Goal: Information Seeking & Learning: Learn about a topic

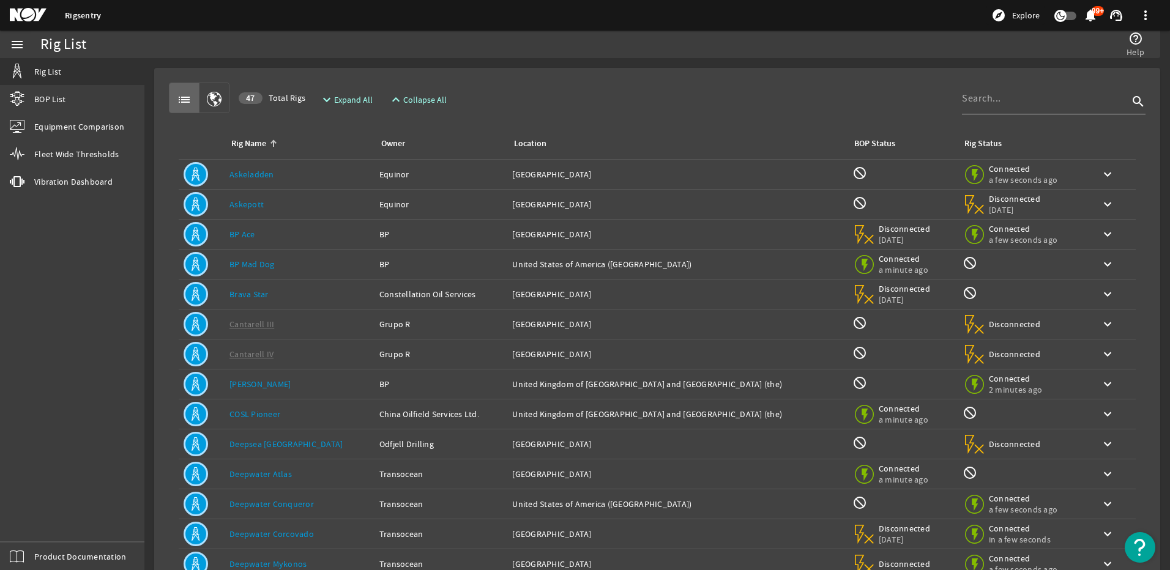
click at [558, 72] on mat-card "list 47 Total Rigs expand_more Expand All expand_less Collapse All search Rig N…" at bounding box center [657, 368] width 1006 height 600
click at [93, 152] on span "Fleet Wide Thresholds" at bounding box center [76, 154] width 84 height 12
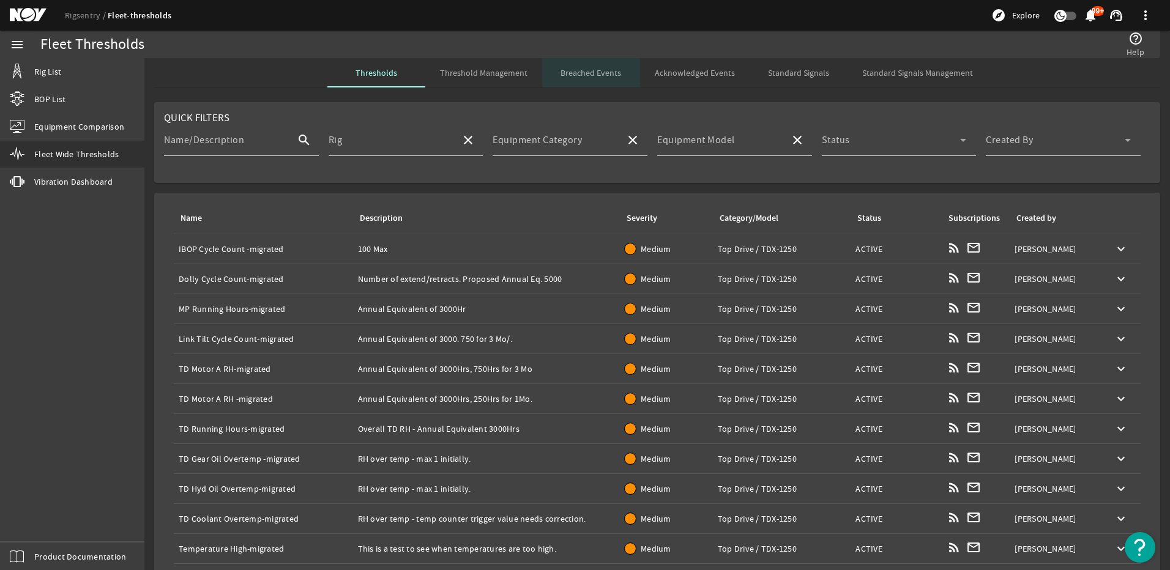
click at [573, 71] on span "Breached Events" at bounding box center [591, 73] width 61 height 9
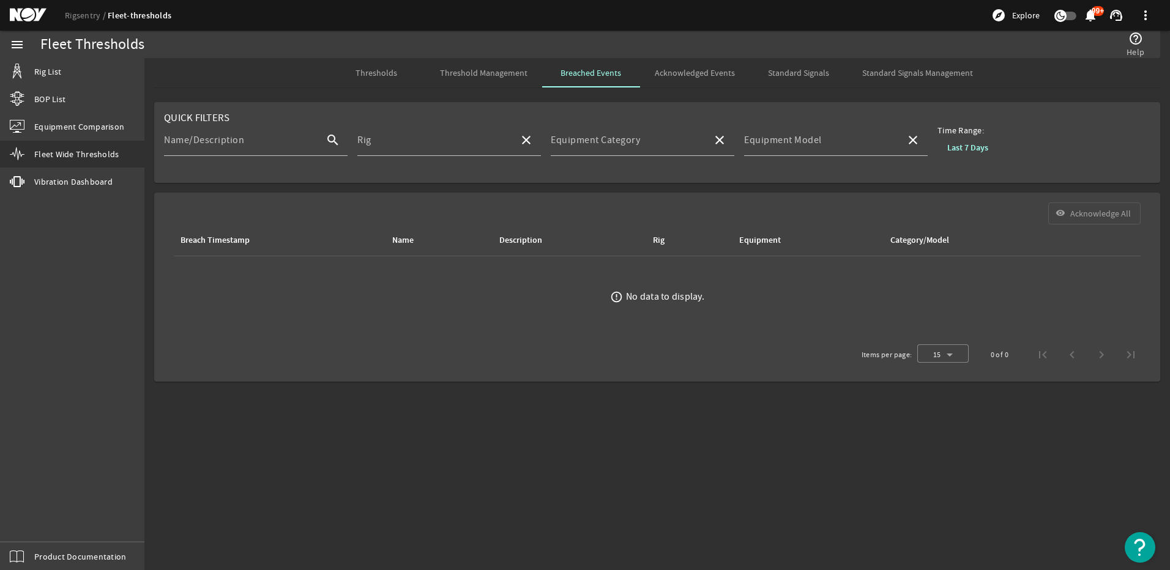
click at [954, 145] on b "Last 7 Days" at bounding box center [968, 148] width 41 height 12
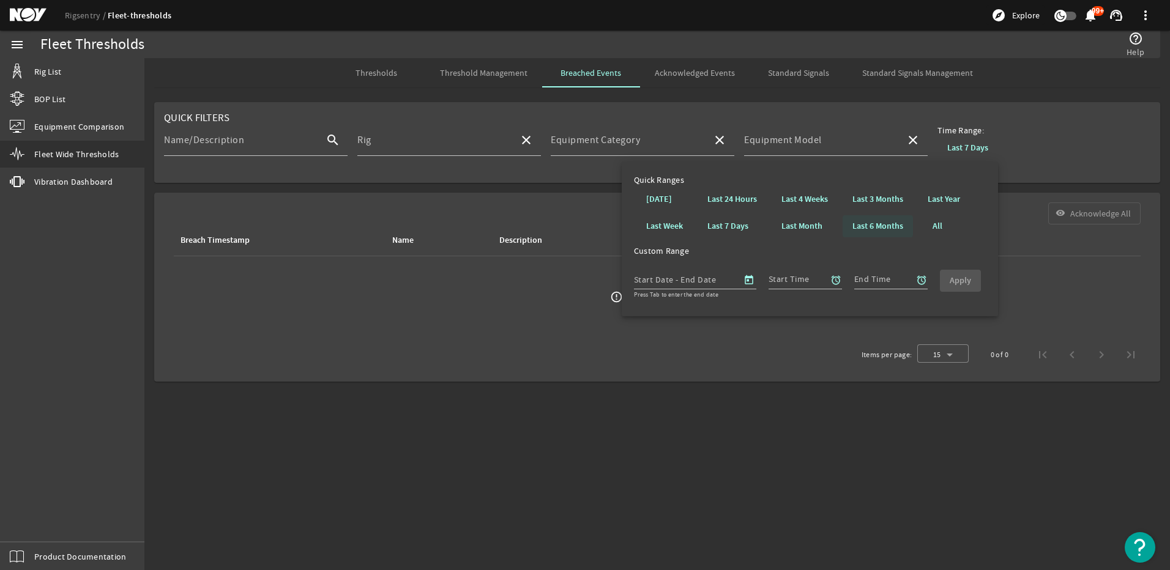
click at [892, 228] on b "Last 6 Months" at bounding box center [878, 226] width 51 height 12
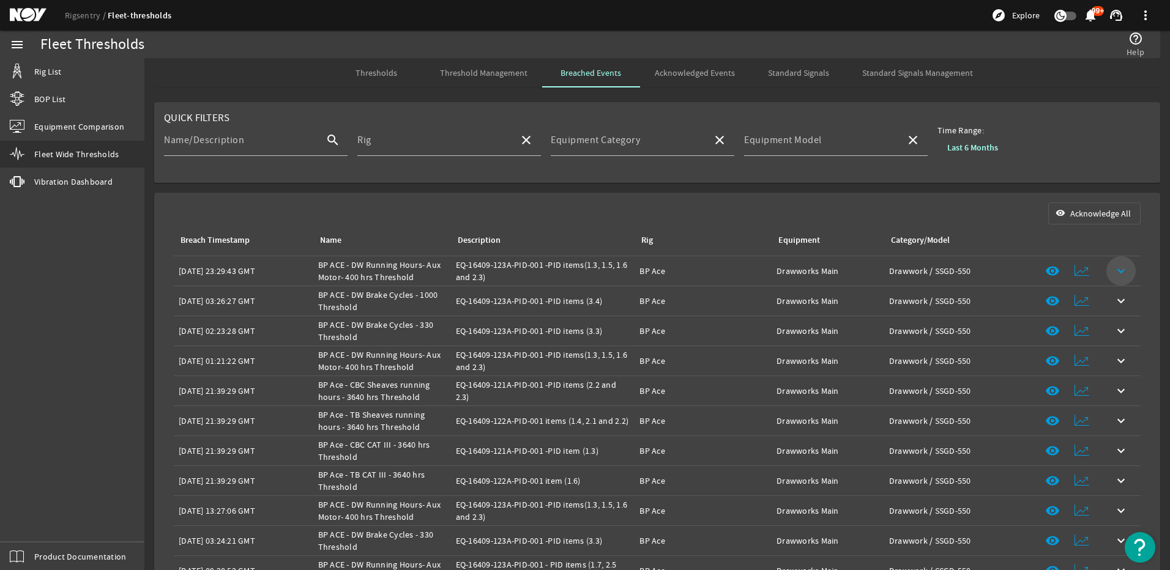
click at [1119, 266] on mat-icon "keyboard_arrow_down" at bounding box center [1121, 271] width 15 height 15
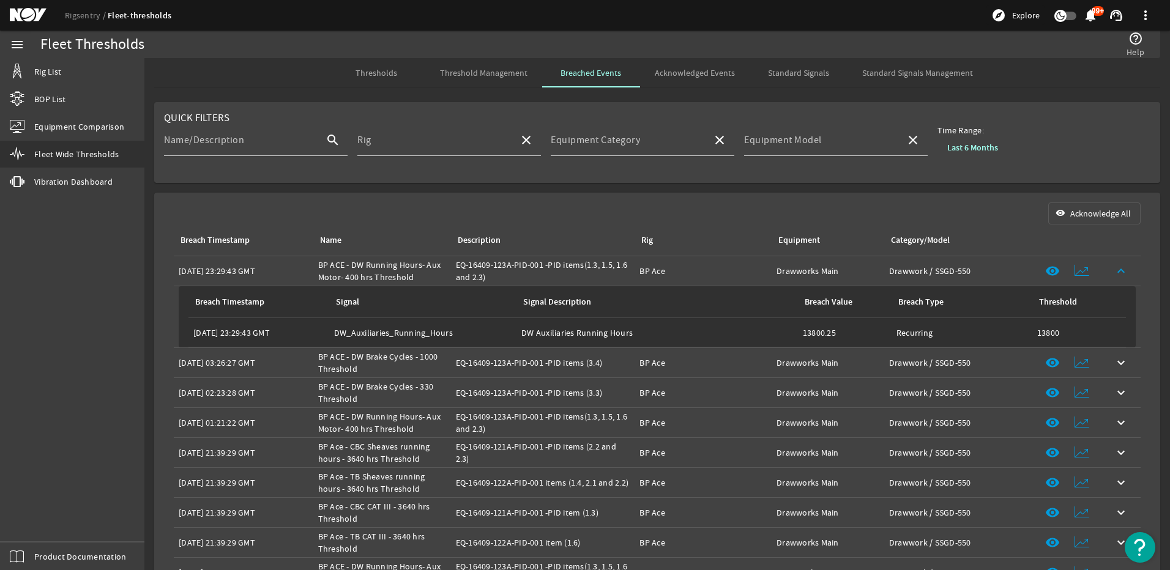
click at [1118, 271] on mat-icon "keyboard_arrow_up" at bounding box center [1121, 271] width 15 height 15
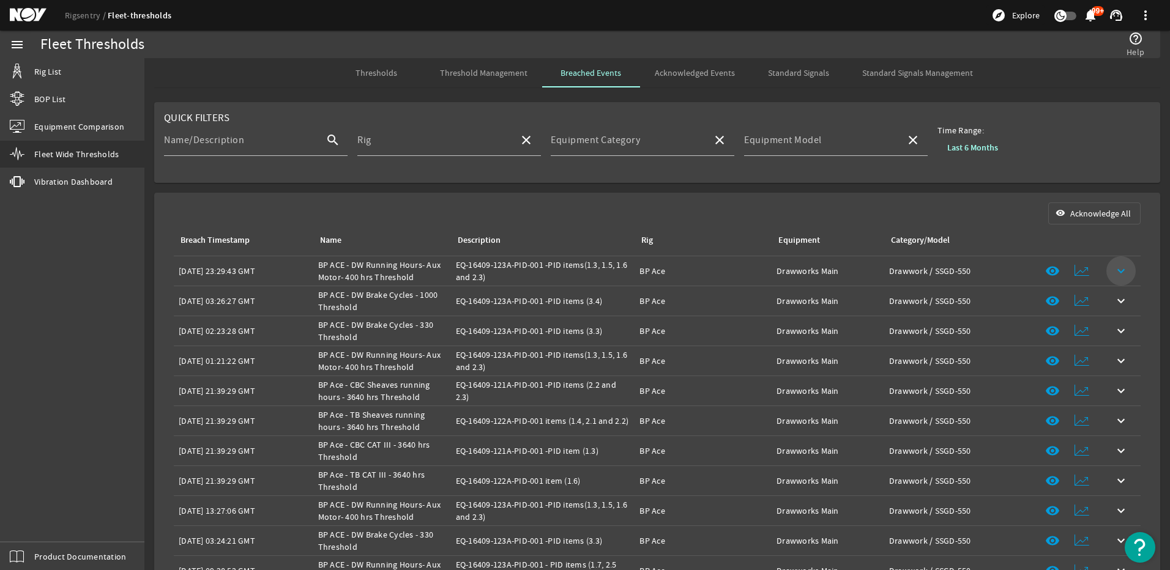
click at [1118, 271] on mat-icon "keyboard_arrow_down" at bounding box center [1121, 271] width 15 height 15
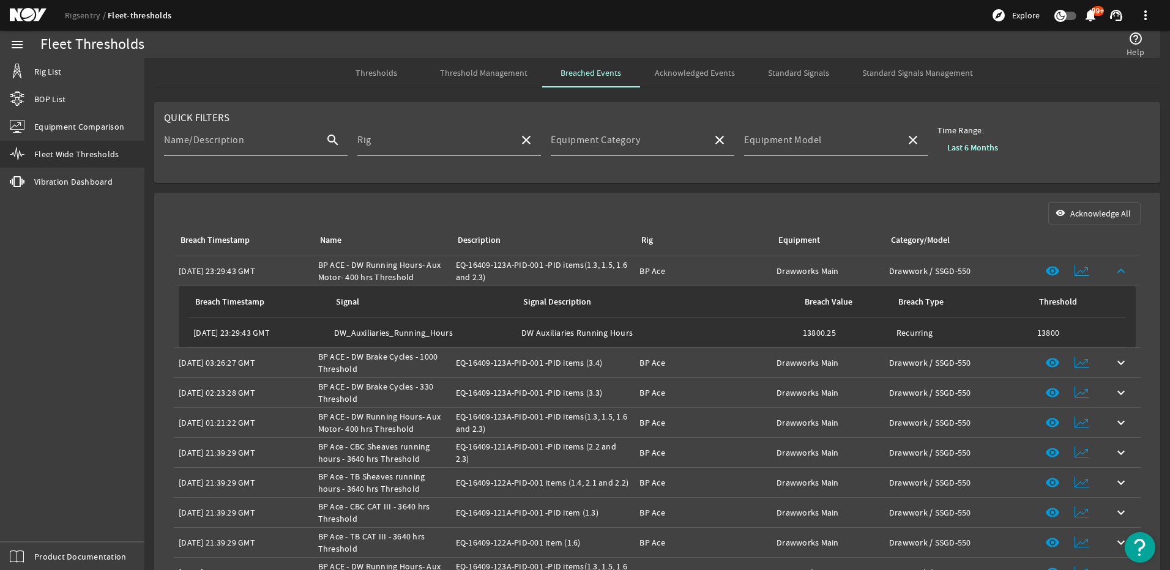
click at [1118, 271] on mat-icon "keyboard_arrow_up" at bounding box center [1121, 271] width 15 height 15
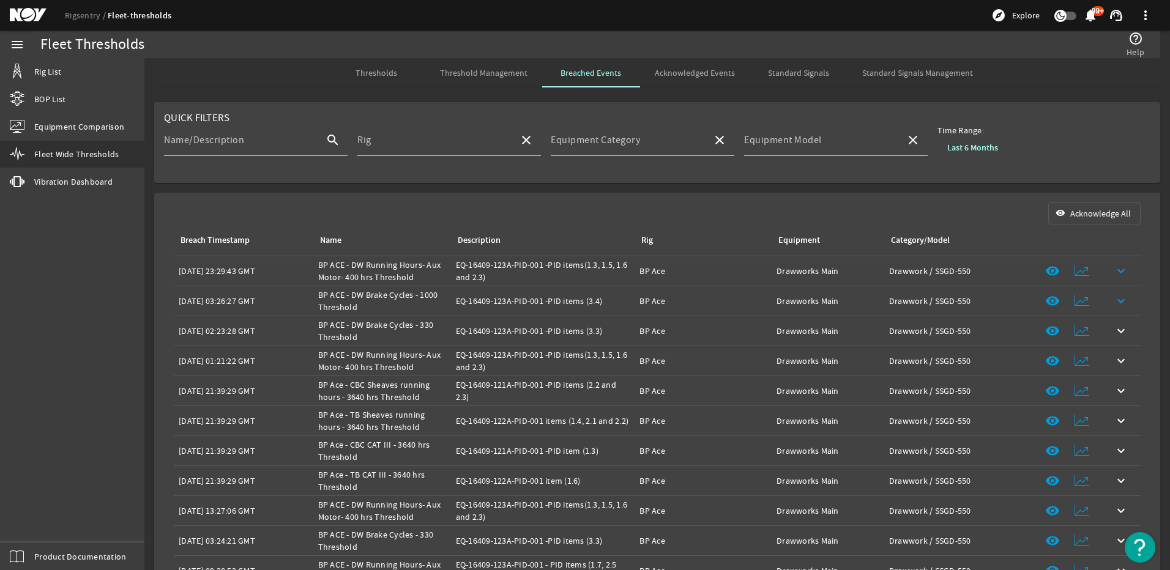
click at [1121, 301] on span at bounding box center [1121, 300] width 29 height 29
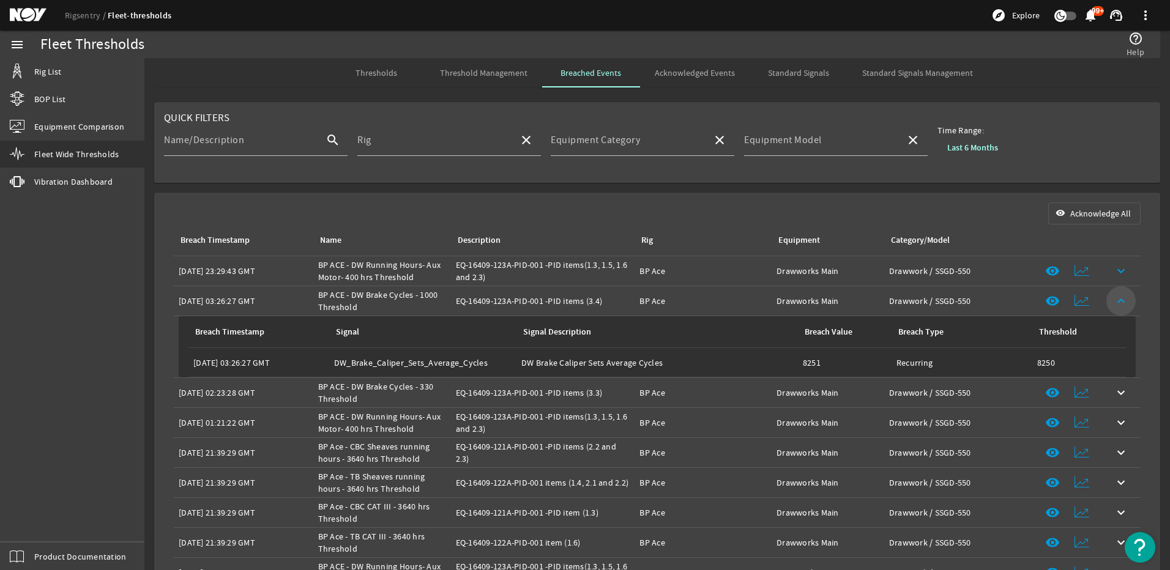
click at [1118, 304] on mat-icon "keyboard_arrow_up" at bounding box center [1121, 301] width 15 height 15
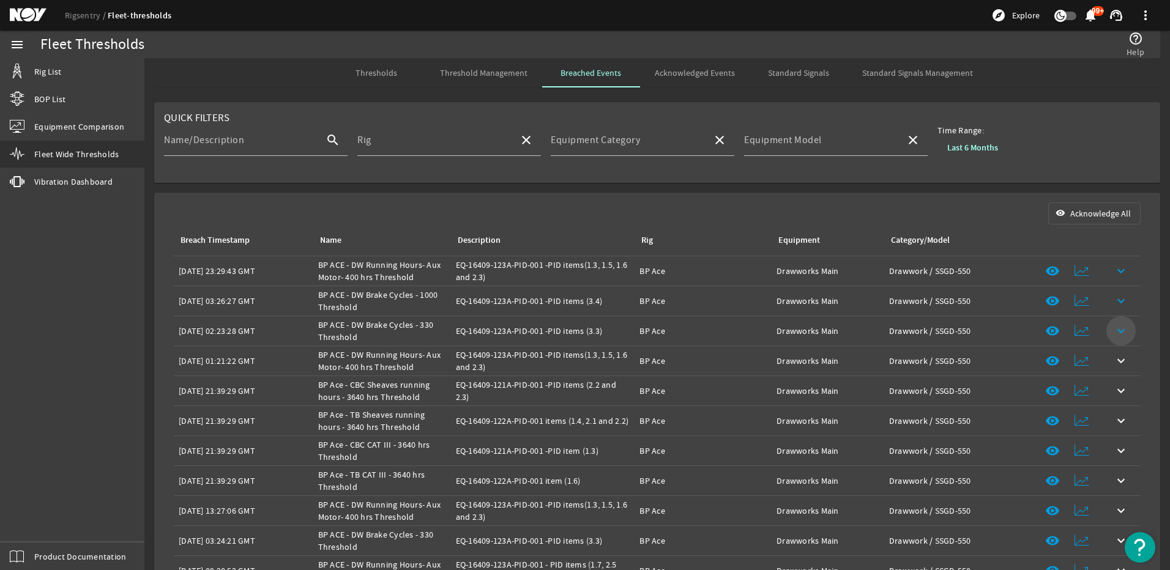
click at [1116, 325] on mat-icon "keyboard_arrow_down" at bounding box center [1121, 331] width 15 height 15
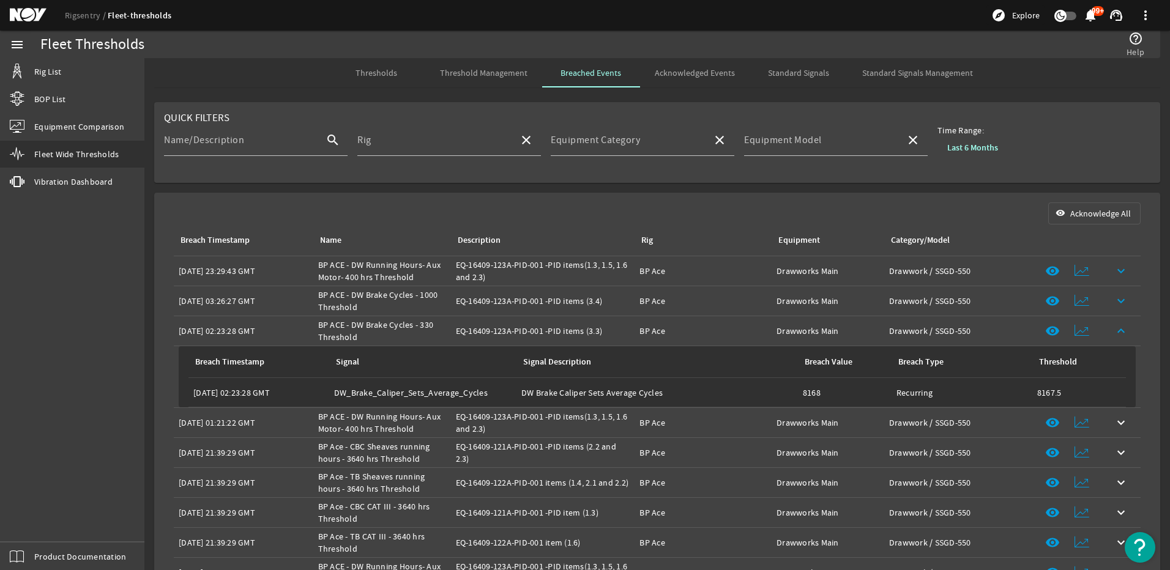
click at [1116, 325] on mat-icon "keyboard_arrow_up" at bounding box center [1121, 331] width 15 height 15
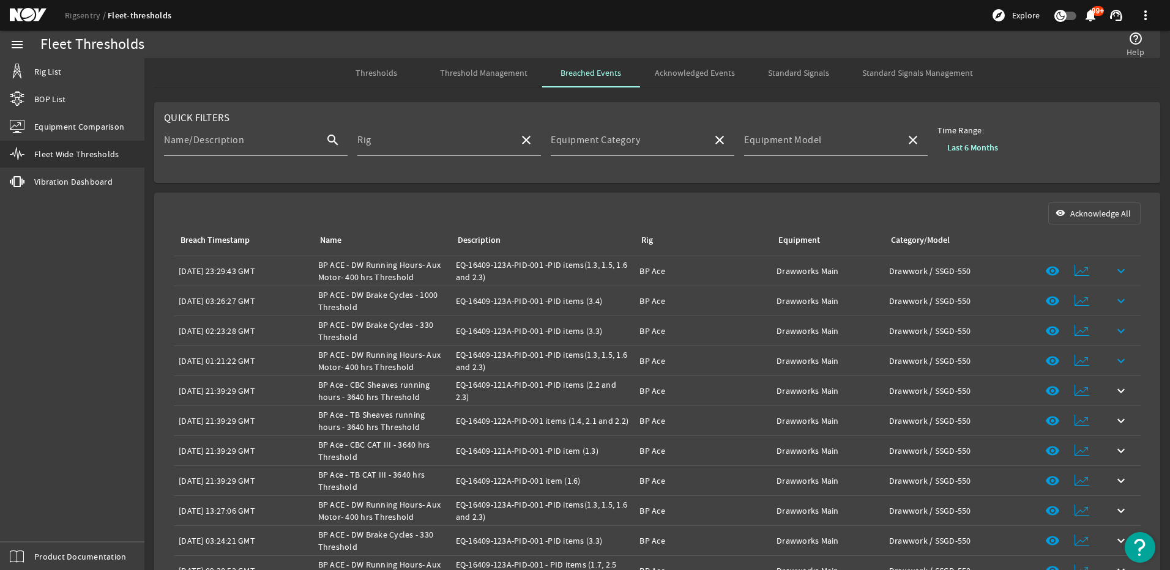
click at [1114, 356] on mat-icon "keyboard_arrow_down" at bounding box center [1121, 361] width 15 height 15
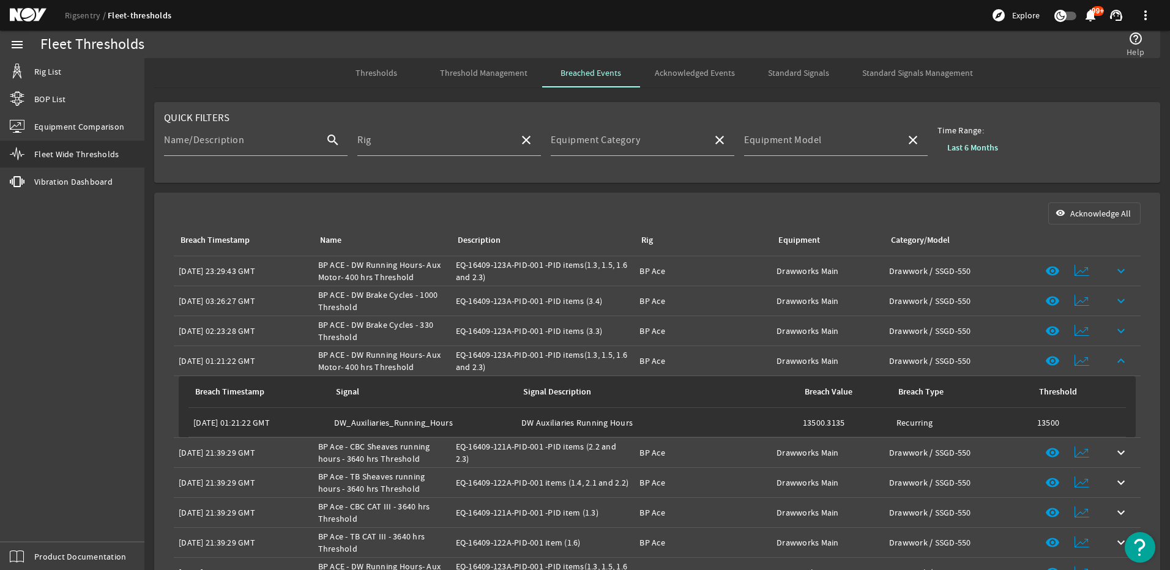
click at [1114, 356] on mat-icon "keyboard_arrow_up" at bounding box center [1121, 361] width 15 height 15
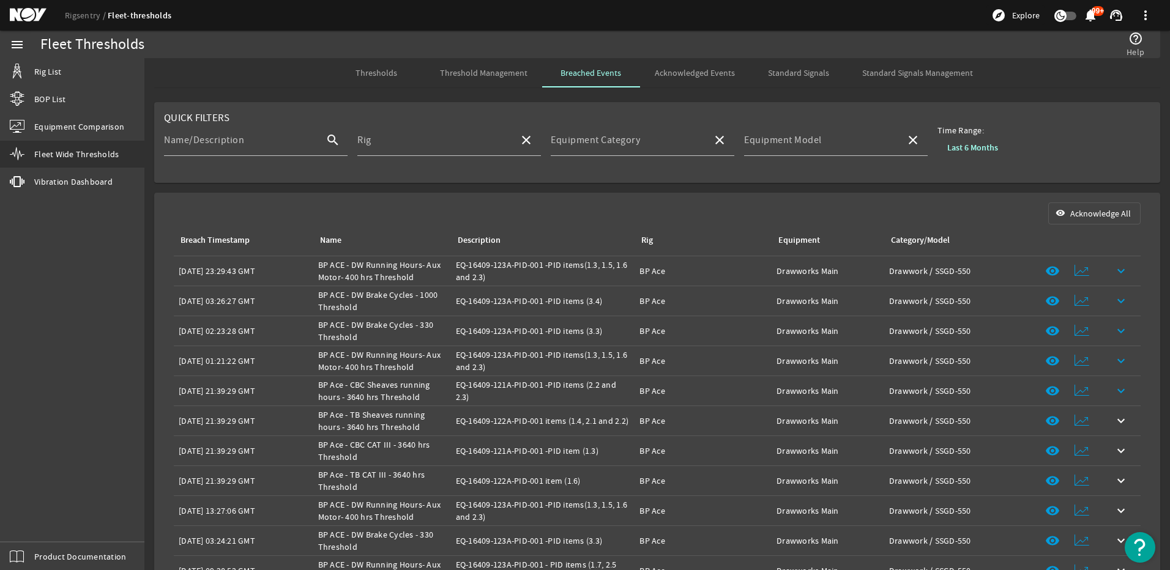
click at [1117, 387] on mat-icon "keyboard_arrow_down" at bounding box center [1121, 391] width 15 height 15
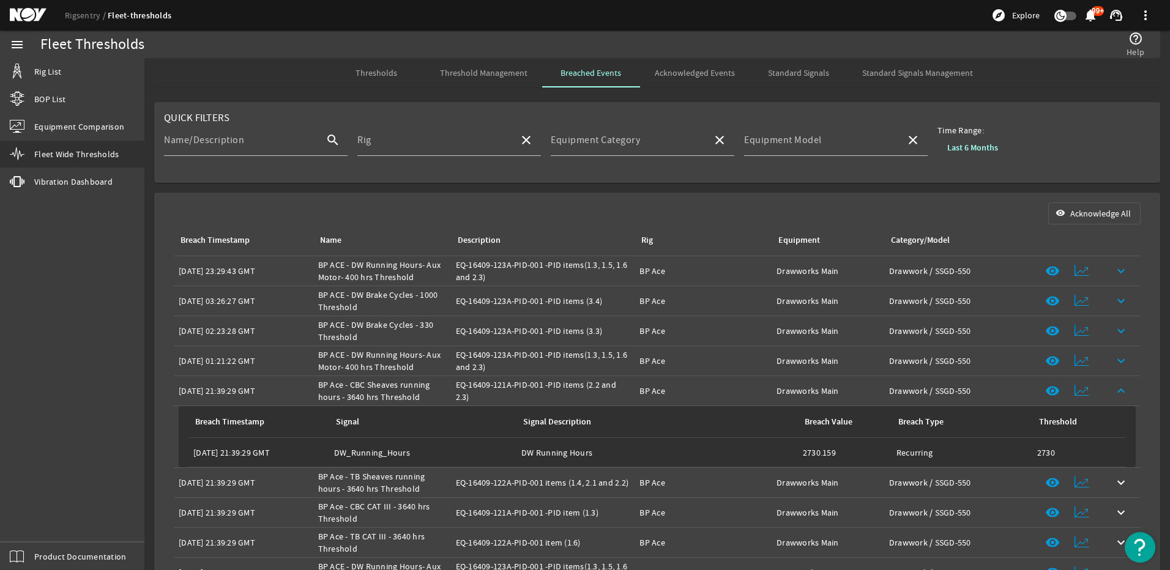
click at [1116, 387] on mat-icon "keyboard_arrow_up" at bounding box center [1121, 391] width 15 height 15
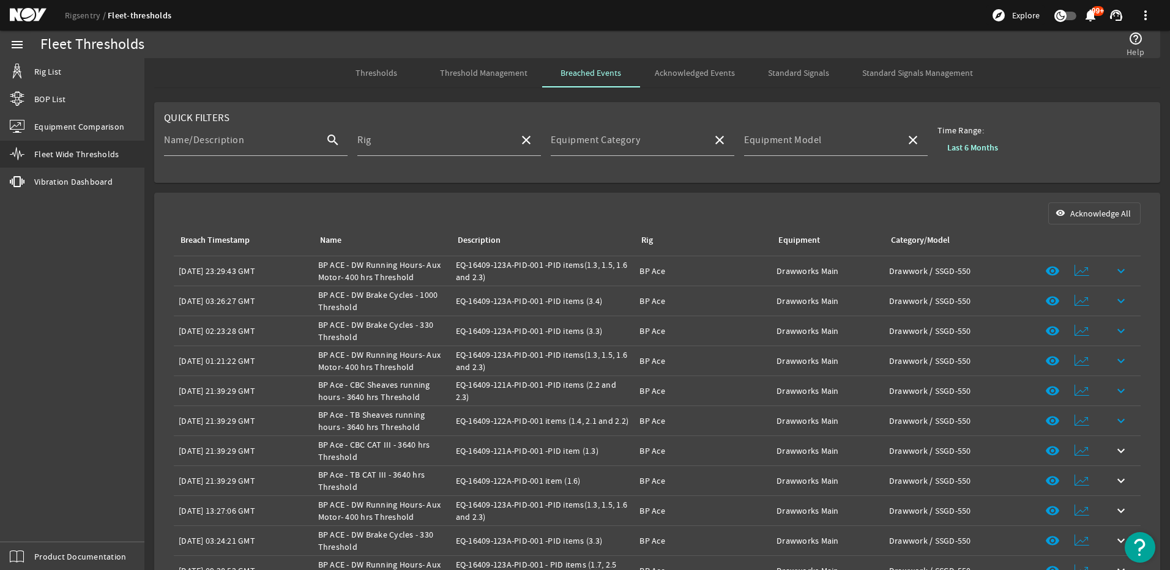
click at [1114, 416] on mat-icon "keyboard_arrow_down" at bounding box center [1121, 421] width 15 height 15
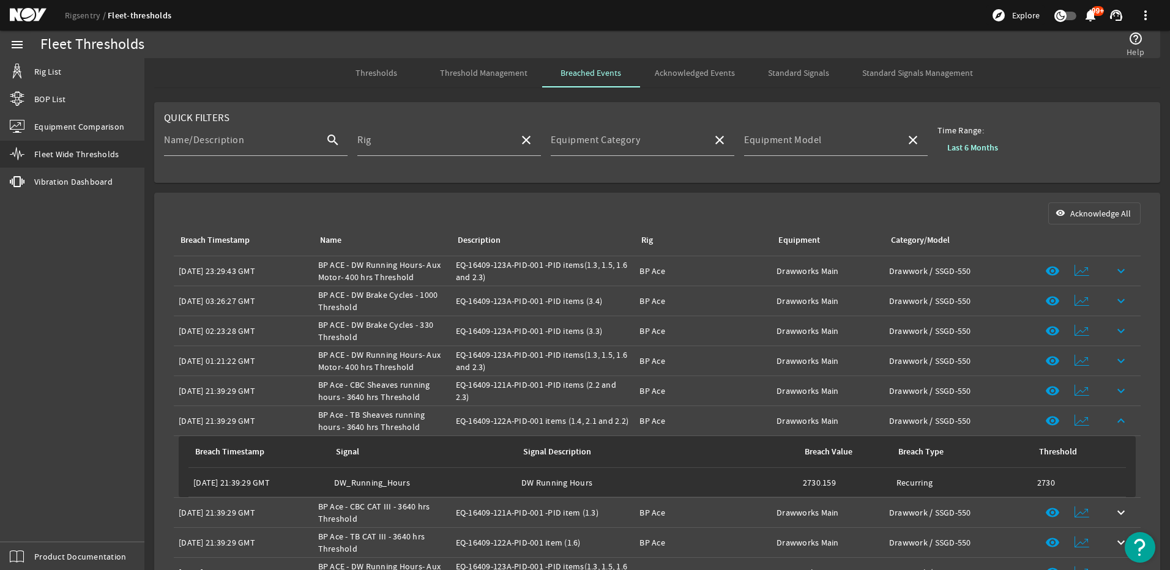
click at [1114, 416] on mat-icon "keyboard_arrow_up" at bounding box center [1121, 421] width 15 height 15
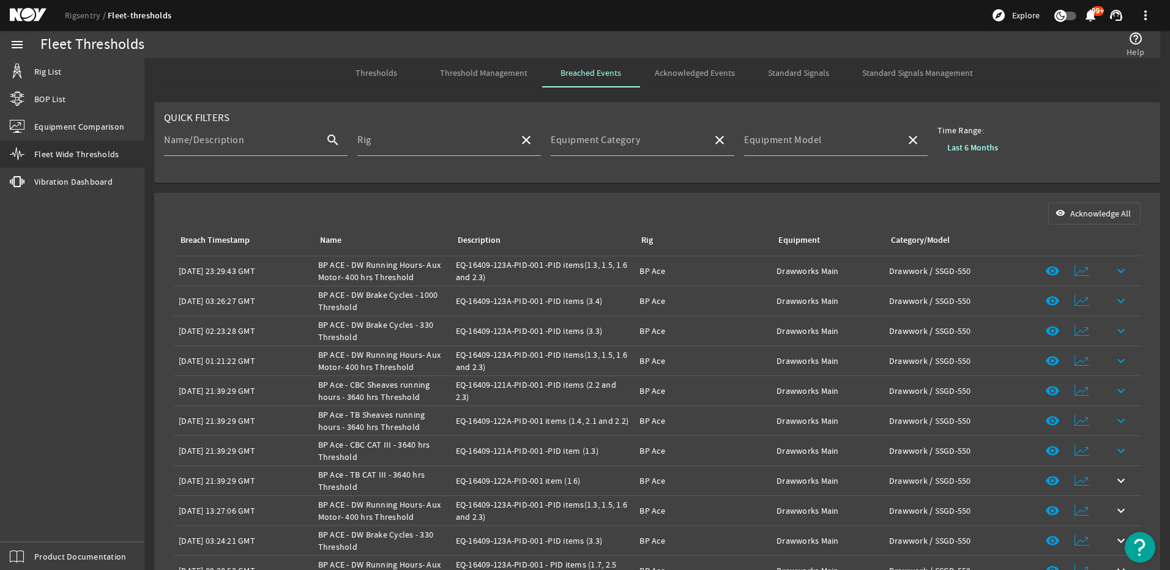
click at [1114, 446] on mat-icon "keyboard_arrow_down" at bounding box center [1121, 451] width 15 height 15
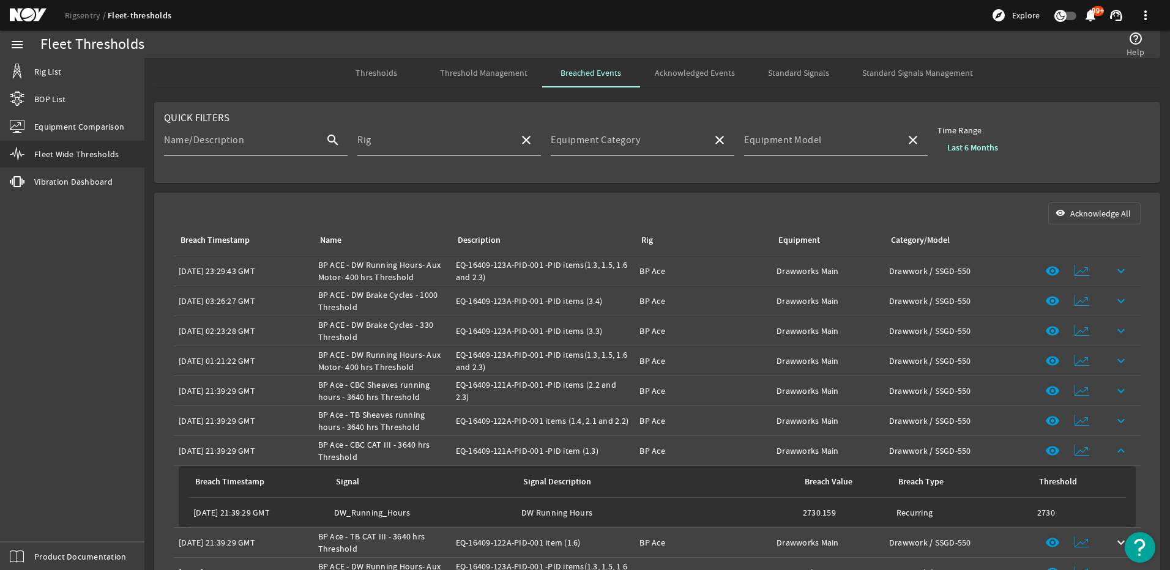
click at [1114, 446] on mat-icon "keyboard_arrow_up" at bounding box center [1121, 451] width 15 height 15
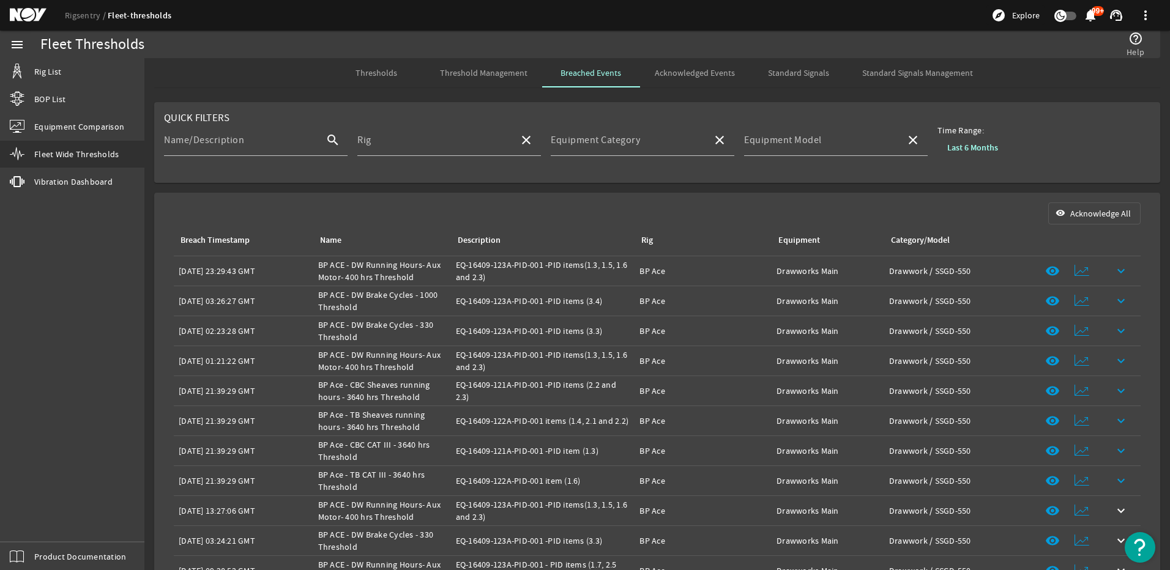
click at [1116, 479] on mat-icon "keyboard_arrow_down" at bounding box center [1121, 481] width 15 height 15
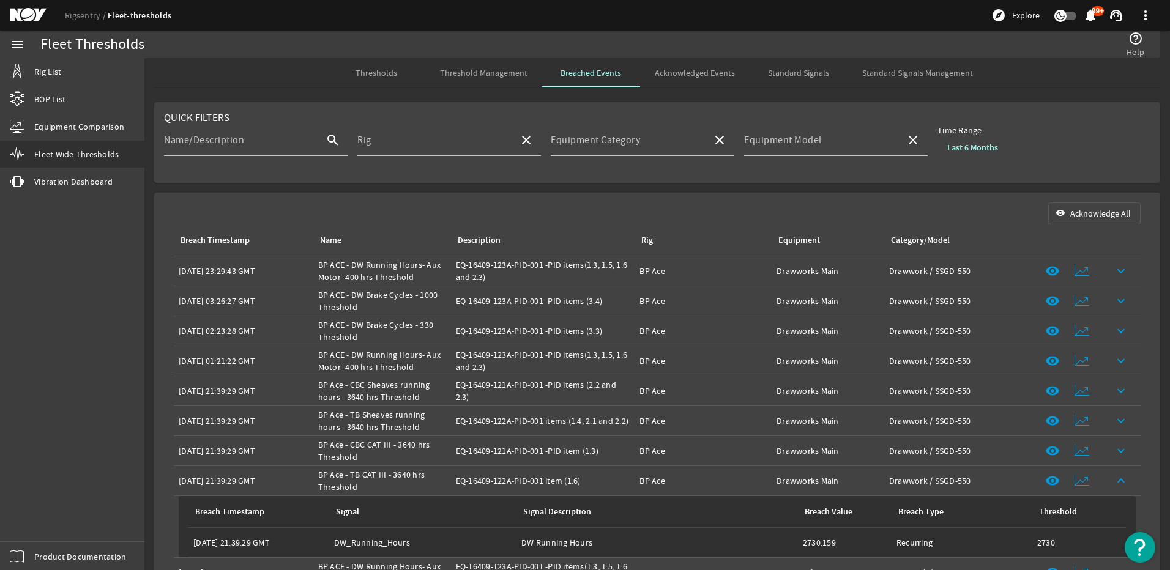
click at [1117, 478] on mat-icon "keyboard_arrow_up" at bounding box center [1121, 481] width 15 height 15
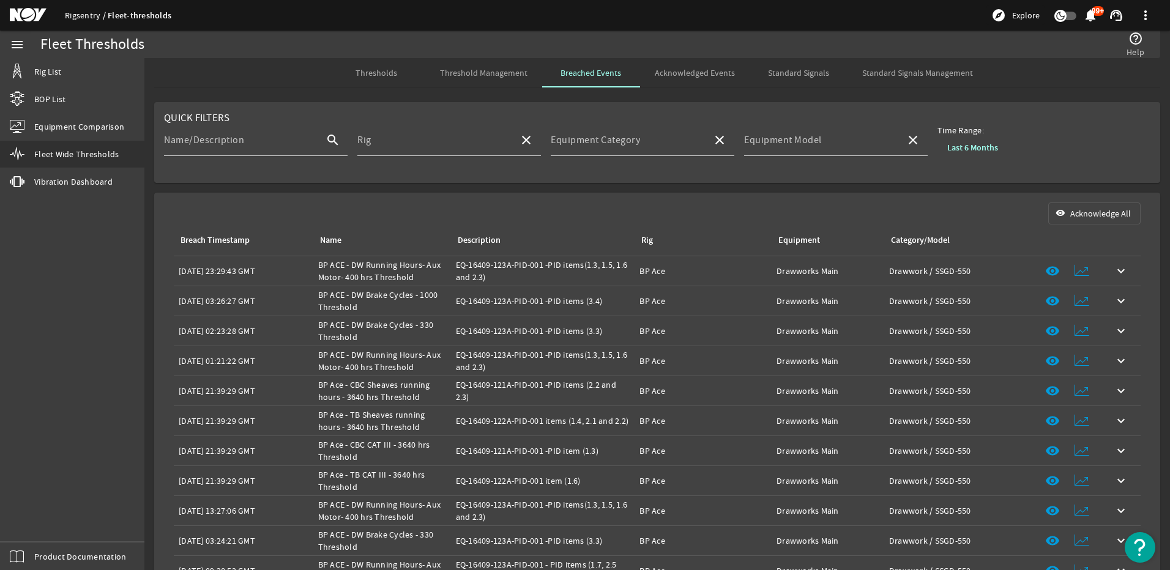
click at [75, 15] on link "Rigsentry" at bounding box center [86, 15] width 43 height 11
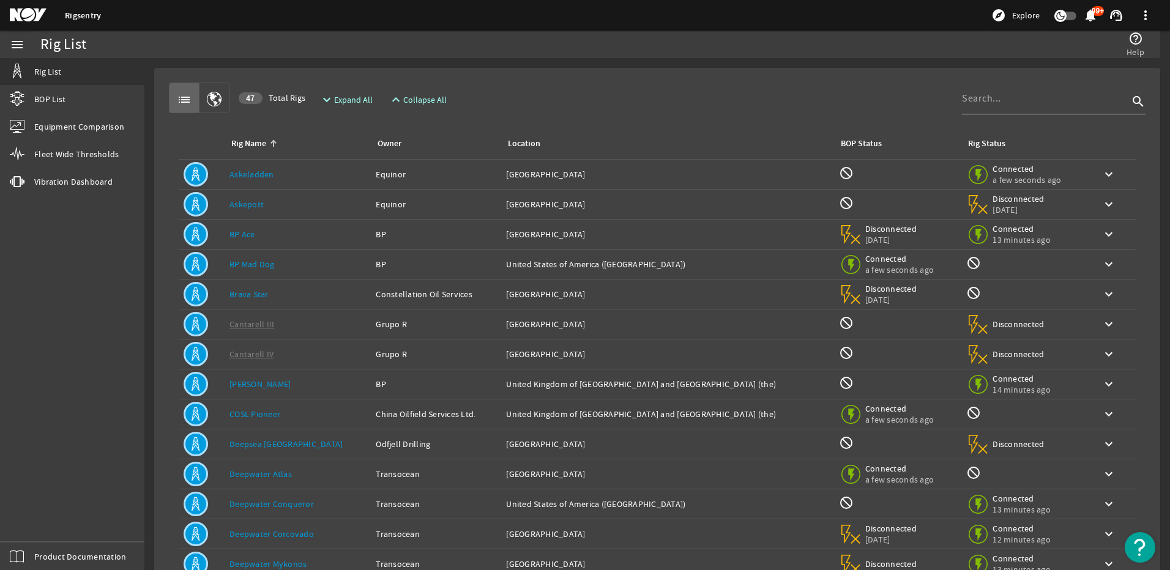
click at [243, 233] on link "BP Ace" at bounding box center [243, 234] width 26 height 11
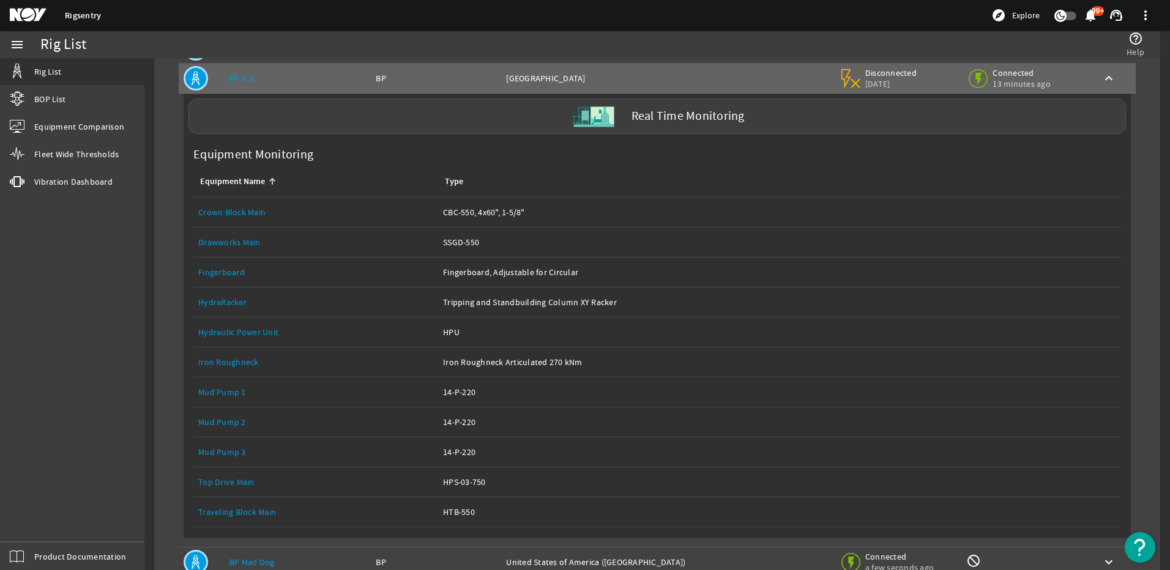
scroll to position [184, 0]
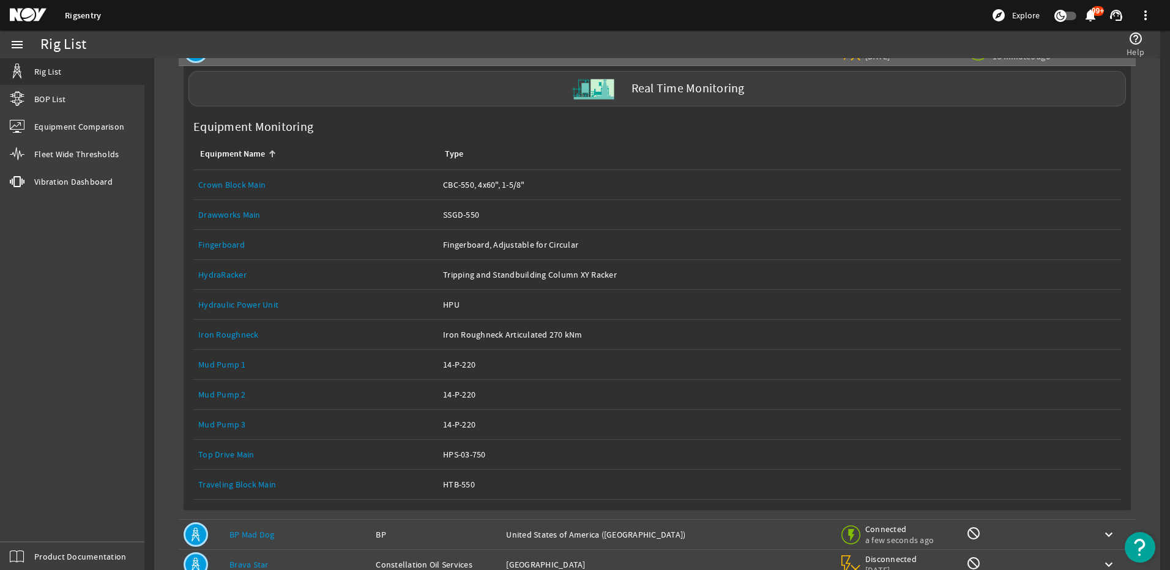
click at [230, 459] on link "Top Drive Main" at bounding box center [226, 454] width 56 height 11
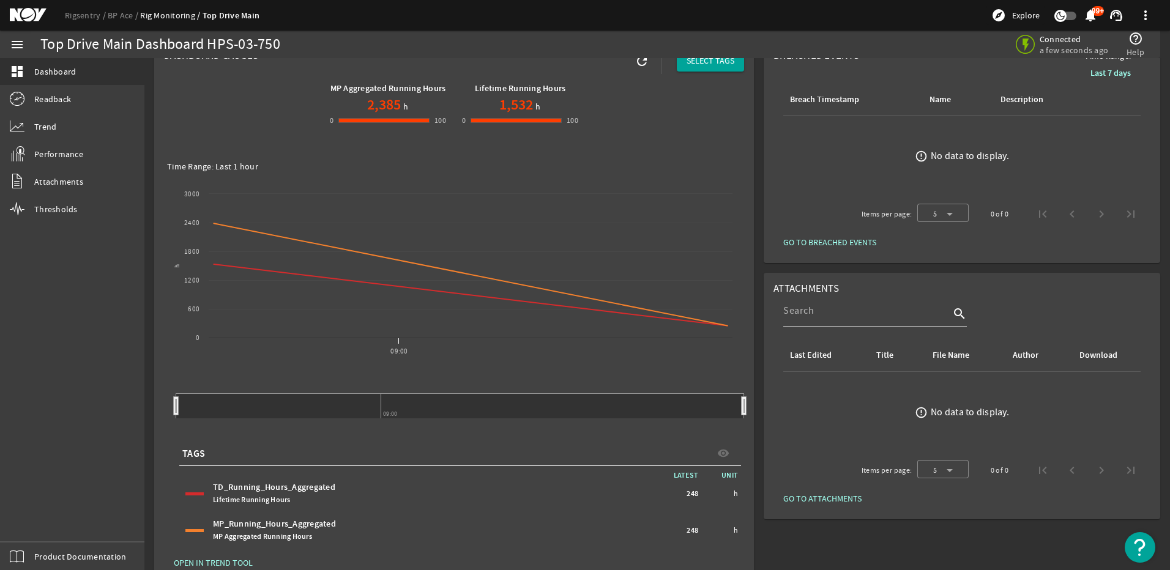
scroll to position [51, 0]
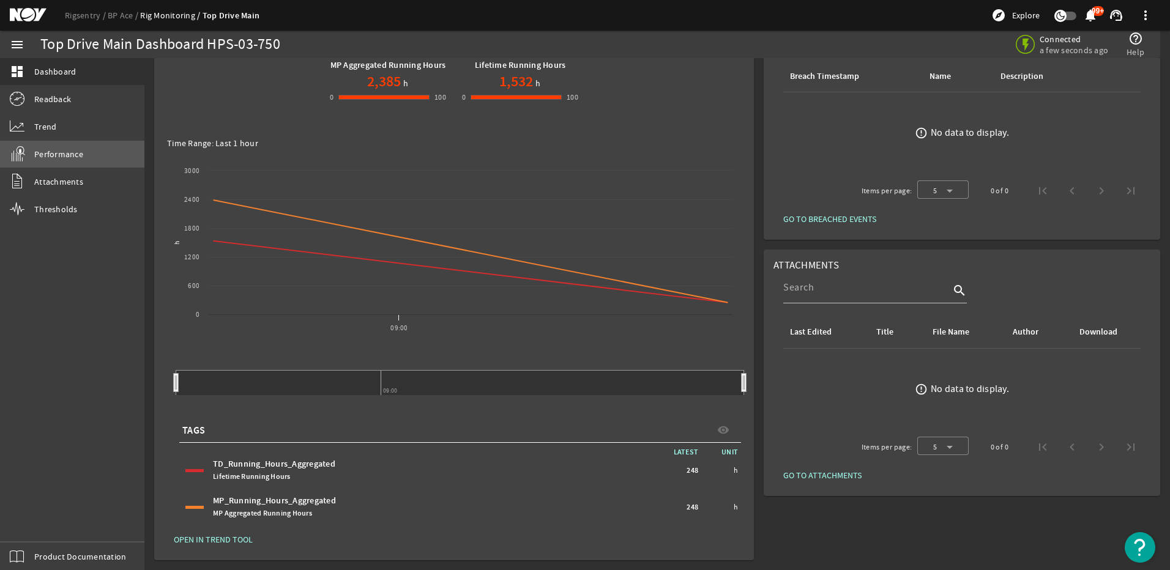
click at [65, 144] on link "Performance" at bounding box center [72, 154] width 144 height 27
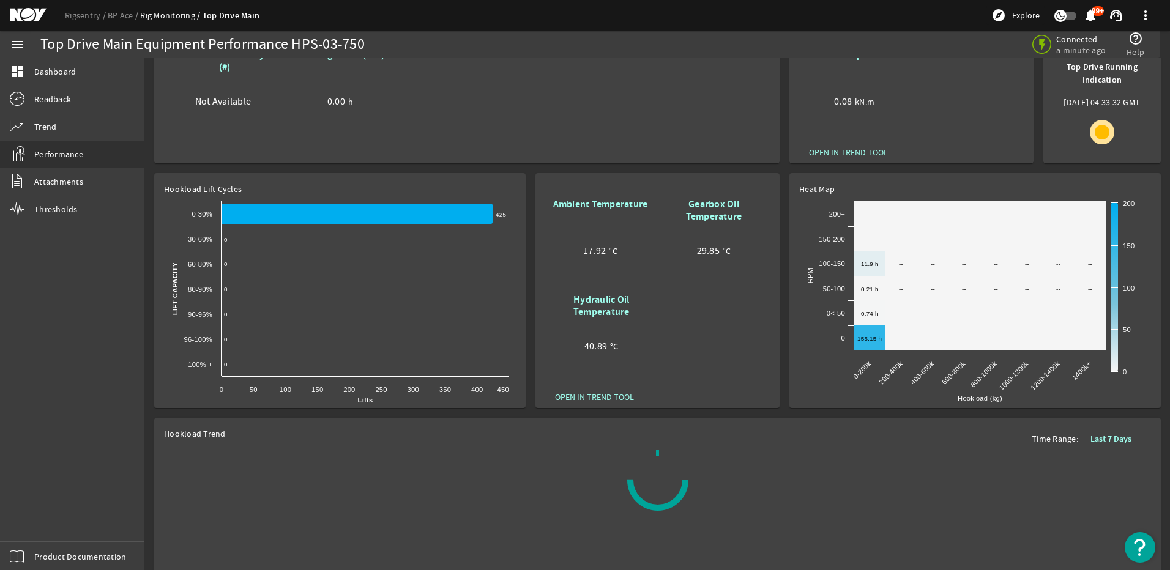
scroll to position [245, 0]
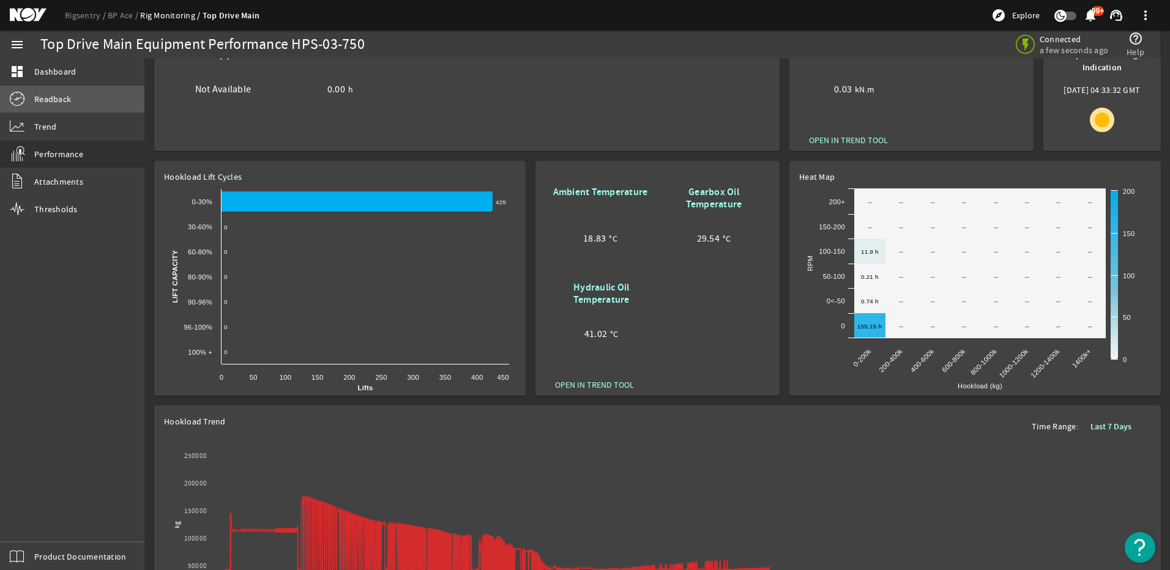
click at [57, 95] on span "Readback" at bounding box center [52, 99] width 37 height 12
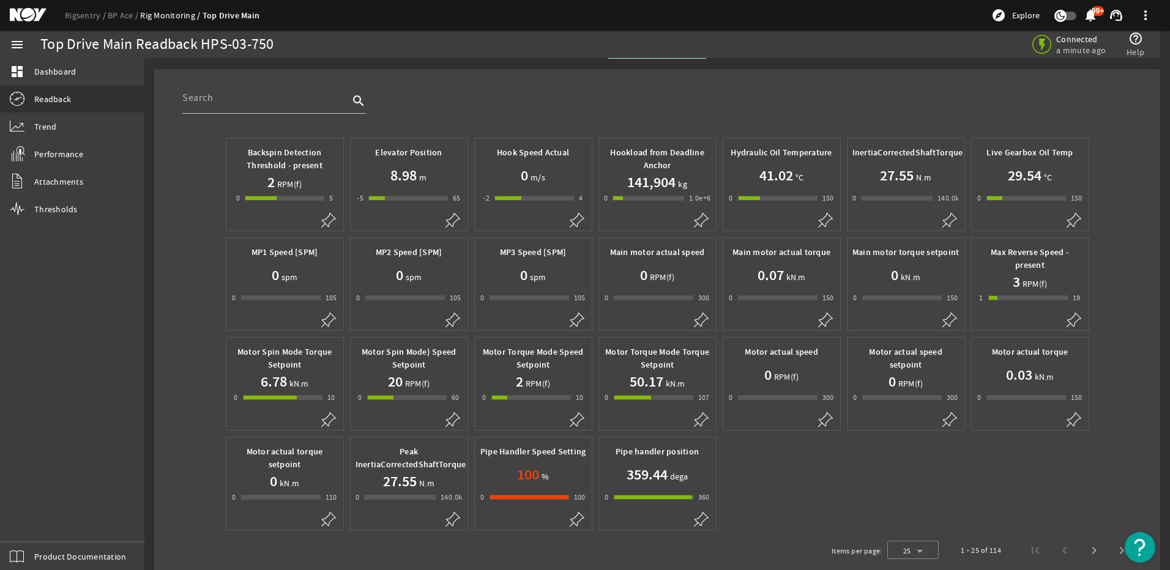
scroll to position [53, 0]
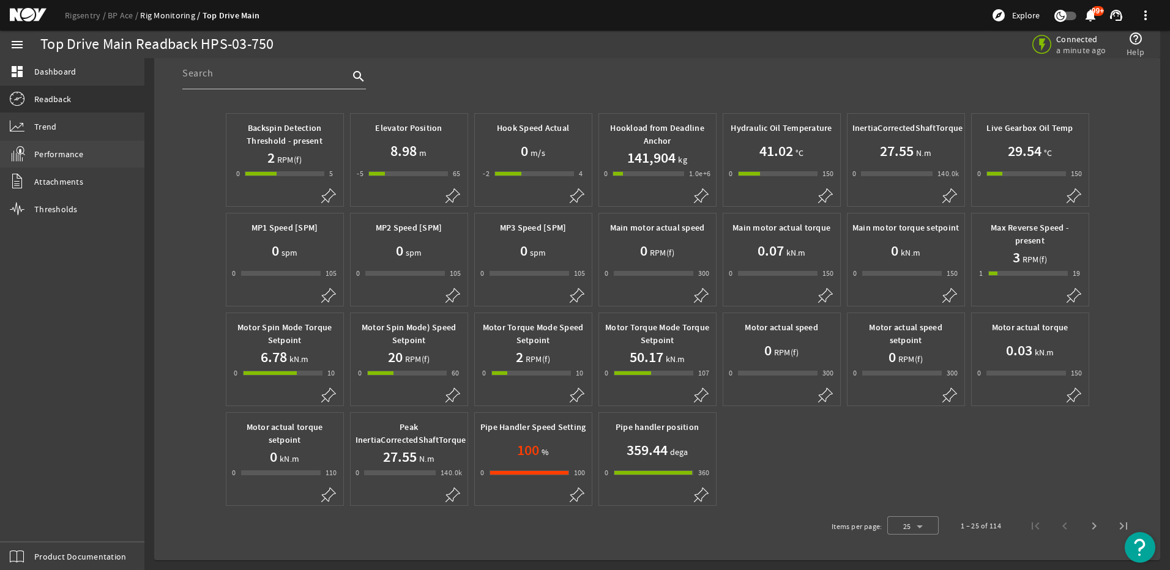
click at [58, 157] on span "Performance" at bounding box center [58, 154] width 49 height 12
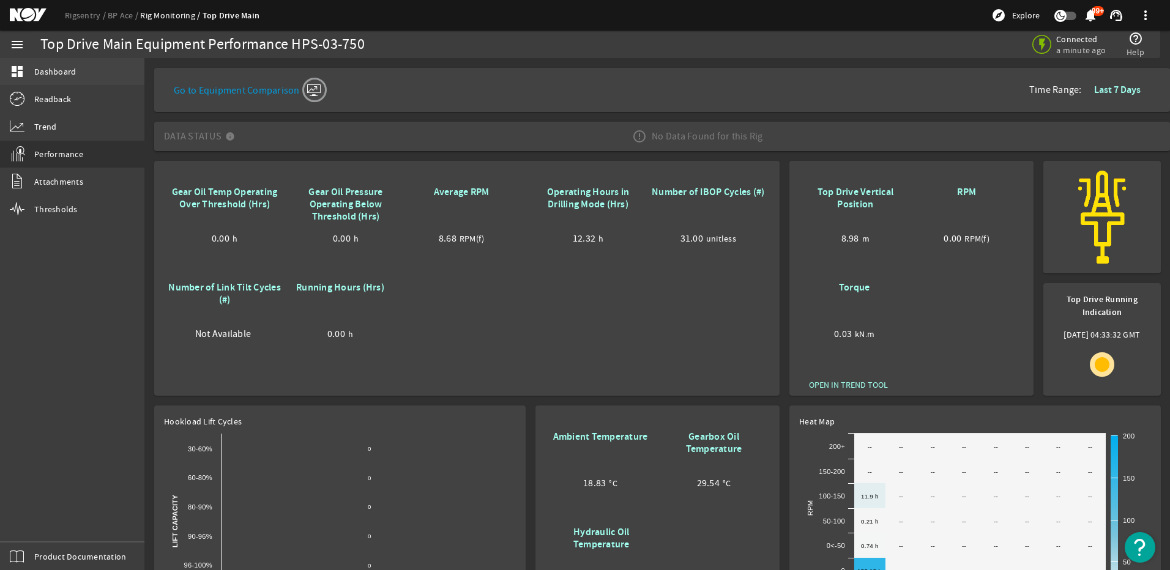
click at [56, 66] on span "Dashboard" at bounding box center [55, 71] width 42 height 12
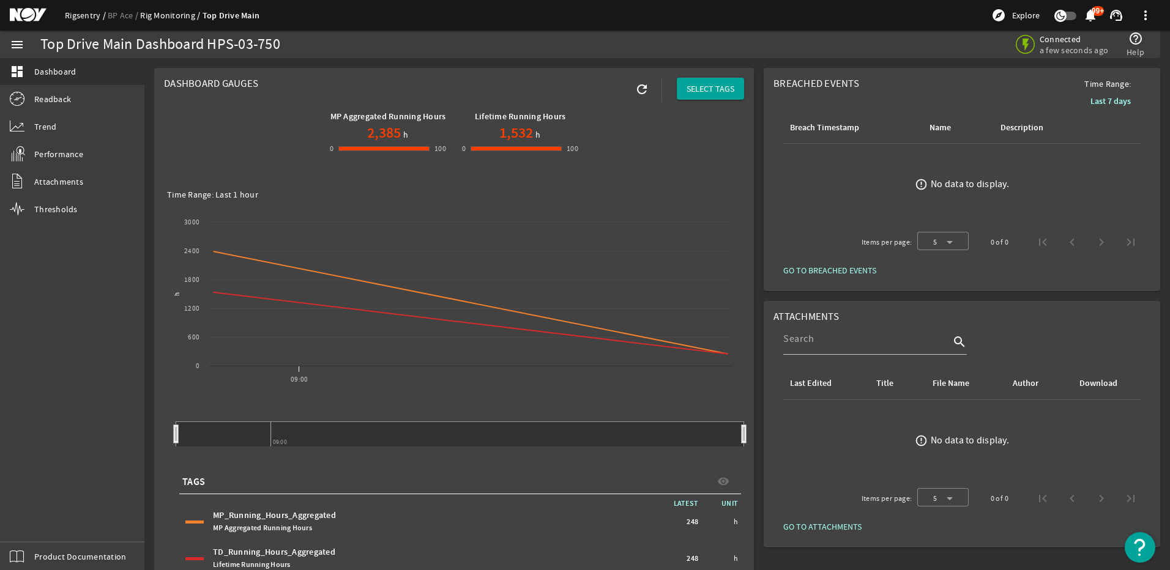
click at [86, 15] on link "Rigsentry" at bounding box center [86, 15] width 43 height 11
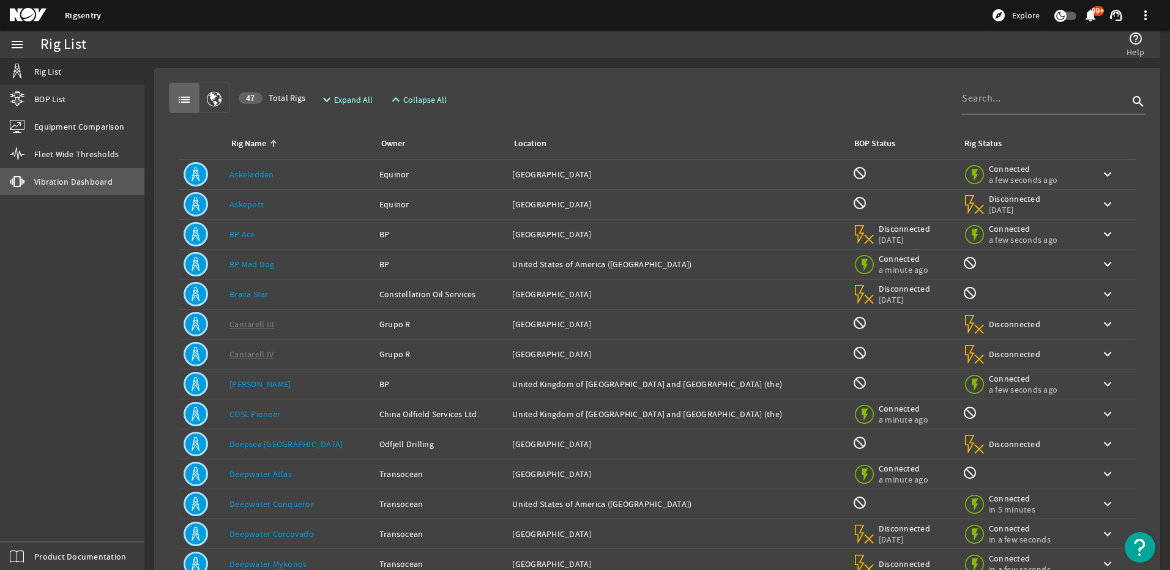
click at [54, 187] on span "Vibration Dashboard" at bounding box center [73, 182] width 78 height 12
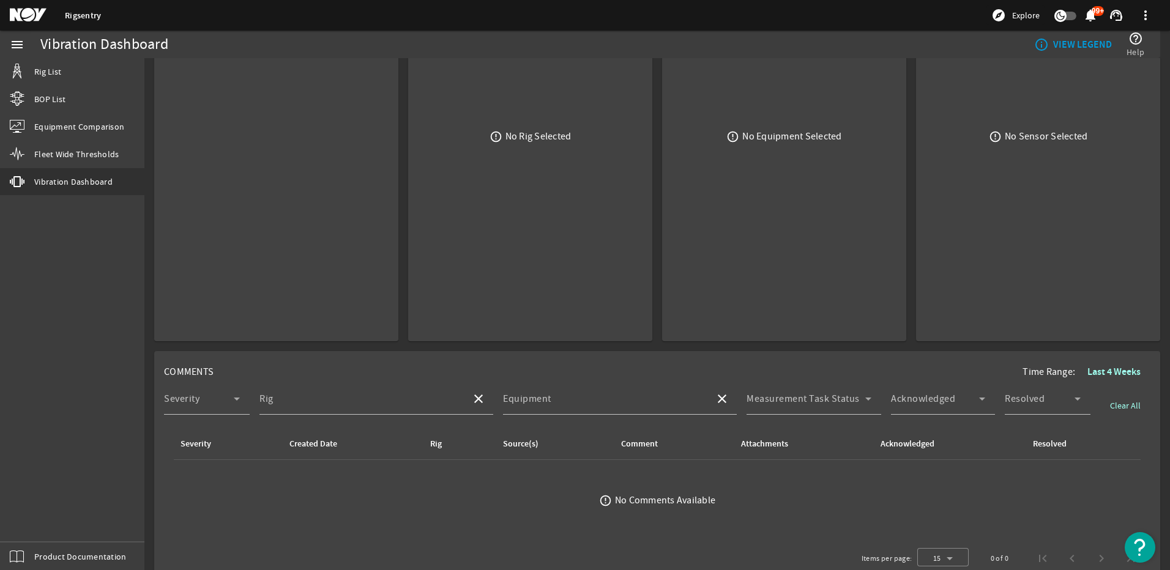
scroll to position [152, 0]
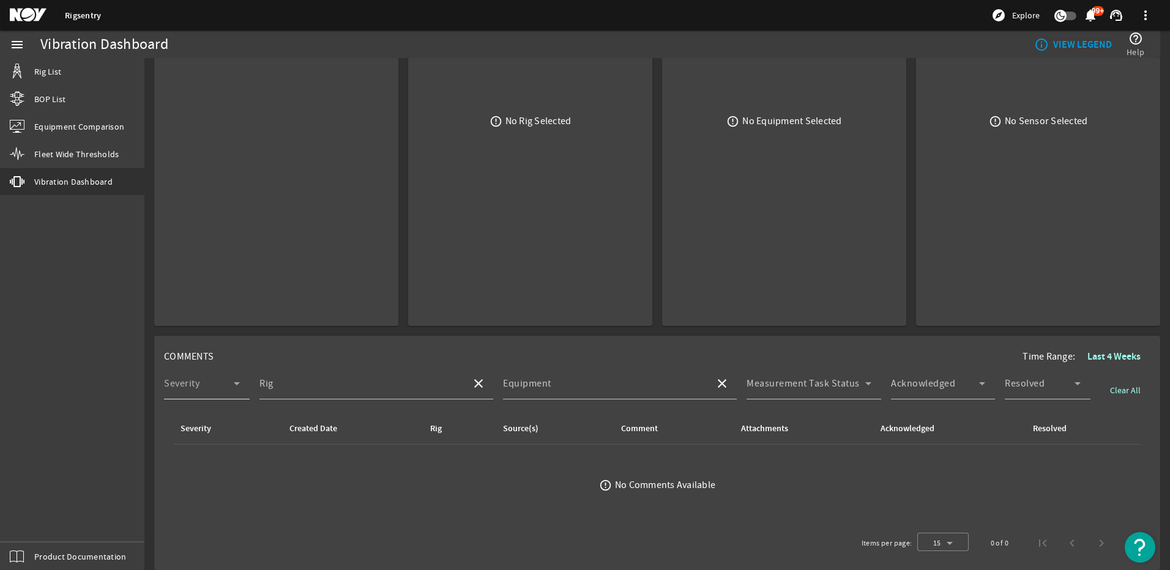
click at [217, 384] on span at bounding box center [199, 388] width 70 height 15
click at [295, 375] on div at bounding box center [585, 285] width 1170 height 570
click at [309, 384] on input "Rig" at bounding box center [361, 388] width 202 height 15
type input "bp ace"
click at [464, 369] on button "close" at bounding box center [478, 383] width 29 height 29
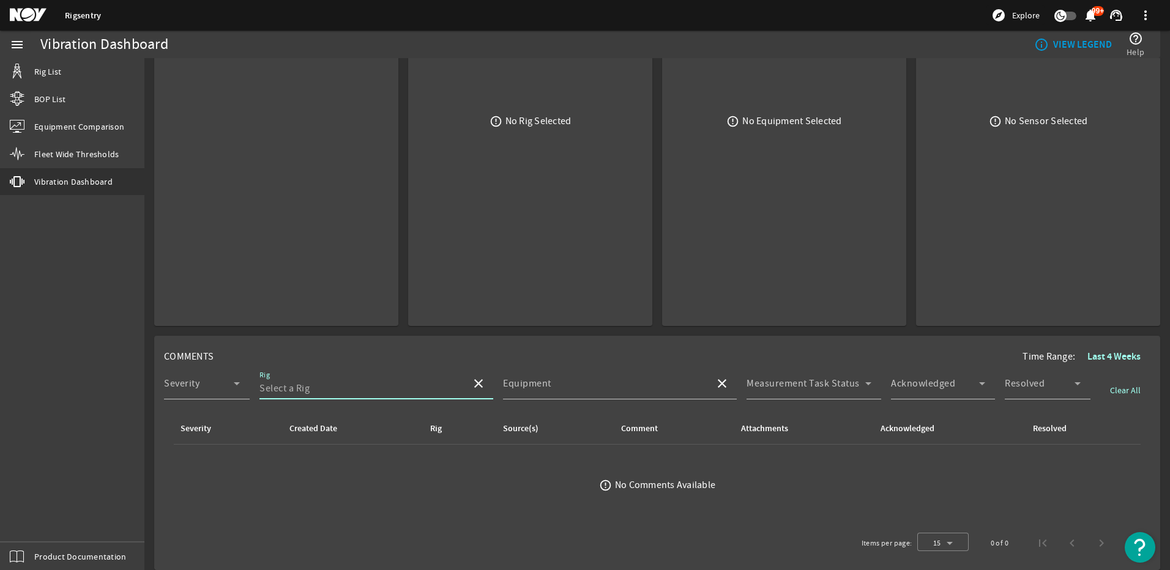
click at [291, 382] on input "Rig" at bounding box center [361, 388] width 202 height 15
click at [228, 387] on span at bounding box center [199, 388] width 70 height 15
click at [201, 410] on mat-option "All" at bounding box center [207, 419] width 86 height 29
click at [359, 395] on input "Rig" at bounding box center [361, 388] width 202 height 15
click at [464, 369] on button "close" at bounding box center [478, 383] width 29 height 29
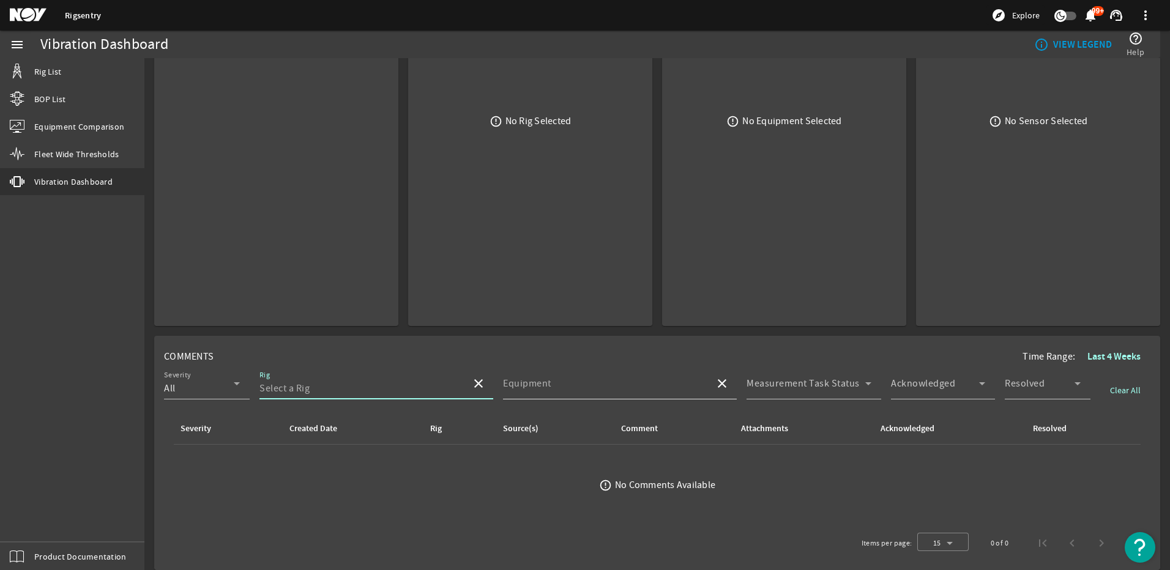
click at [536, 383] on mat-label "Equipment" at bounding box center [527, 384] width 48 height 12
click at [536, 383] on input "Equipment" at bounding box center [604, 388] width 202 height 15
click at [1032, 380] on mat-label "Resolved" at bounding box center [1025, 384] width 40 height 12
click at [1034, 380] on div at bounding box center [585, 285] width 1170 height 570
click at [1093, 359] on b "Last 4 Weeks" at bounding box center [1114, 356] width 53 height 13
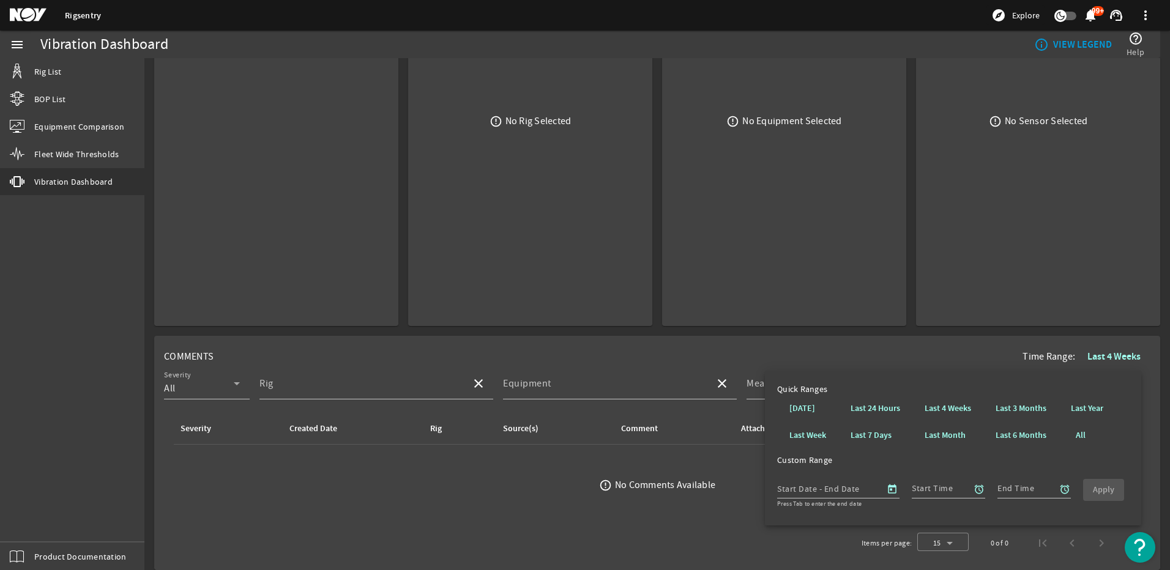
click at [1040, 438] on b "Last 6 Months" at bounding box center [1021, 436] width 51 height 12
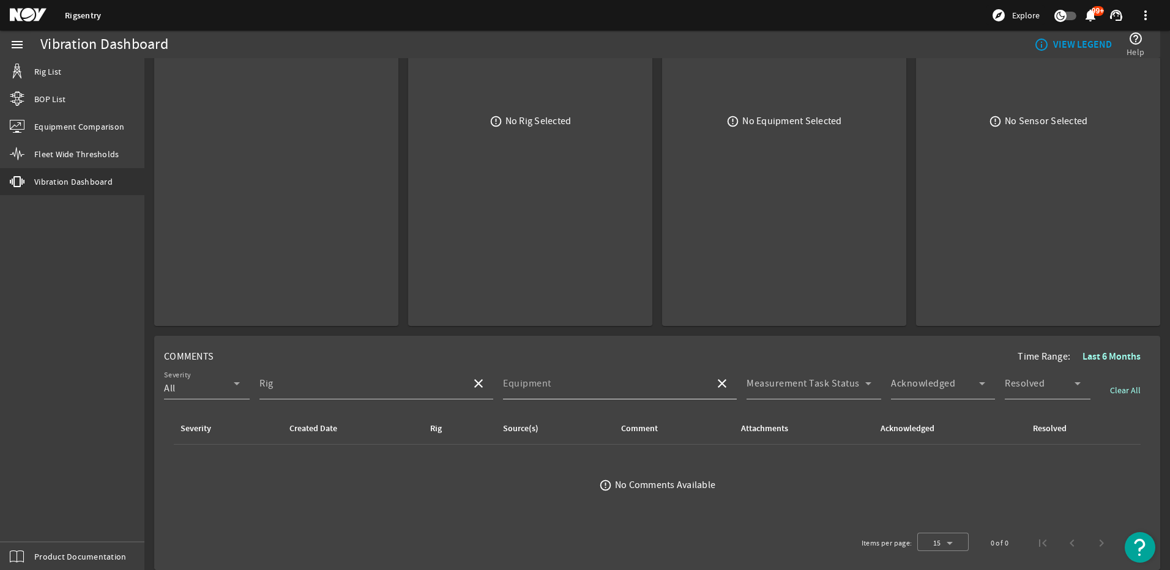
click at [544, 380] on mat-label "Equipment" at bounding box center [527, 384] width 48 height 12
click at [544, 381] on input "Equipment" at bounding box center [604, 388] width 202 height 15
click at [471, 385] on mat-icon "close" at bounding box center [478, 383] width 15 height 15
click at [233, 383] on icon at bounding box center [237, 383] width 15 height 15
click at [356, 381] on div at bounding box center [585, 285] width 1170 height 570
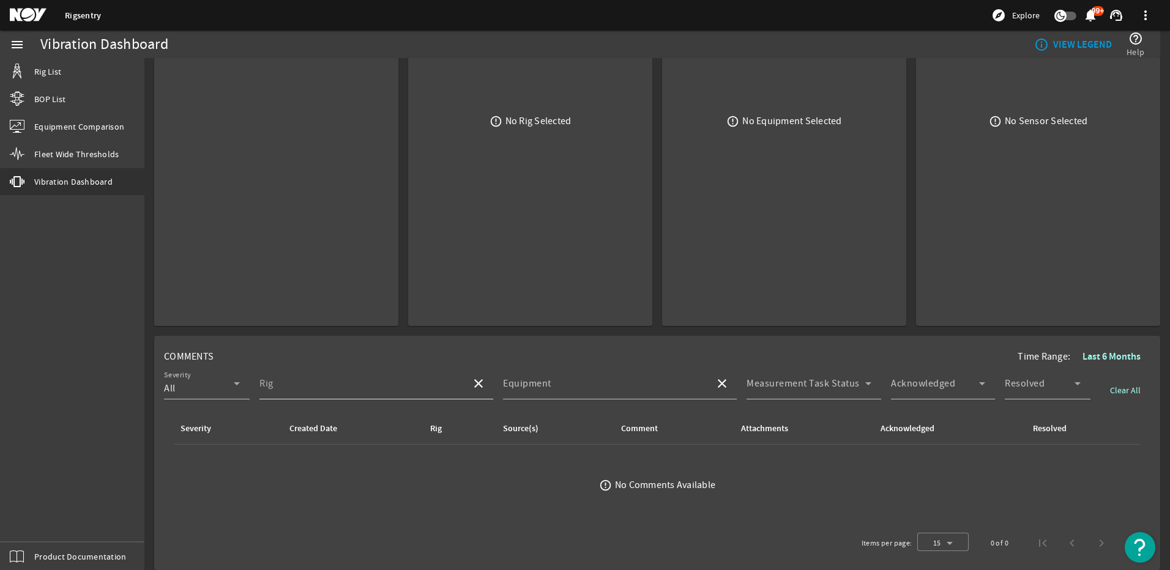
click at [406, 381] on div "Rig" at bounding box center [361, 384] width 202 height 32
click at [414, 392] on input "Rig" at bounding box center [361, 388] width 202 height 15
type input "V"
type input "BP ACE"
click at [464, 369] on button "close" at bounding box center [478, 383] width 29 height 29
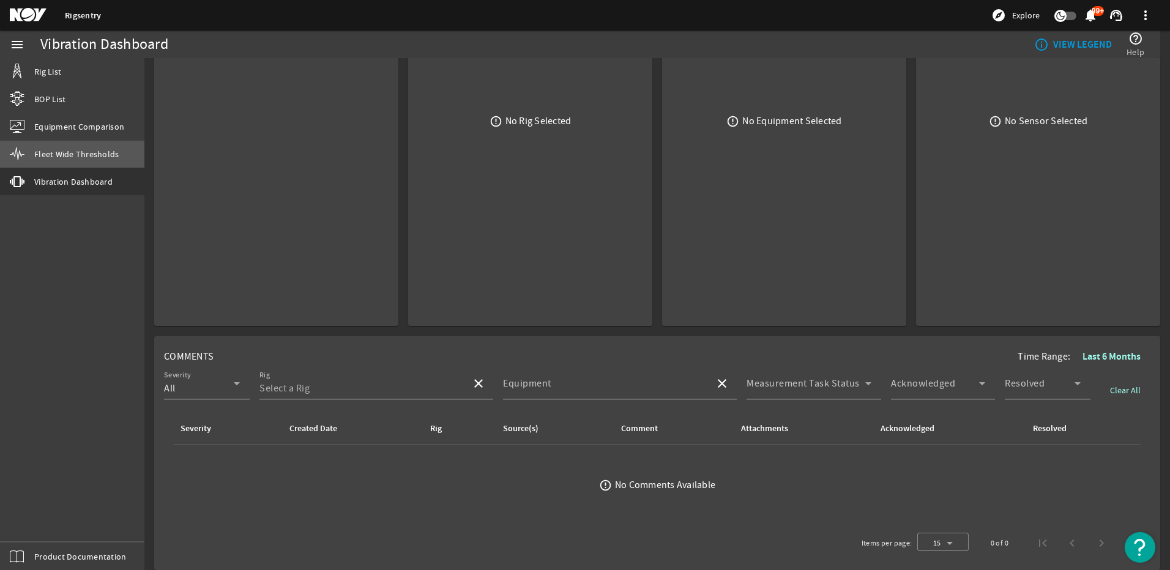
click at [80, 152] on span "Fleet Wide Thresholds" at bounding box center [76, 154] width 84 height 12
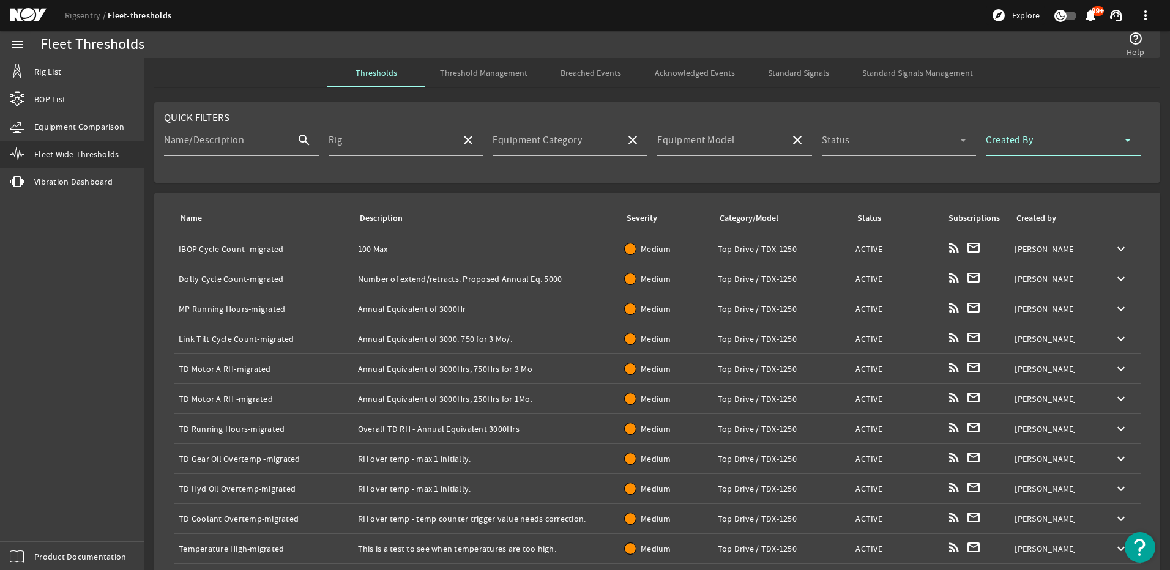
click at [1040, 144] on span at bounding box center [1055, 145] width 139 height 15
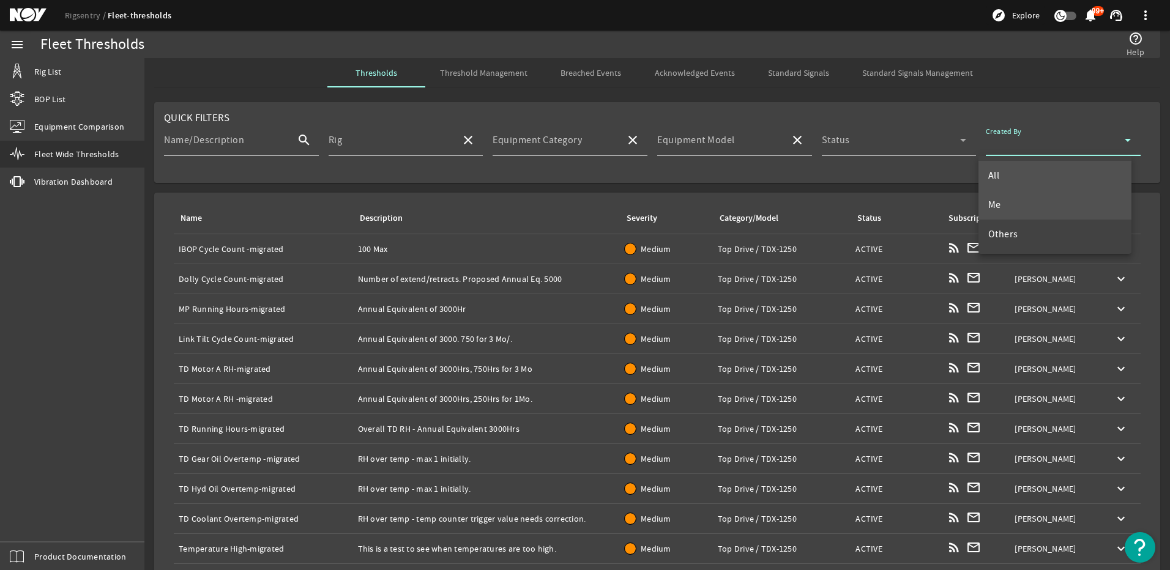
click at [1044, 197] on mat-option "Me" at bounding box center [1055, 204] width 153 height 29
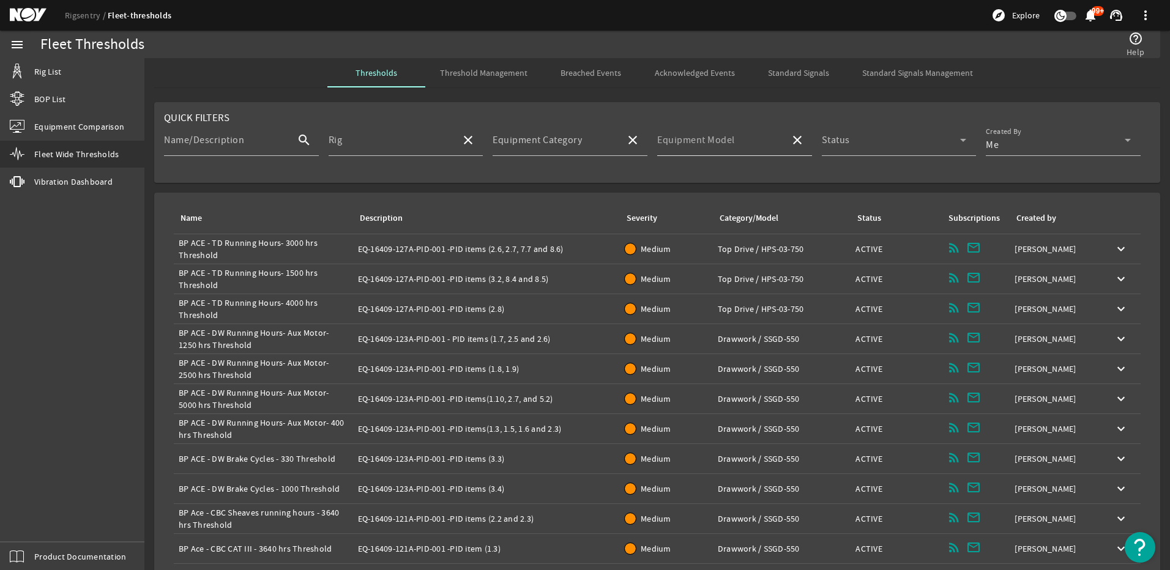
click at [702, 141] on mat-label "Equipment Model" at bounding box center [696, 140] width 78 height 12
click at [702, 141] on input "Equipment Model" at bounding box center [718, 145] width 123 height 15
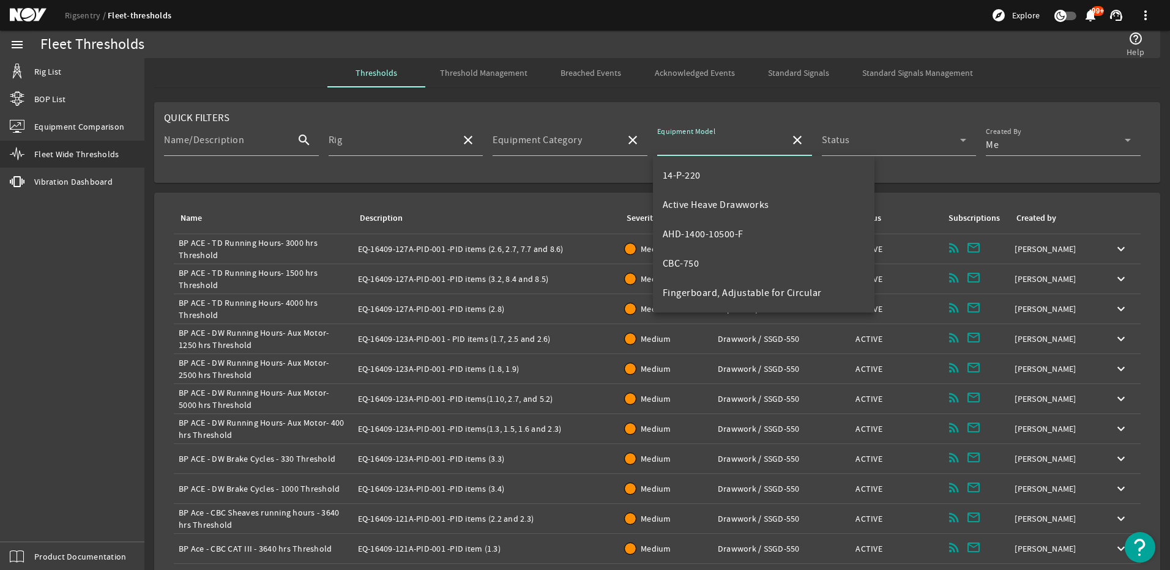
click at [708, 178] on mat-option "14-P-220" at bounding box center [764, 175] width 222 height 29
type input "14-P-220"
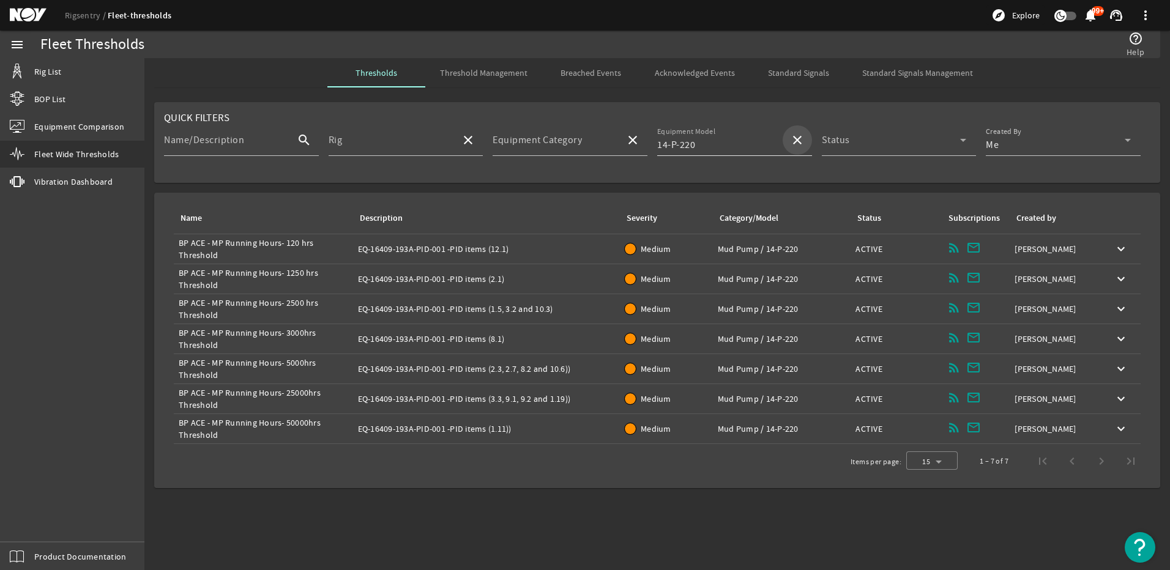
click at [796, 139] on mat-icon "close" at bounding box center [797, 140] width 15 height 15
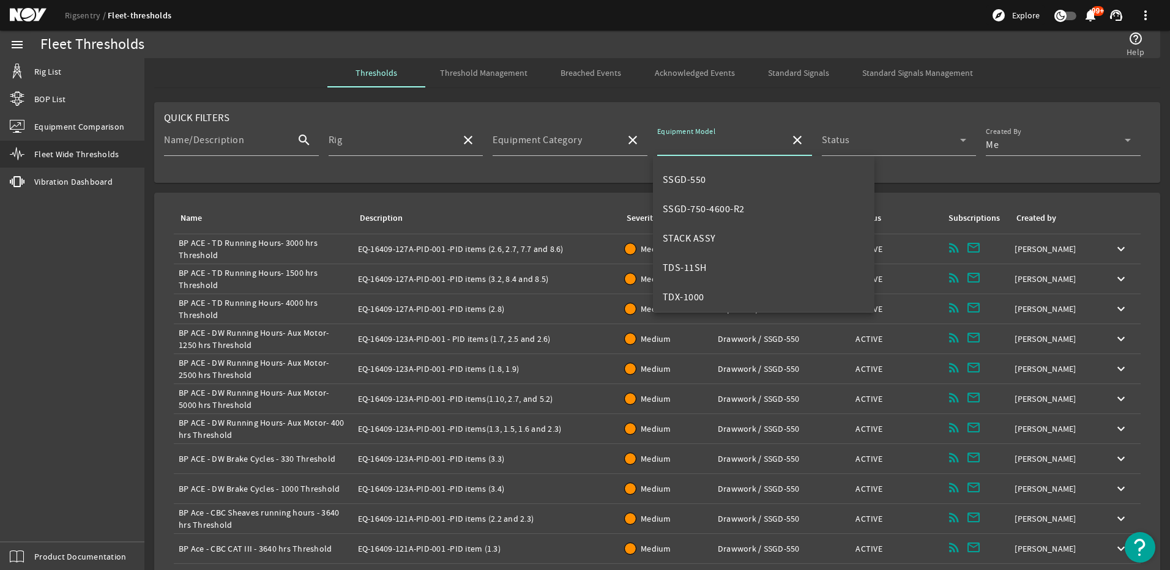
scroll to position [382, 0]
click at [717, 262] on mat-option "TDX-1250" at bounding box center [764, 263] width 222 height 29
type input "TDX-1250"
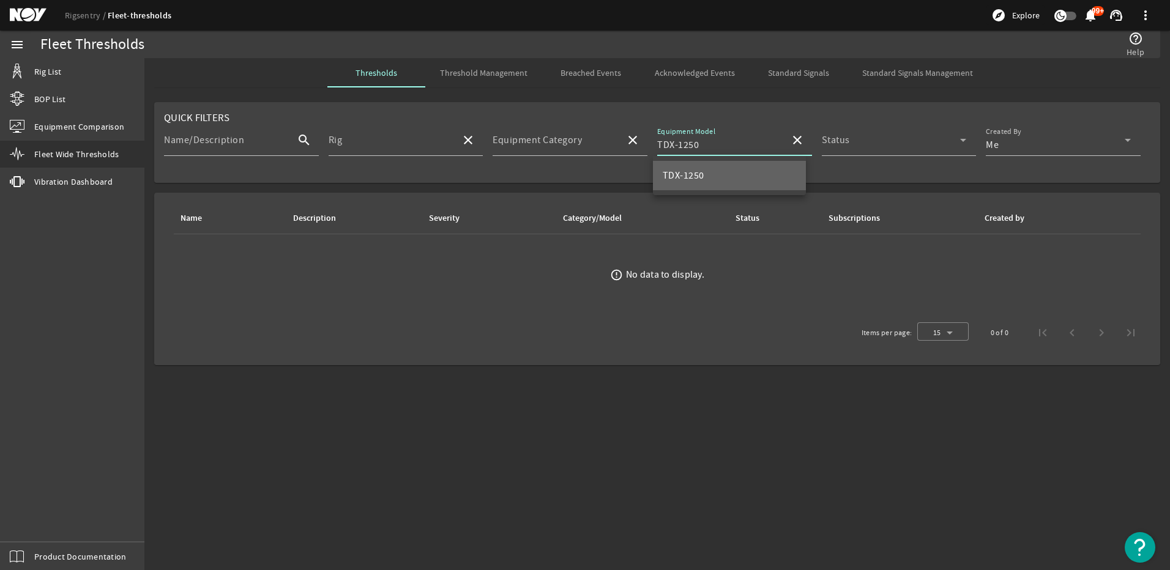
scroll to position [0, 0]
click at [716, 147] on input "TDX-1250" at bounding box center [718, 145] width 123 height 15
click at [796, 142] on mat-icon "close" at bounding box center [797, 140] width 15 height 15
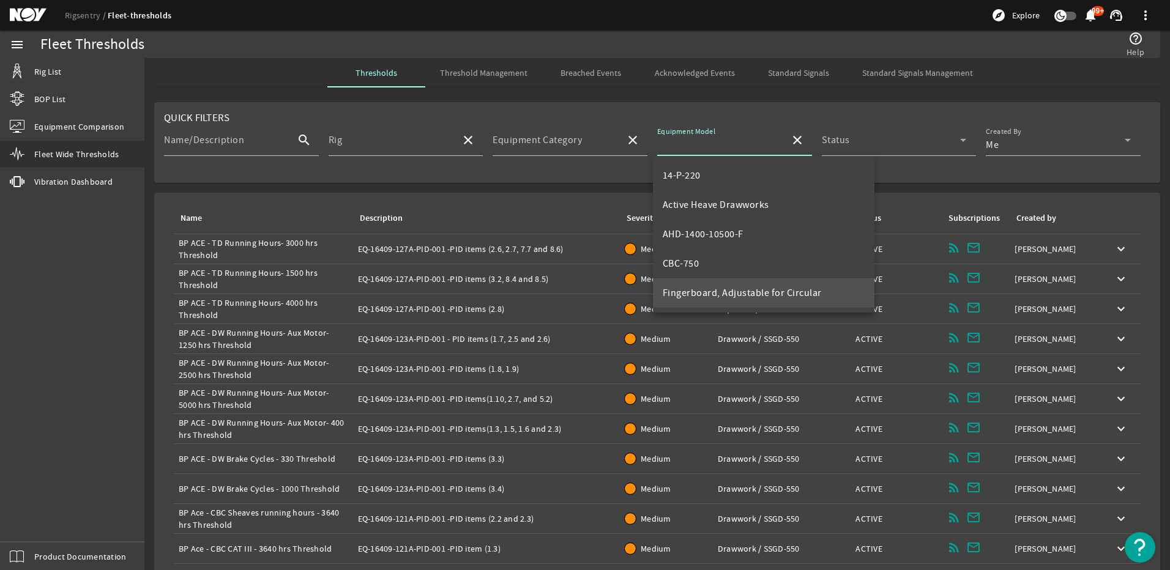
scroll to position [367, 0]
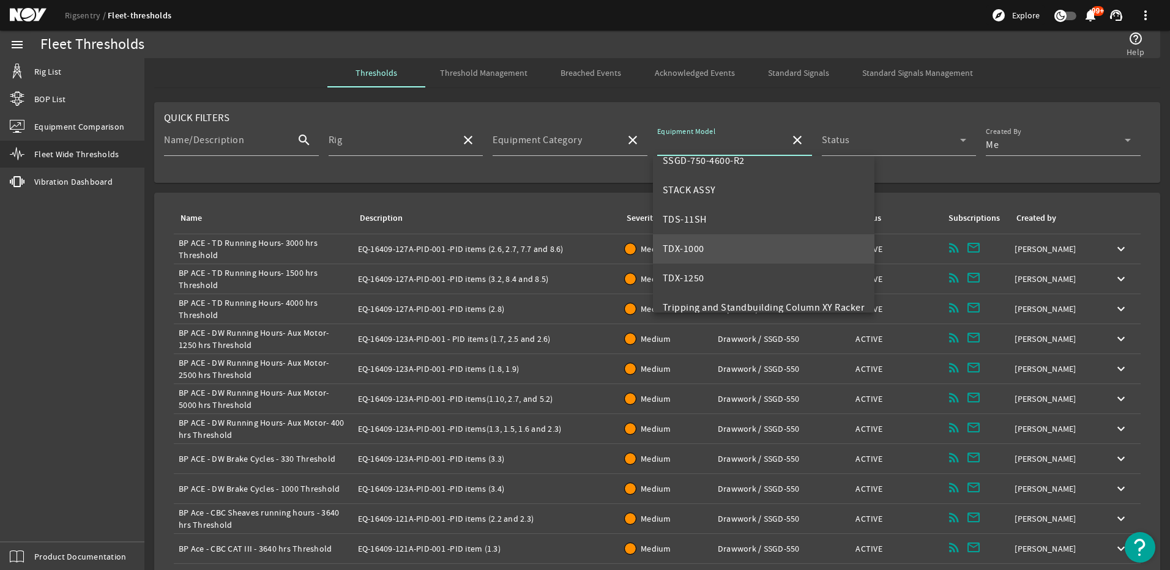
click at [712, 251] on mat-option "TDX-1000" at bounding box center [764, 248] width 222 height 29
type input "TDX-1000"
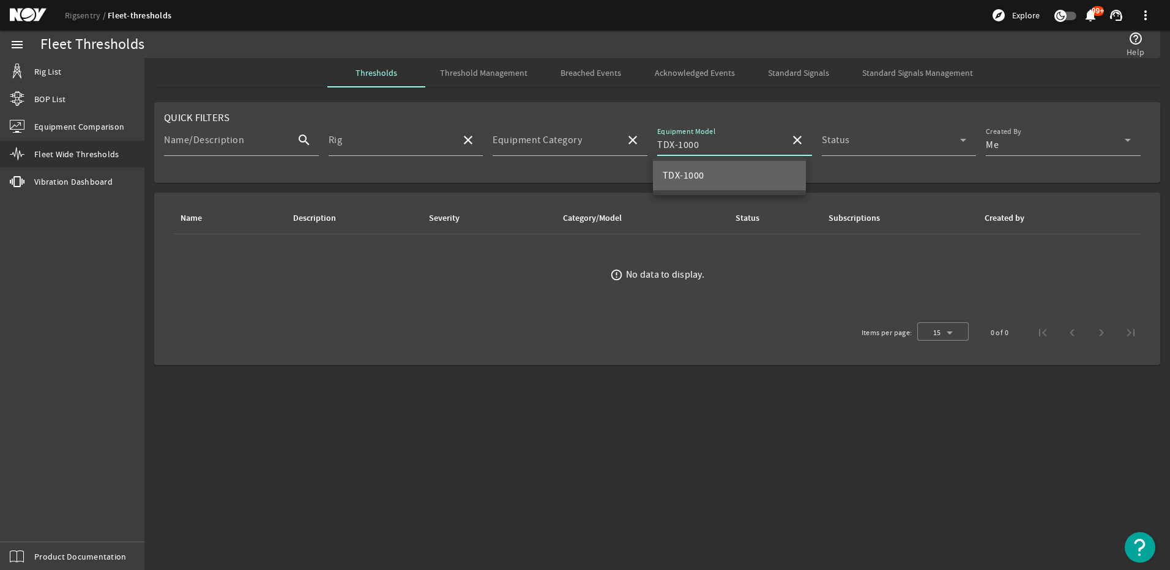
scroll to position [0, 0]
click at [793, 137] on mat-icon "close" at bounding box center [797, 140] width 15 height 15
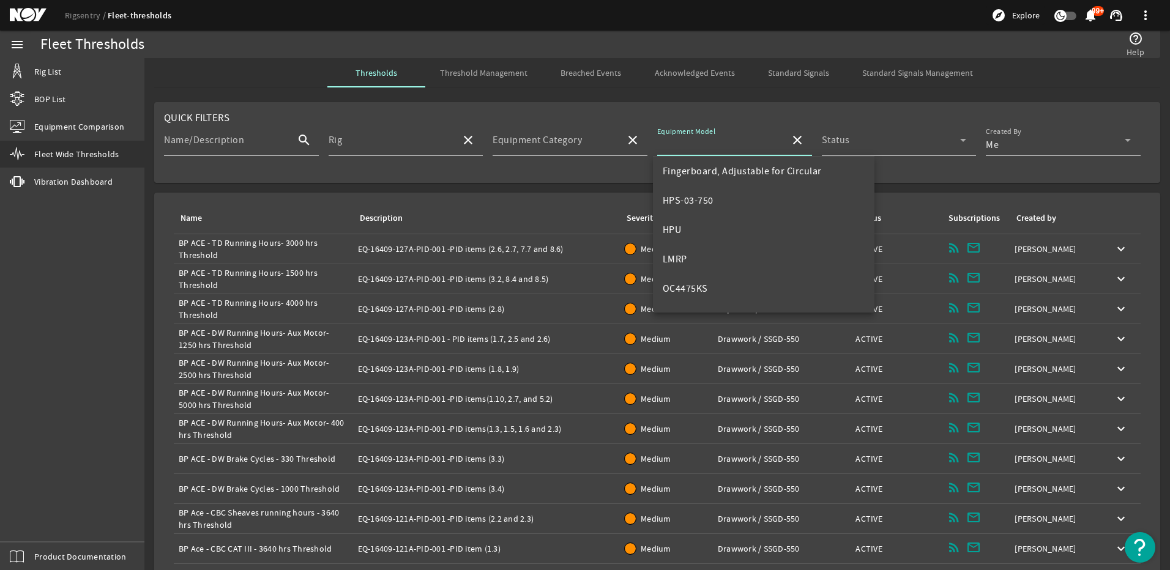
scroll to position [122, 0]
click at [711, 202] on span "HPS-03-750" at bounding box center [688, 200] width 51 height 12
type input "HPS-03-750"
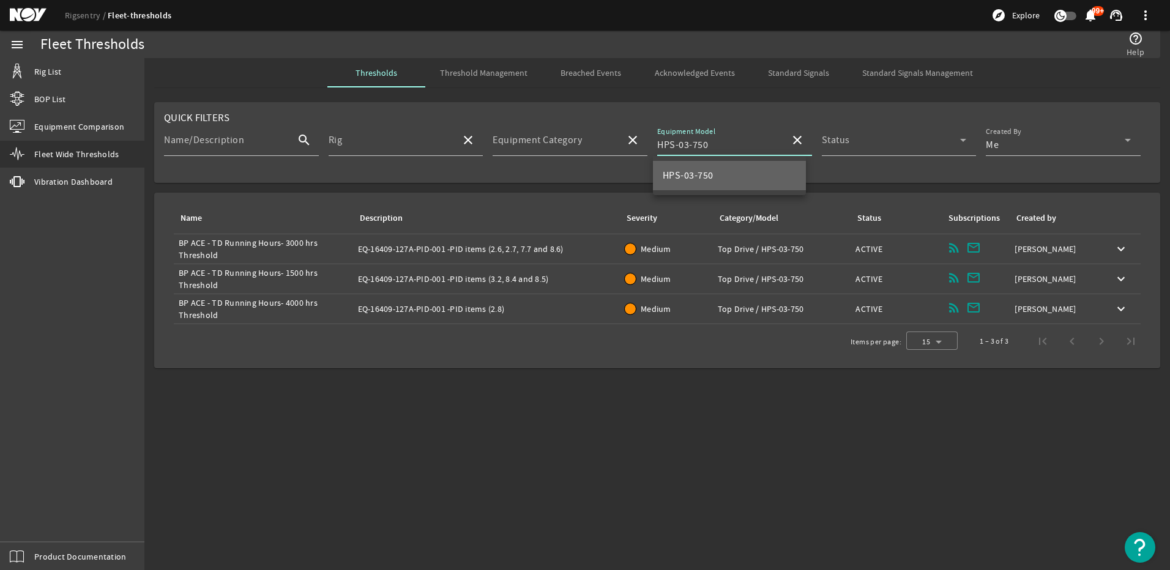
scroll to position [0, 0]
drag, startPoint x: 357, startPoint y: 252, endPoint x: 445, endPoint y: 253, distance: 88.2
click at [445, 253] on td "Description: EQ-16409-127A-PID-001 -PID items (2.6, 2.7, 7.7 and 8.6)" at bounding box center [486, 249] width 267 height 30
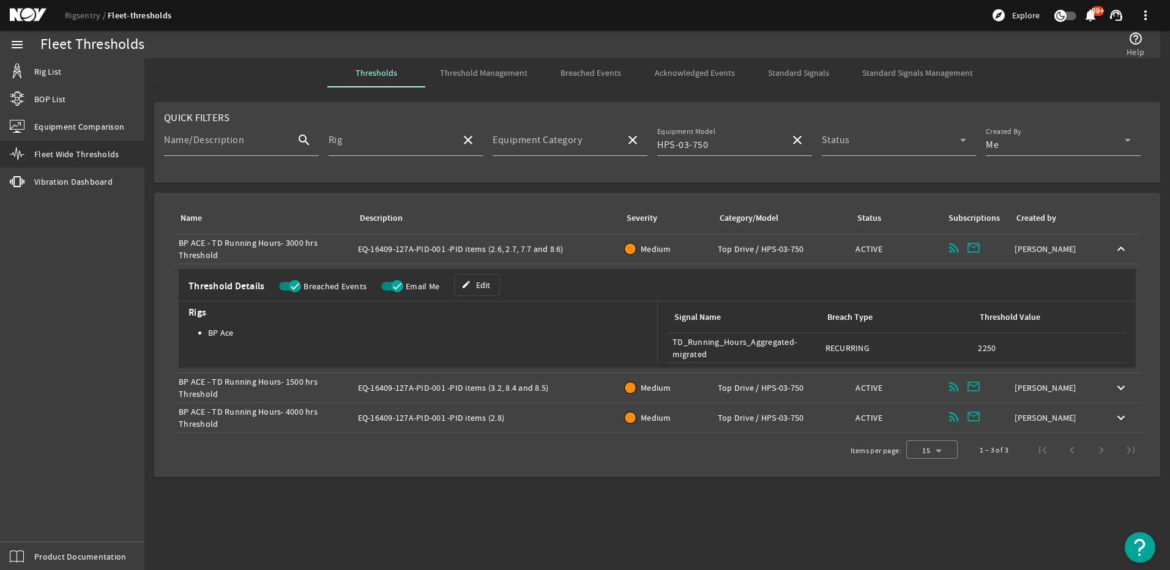
copy div "EQ-16409-127A-PID-001"
drag, startPoint x: 493, startPoint y: 250, endPoint x: 533, endPoint y: 249, distance: 39.8
click at [533, 249] on div "Description: EQ-16409-127A-PID-001 -PID items (2.6, 2.7, 7.7 and 8.6)" at bounding box center [487, 249] width 258 height 12
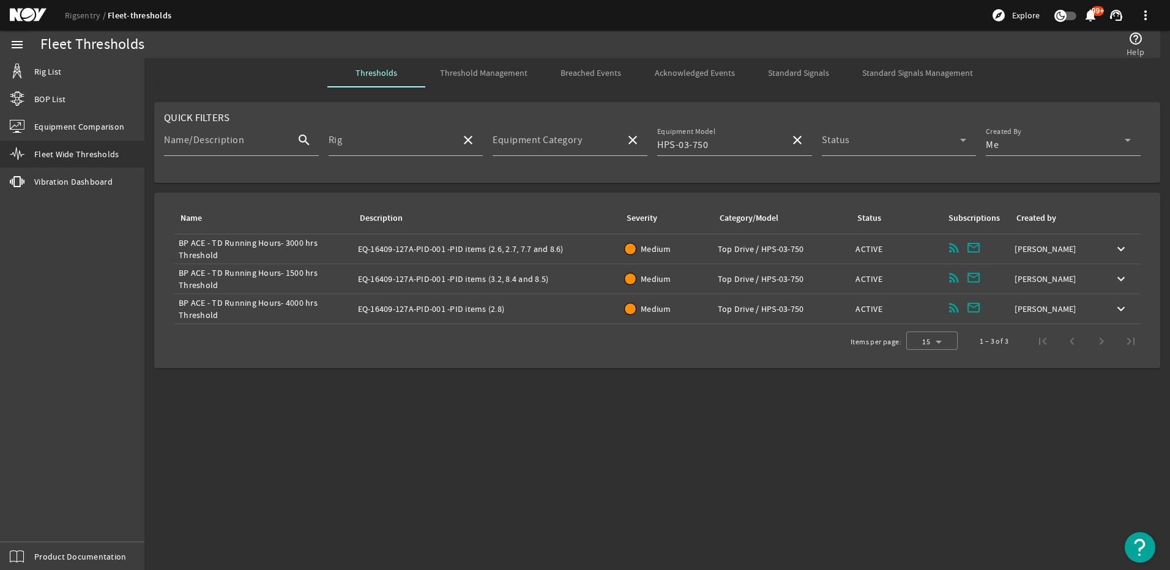
copy div "2.6, 2.7, 7.7"
drag, startPoint x: 492, startPoint y: 280, endPoint x: 545, endPoint y: 280, distance: 53.3
click at [545, 280] on div "Description: EQ-16409-127A-PID-001 -PID items (3.2, 8.4 and 8.5)" at bounding box center [487, 279] width 258 height 12
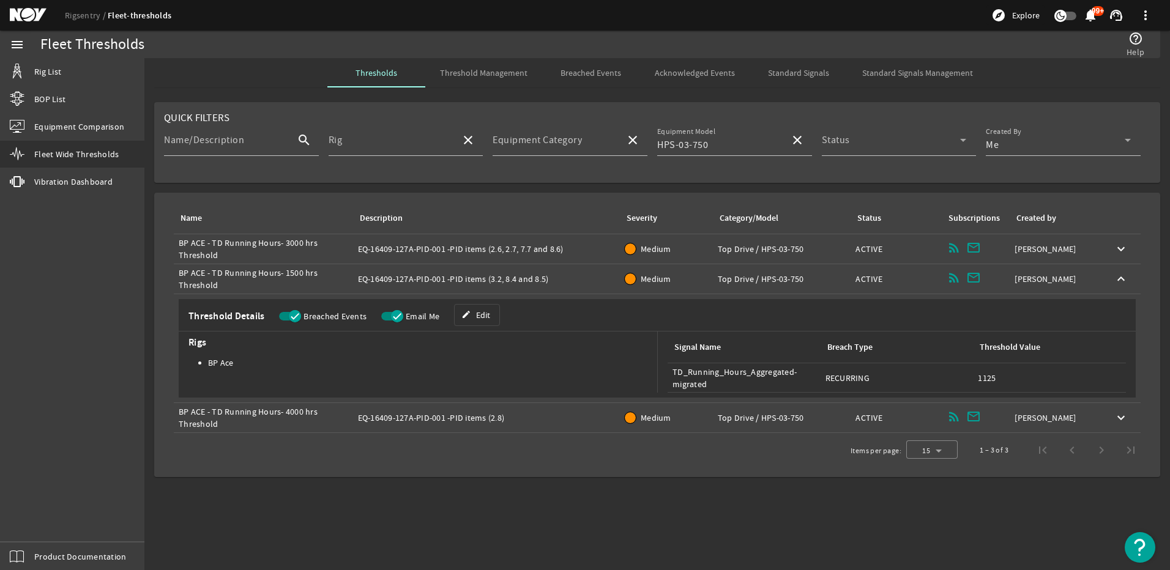
copy div "3.2, 8.4 and 8.5"
drag, startPoint x: 492, startPoint y: 416, endPoint x: 502, endPoint y: 417, distance: 9.9
click at [502, 417] on div "Description: EQ-16409-127A-PID-001 -PID items (2.8)" at bounding box center [487, 418] width 258 height 12
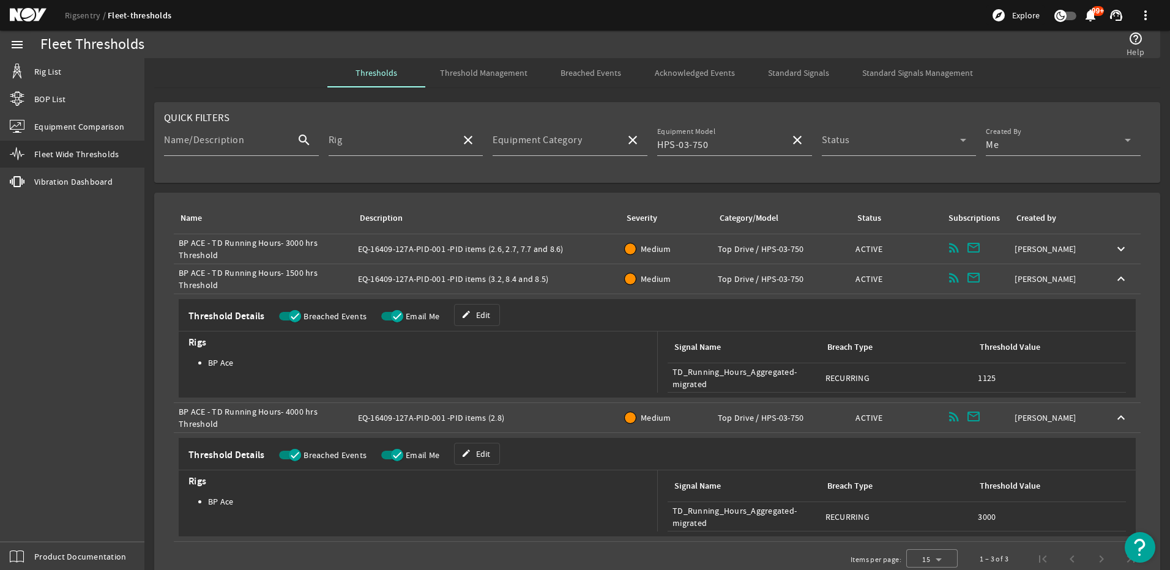
copy div "2.8"
drag, startPoint x: 550, startPoint y: 249, endPoint x: 560, endPoint y: 251, distance: 10.7
click at [560, 251] on div "Description: EQ-16409-127A-PID-001 -PID items (2.6, 2.7, 7.7 and 8.6)" at bounding box center [487, 249] width 258 height 12
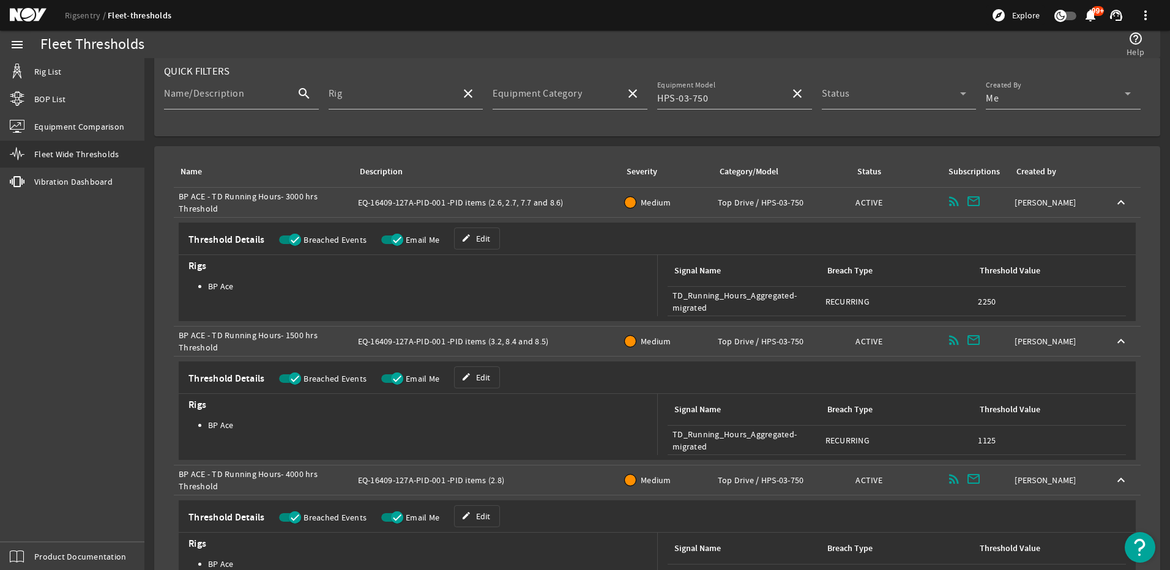
scroll to position [130, 0]
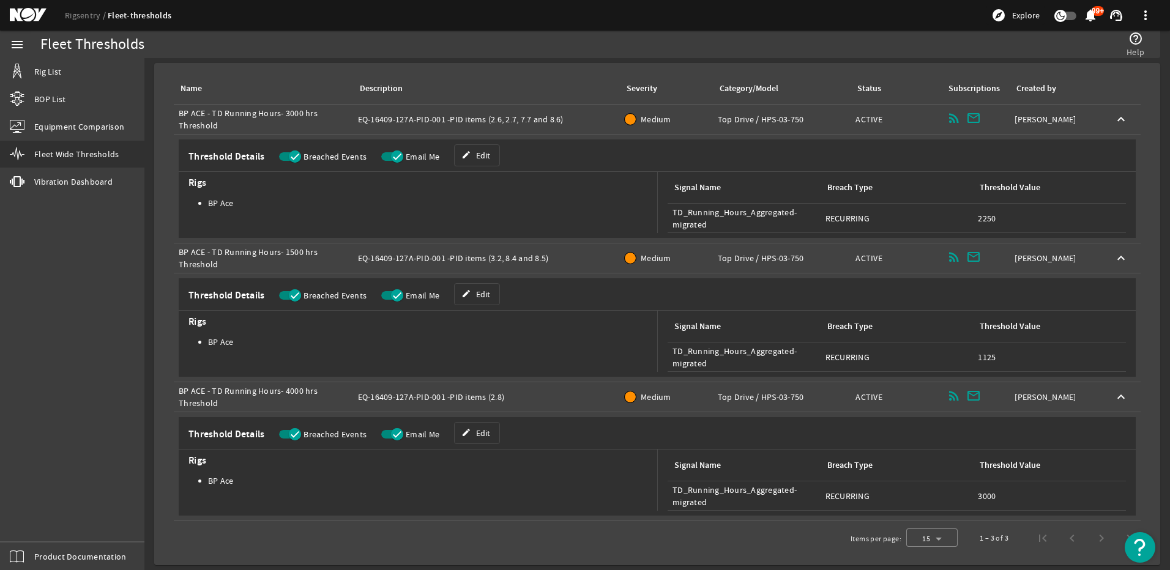
click at [1107, 114] on span at bounding box center [1121, 119] width 29 height 29
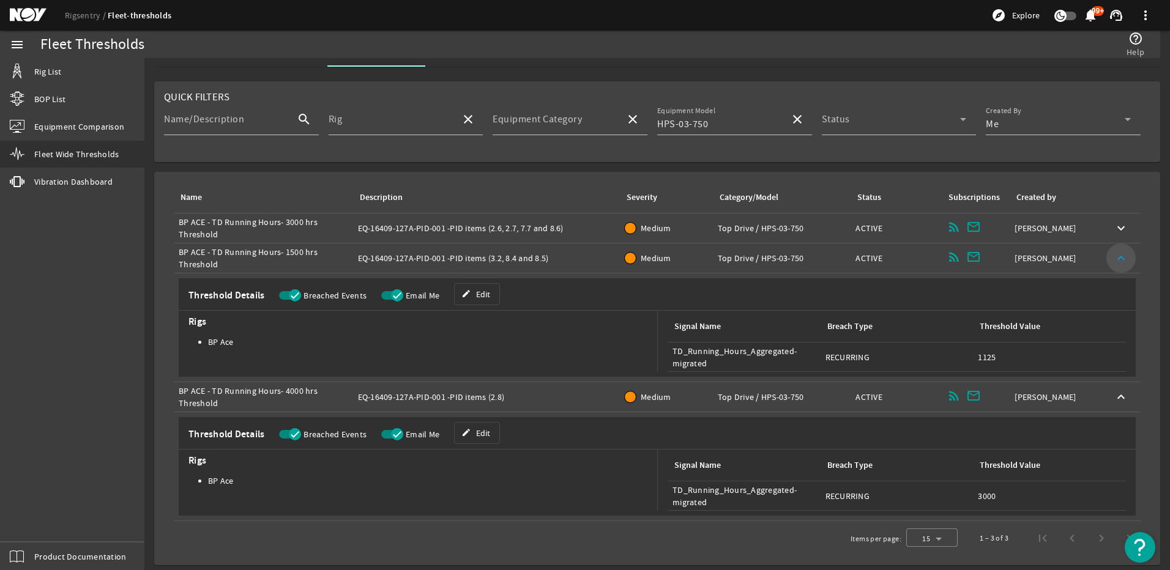
click at [1114, 253] on mat-icon "keyboard_arrow_up" at bounding box center [1121, 258] width 15 height 15
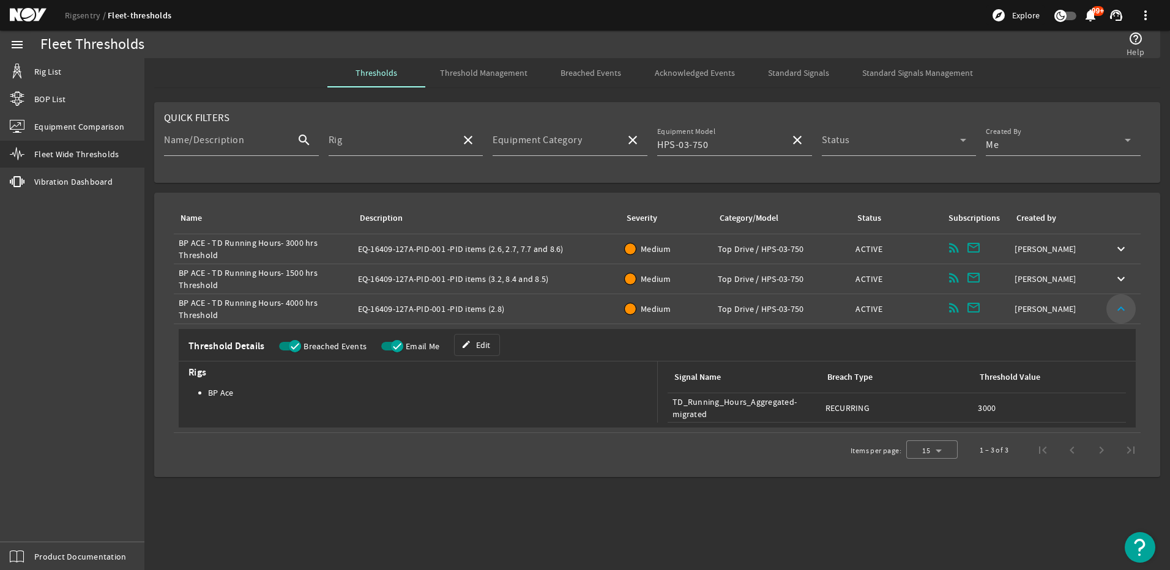
click at [1121, 313] on mat-icon "keyboard_arrow_up" at bounding box center [1121, 309] width 15 height 15
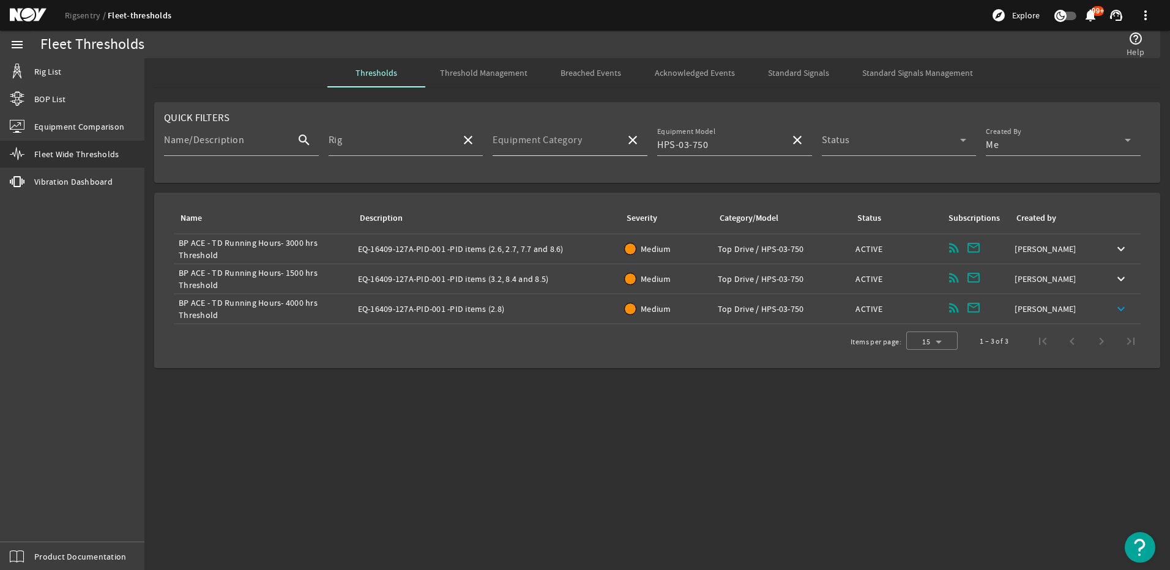
click at [514, 137] on mat-label "Equipment Category" at bounding box center [537, 140] width 89 height 12
click at [514, 138] on input "Equipment Category" at bounding box center [554, 145] width 123 height 15
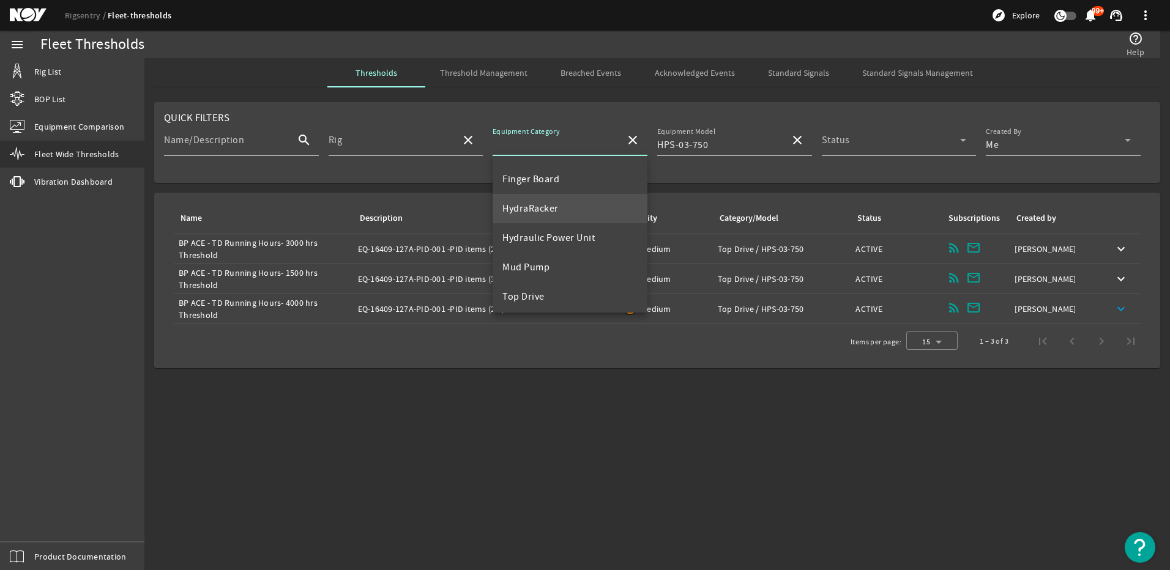
scroll to position [118, 0]
click at [768, 133] on div "Equipment Model HPS-03-750" at bounding box center [718, 140] width 123 height 32
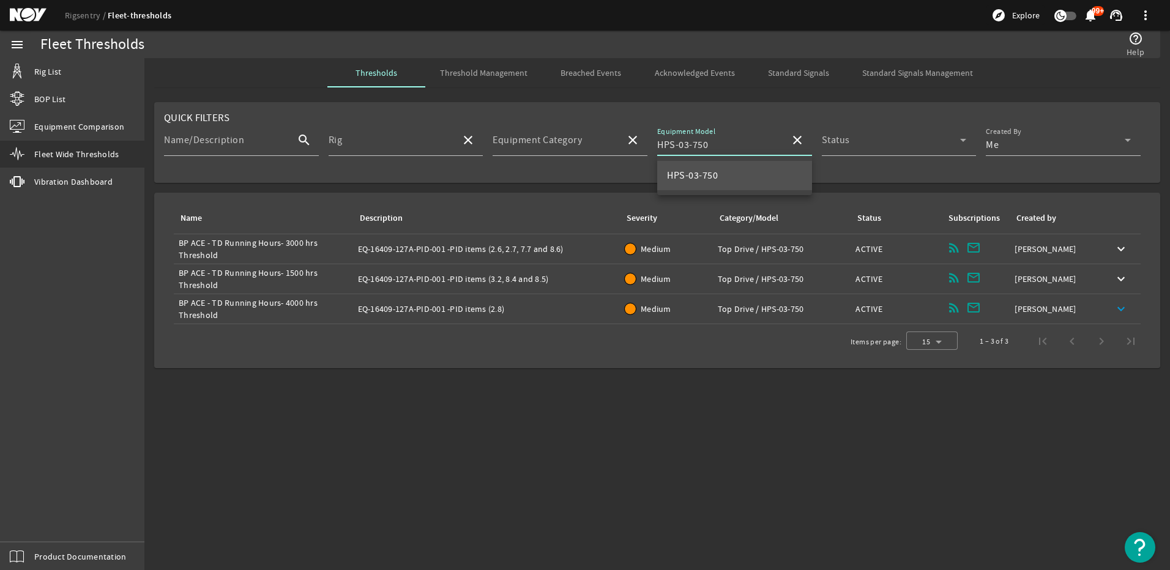
click at [793, 140] on mat-icon "close" at bounding box center [797, 140] width 15 height 15
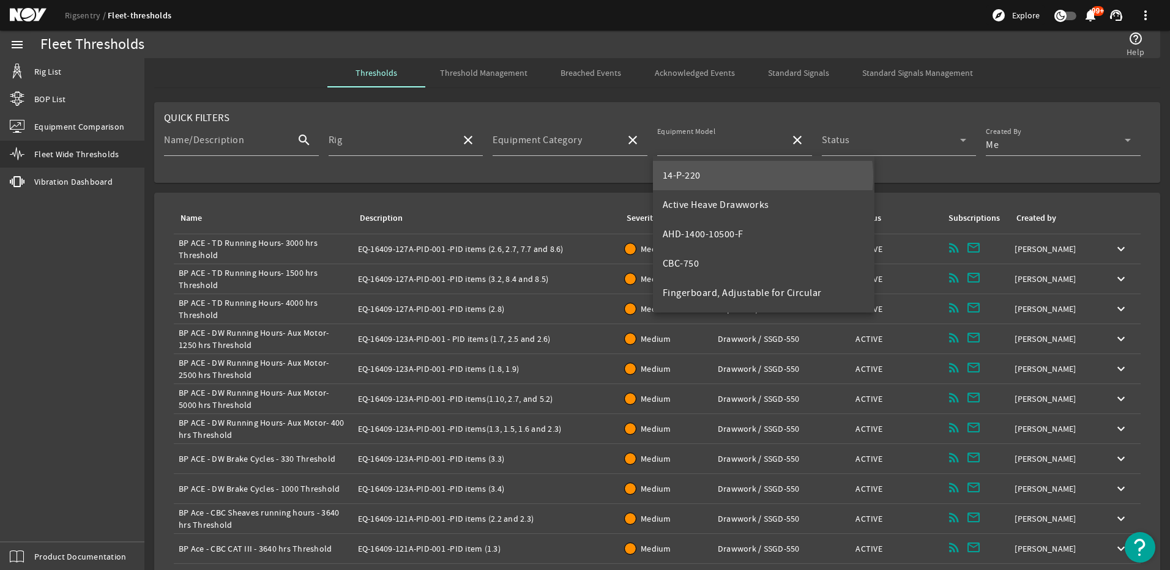
click at [744, 178] on mat-option "14-P-220" at bounding box center [764, 175] width 222 height 29
type input "14-P-220"
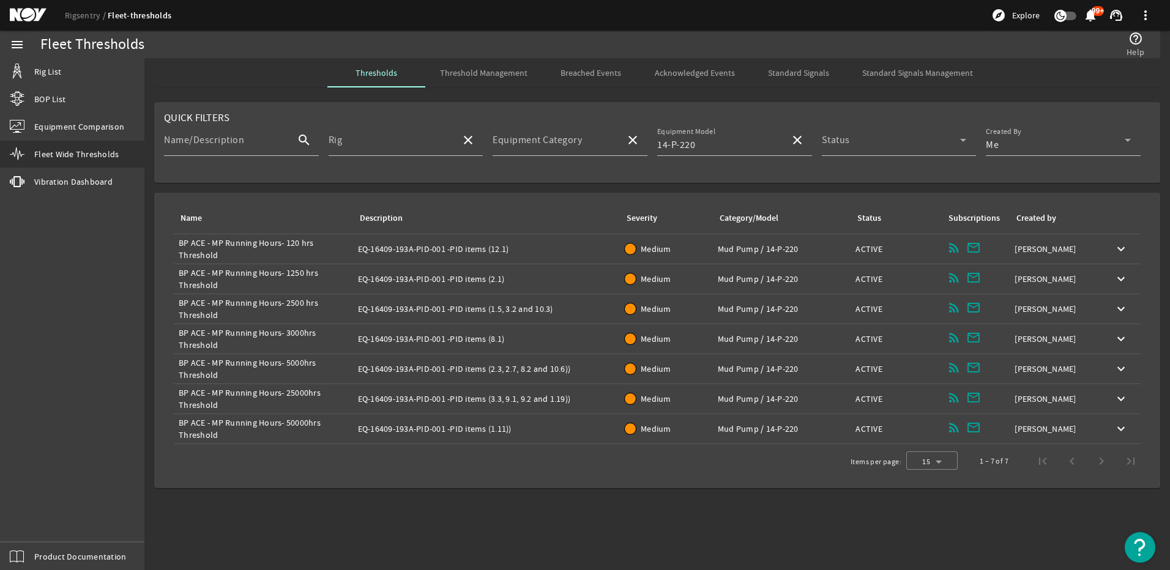
drag, startPoint x: 356, startPoint y: 250, endPoint x: 445, endPoint y: 255, distance: 89.5
click at [445, 255] on td "Description: EQ-16409-193A-PID-001 -PID items (12.1)" at bounding box center [486, 249] width 267 height 30
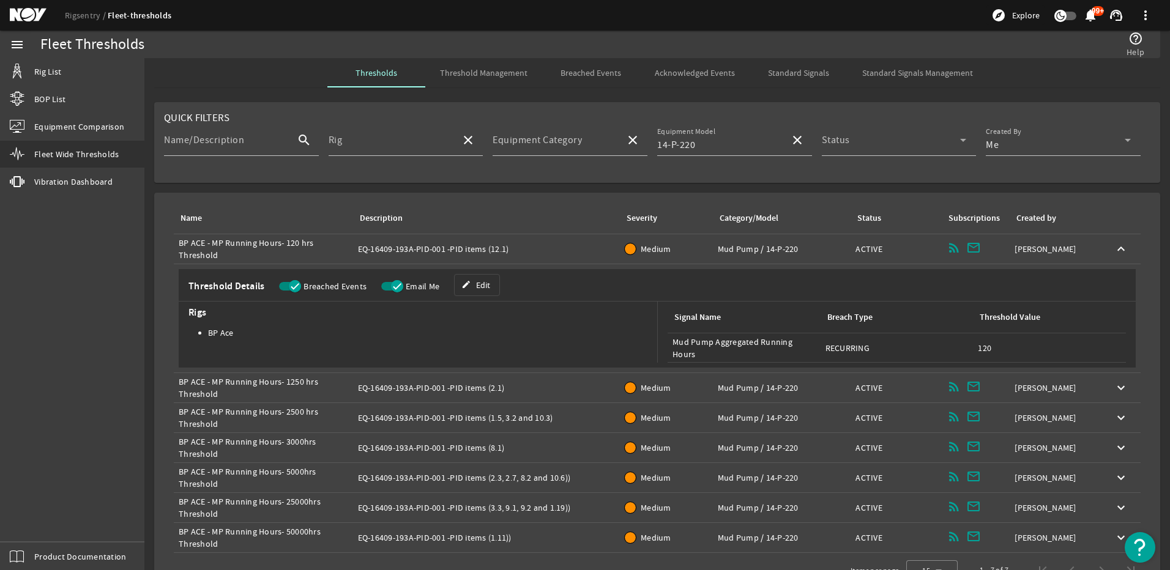
copy div "EQ-16409-193A-PID-001"
click at [1114, 249] on mat-icon "keyboard_arrow_up" at bounding box center [1121, 249] width 15 height 15
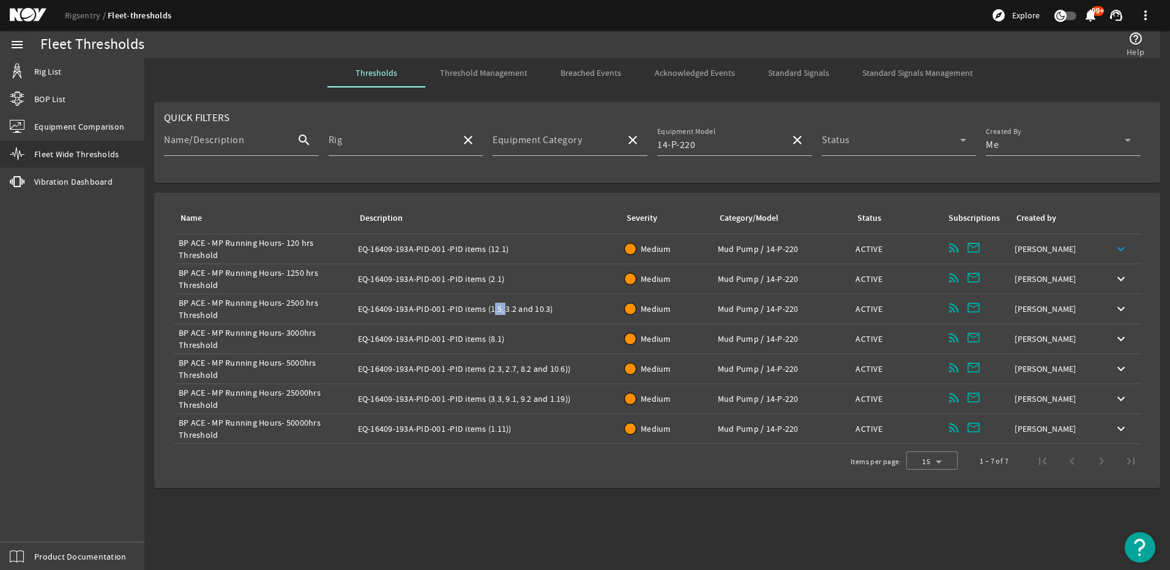
drag, startPoint x: 492, startPoint y: 309, endPoint x: 503, endPoint y: 311, distance: 11.8
click at [503, 311] on div "Description: EQ-16409-193A-PID-001 -PID items (1.5, 3.2 and 10.3)" at bounding box center [487, 309] width 258 height 12
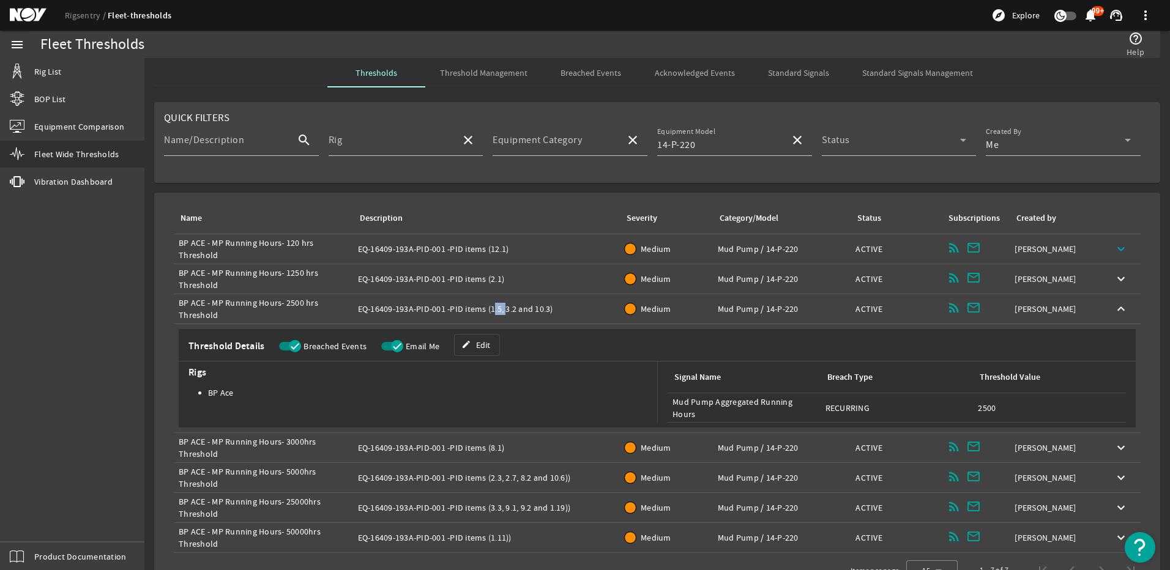
copy div "1.5,"
drag, startPoint x: 489, startPoint y: 280, endPoint x: 498, endPoint y: 282, distance: 9.3
click at [498, 282] on div "Description: EQ-16409-193A-PID-001 -PID items (2.1)" at bounding box center [487, 279] width 258 height 12
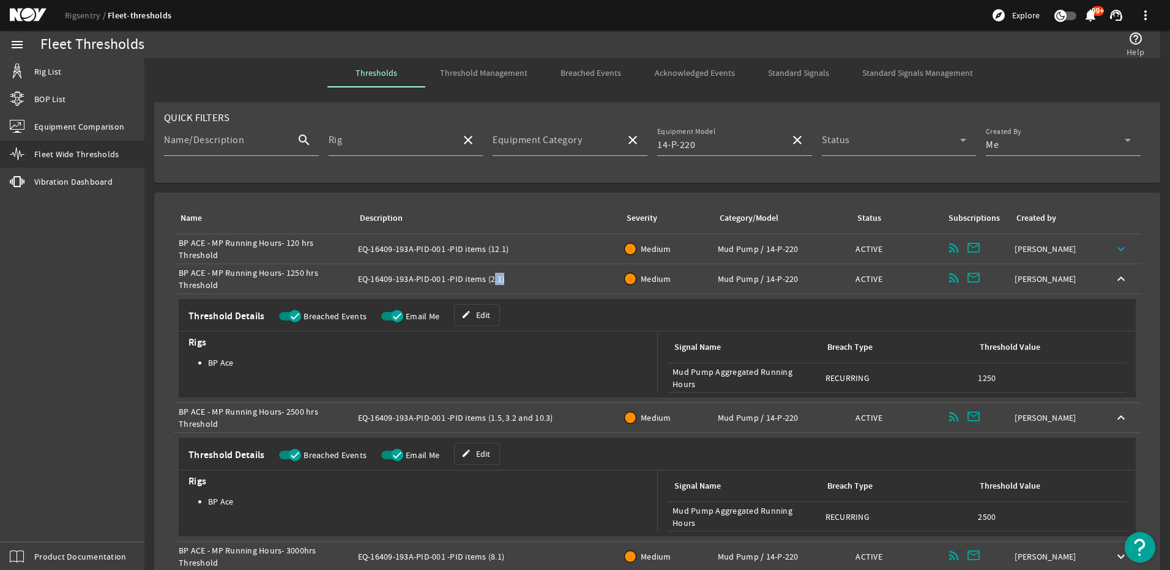
copy div "2.1"
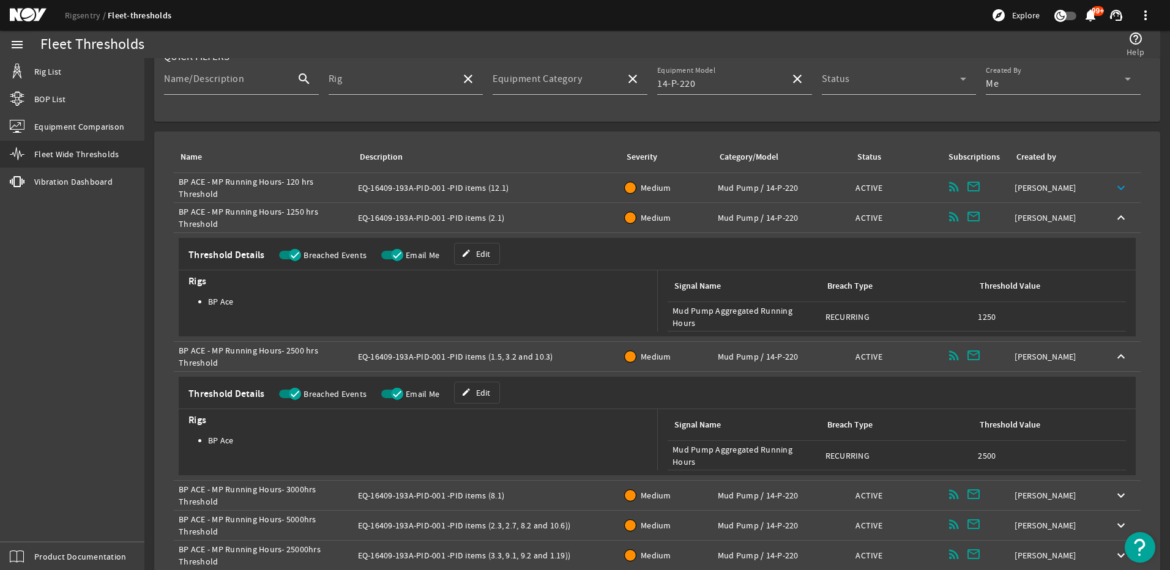
click at [496, 361] on div "Description: EQ-16409-193A-PID-001 -PID items (1.5, 3.2 and 10.3)" at bounding box center [487, 357] width 258 height 12
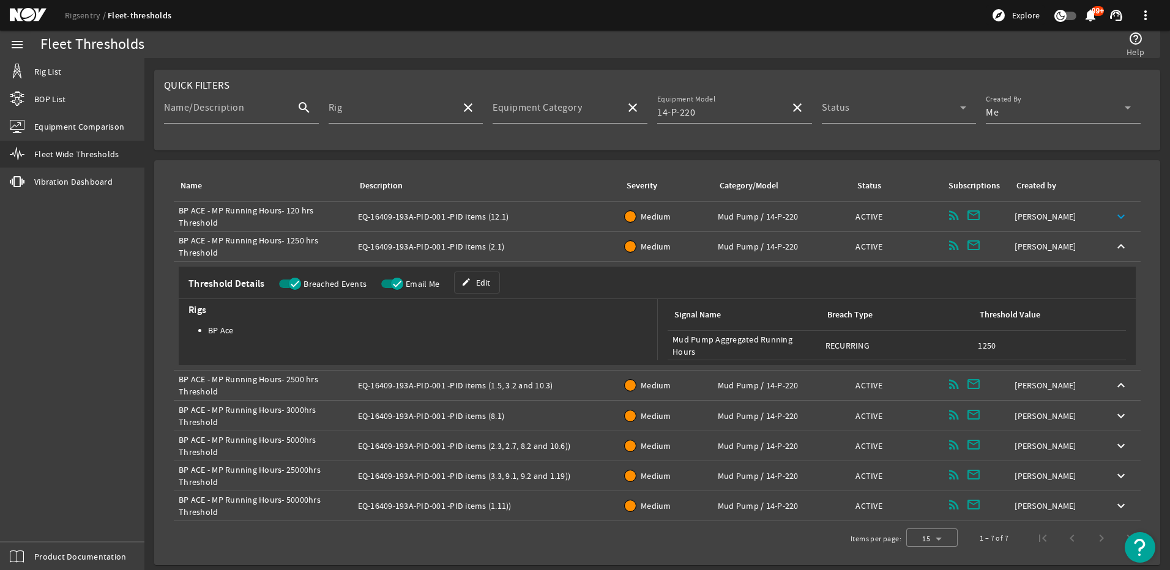
scroll to position [32, 0]
click at [508, 250] on div "Description: EQ-16409-193A-PID-001 -PID items (2.1)" at bounding box center [487, 247] width 258 height 12
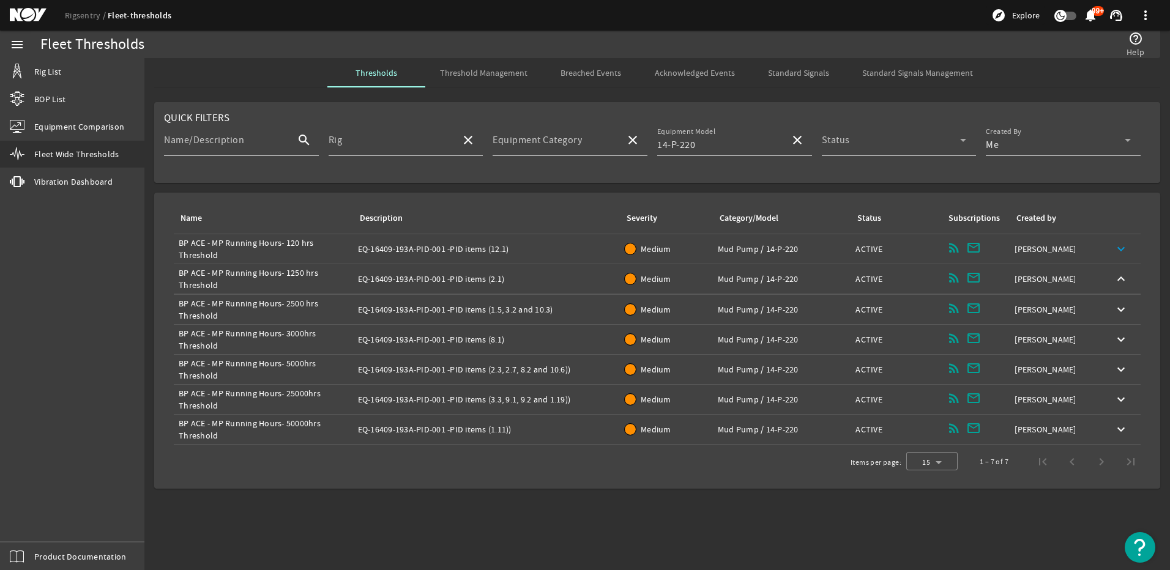
scroll to position [0, 0]
drag, startPoint x: 492, startPoint y: 370, endPoint x: 515, endPoint y: 373, distance: 24.1
click at [515, 373] on div "Description: EQ-16409-193A-PID-001 -PID items (2.3, 2.7, 8.2 and 10.6))" at bounding box center [487, 369] width 258 height 12
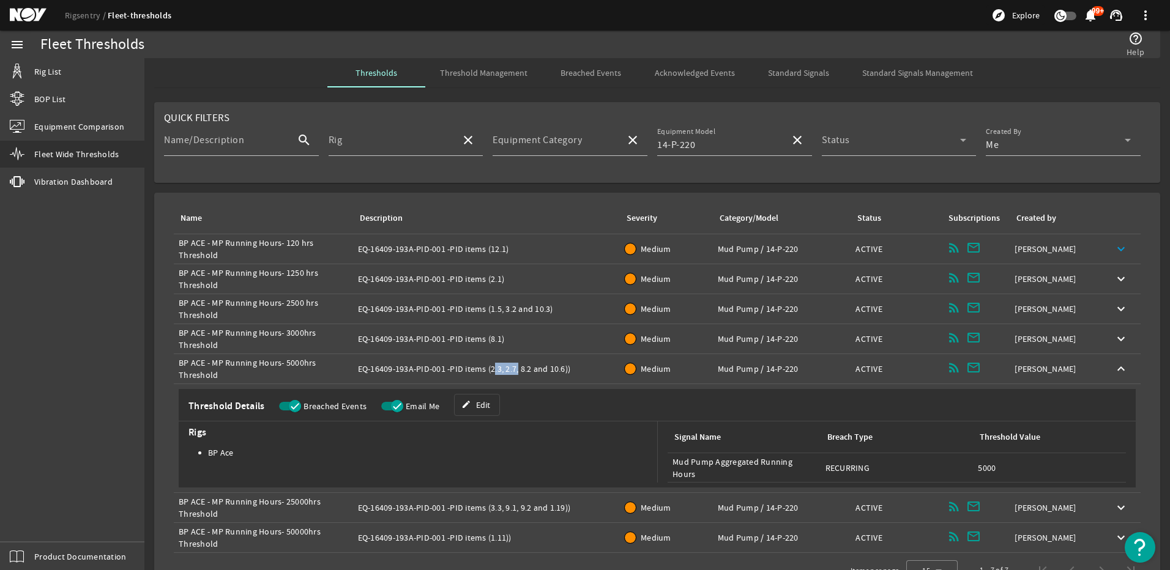
copy div "2.3, 2.7"
click at [526, 364] on div "Description: EQ-16409-193A-PID-001 -PID items (2.3, 2.7, 8.2 and 10.6))" at bounding box center [487, 369] width 258 height 12
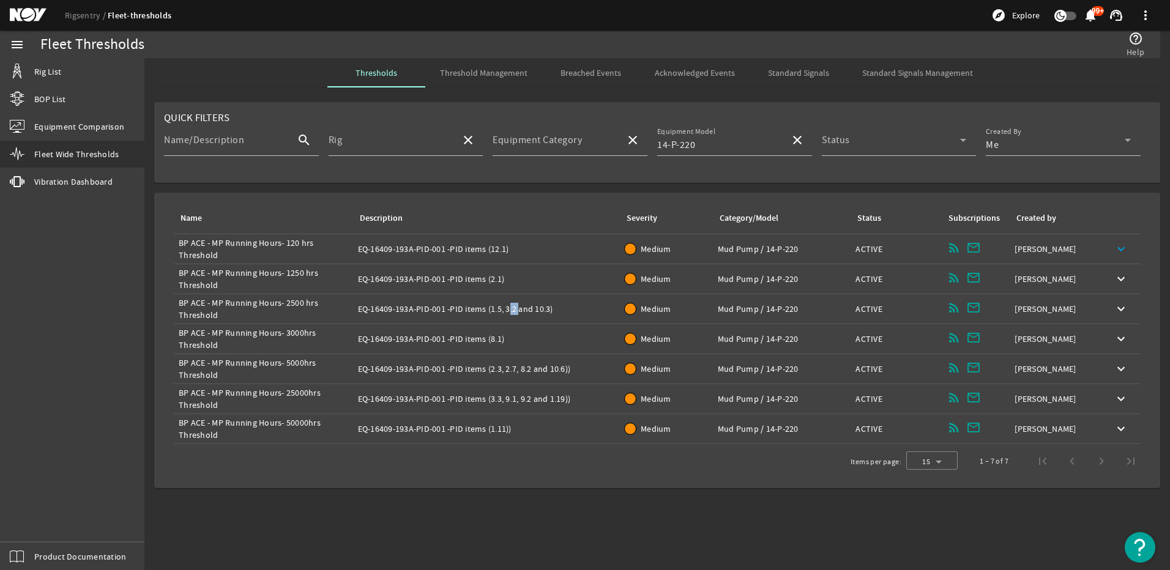
drag, startPoint x: 506, startPoint y: 307, endPoint x: 515, endPoint y: 308, distance: 9.2
click at [515, 308] on div "Description: EQ-16409-193A-PID-001 -PID items (1.5, 3.2 and 10.3)" at bounding box center [487, 309] width 258 height 12
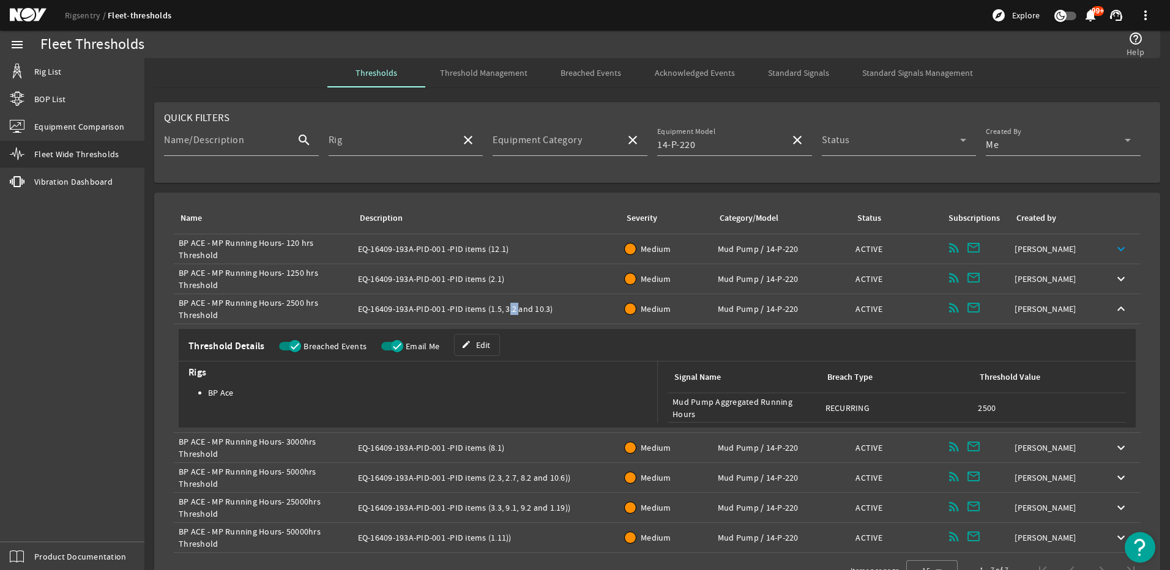
copy div "3.2"
drag, startPoint x: 489, startPoint y: 507, endPoint x: 500, endPoint y: 506, distance: 11.1
click at [500, 506] on div "Description: EQ-16409-193A-PID-001 -PID items (3.3, 9.1, 9.2 and 1.19))" at bounding box center [487, 508] width 258 height 12
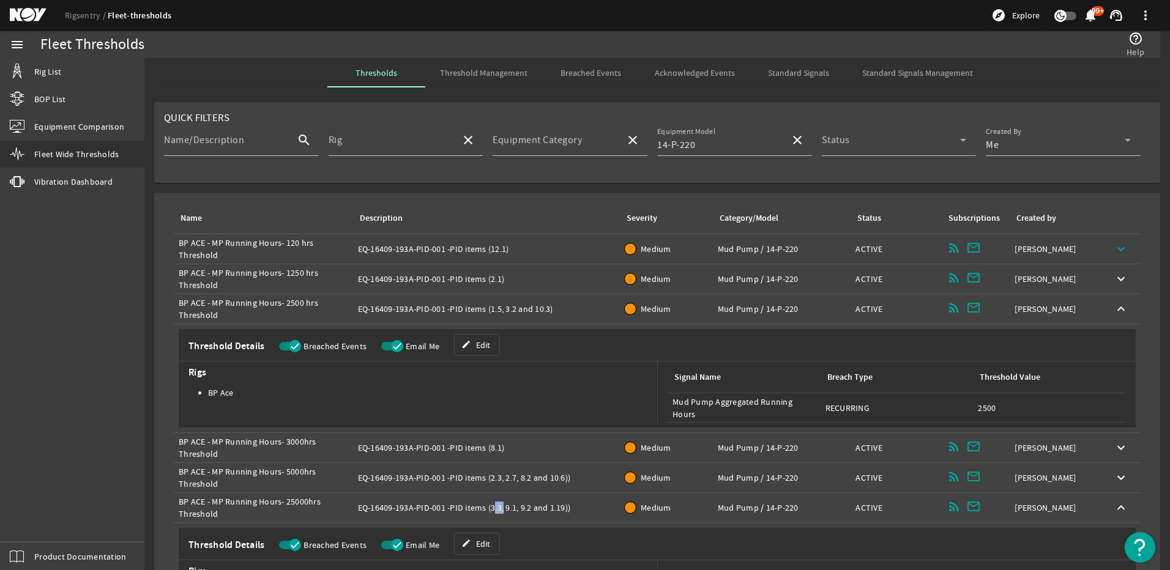
copy div "3.3"
click at [1102, 310] on td "Collapse keyboard_arrow_up" at bounding box center [1121, 309] width 39 height 30
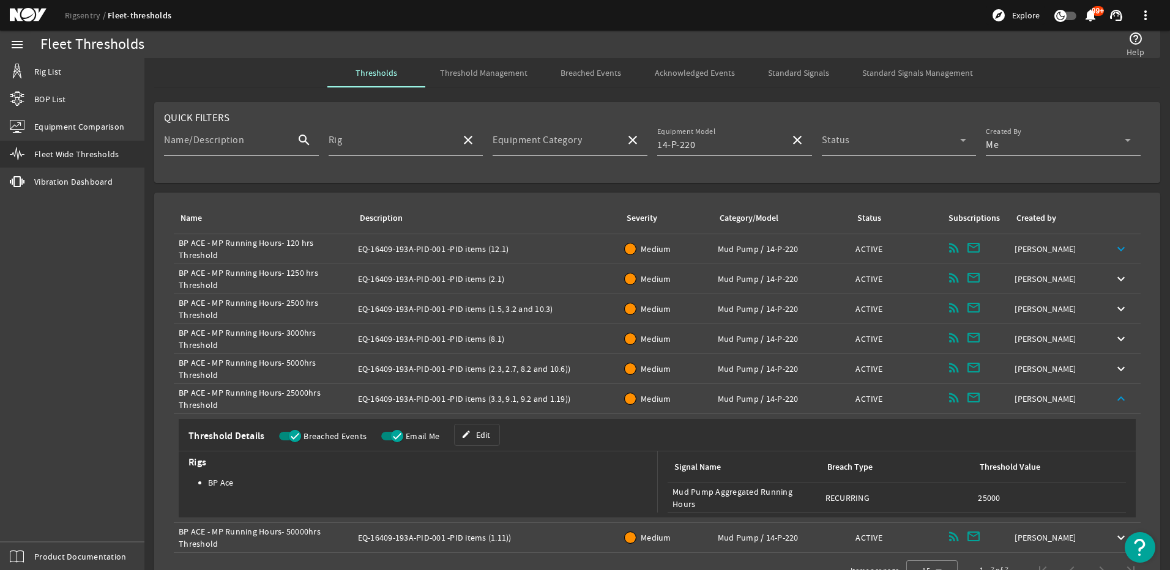
click at [1114, 405] on mat-icon "keyboard_arrow_up" at bounding box center [1121, 399] width 15 height 15
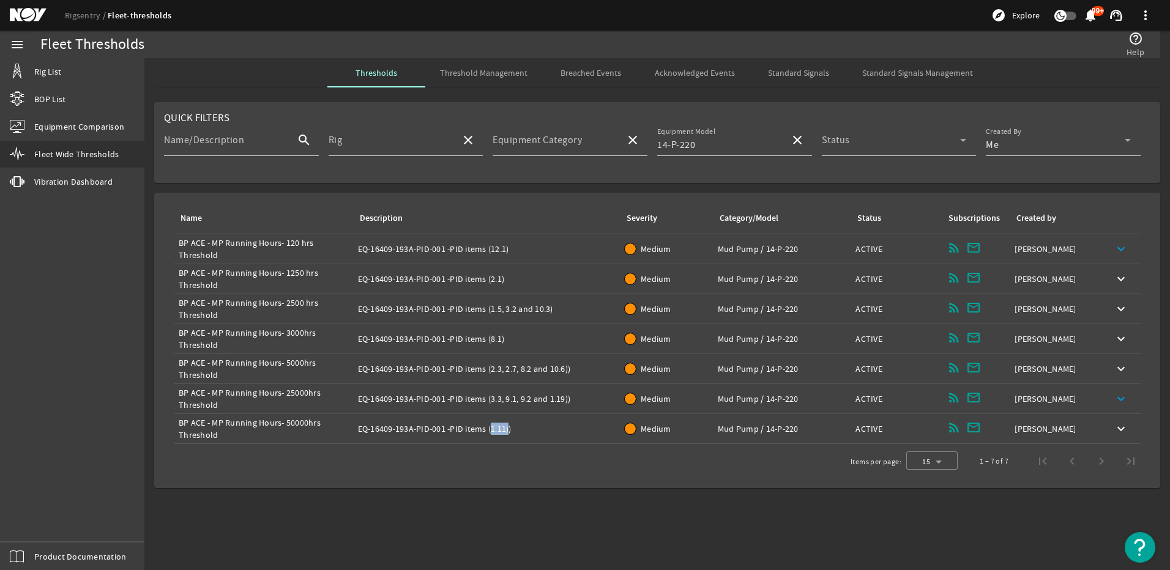
drag, startPoint x: 488, startPoint y: 432, endPoint x: 507, endPoint y: 436, distance: 19.5
click at [507, 436] on td "Description: EQ-16409-193A-PID-001 -PID items (1.11))" at bounding box center [486, 429] width 267 height 30
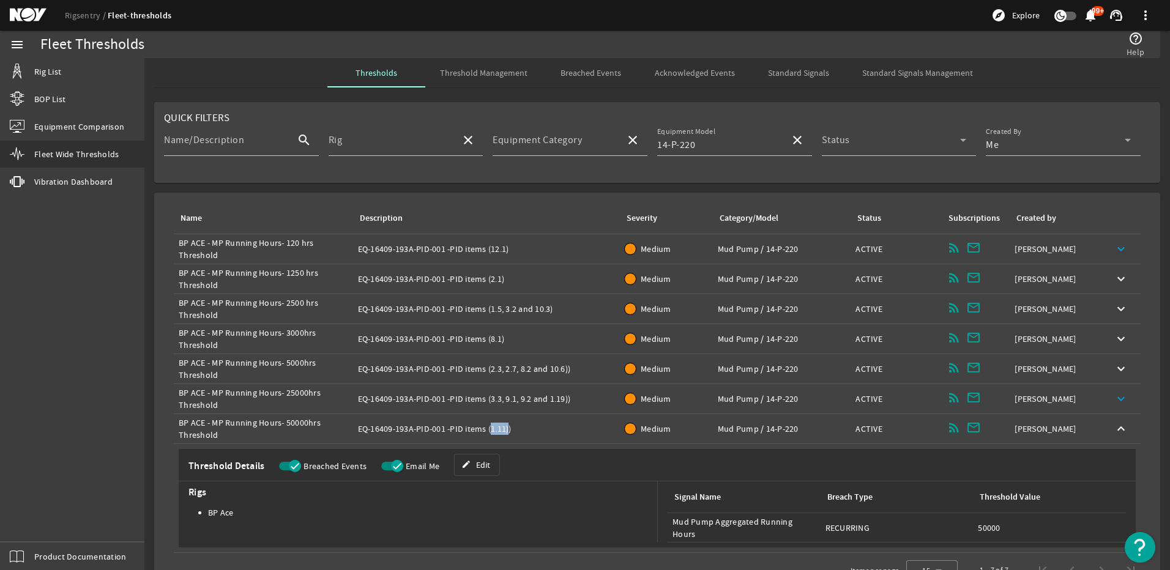
copy div "(1.11"
click at [542, 428] on div "Description: EQ-16409-193A-PID-001 -PID items (1.11))" at bounding box center [487, 429] width 258 height 12
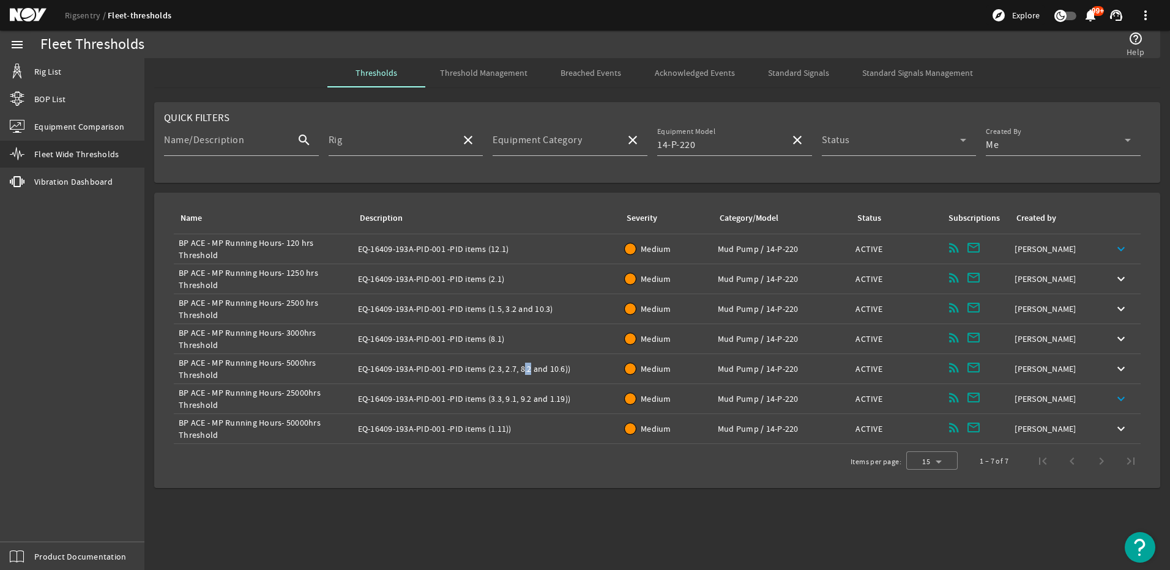
click at [527, 372] on div "Description: EQ-16409-193A-PID-001 -PID items (2.3, 2.7, 8.2 and 10.6))" at bounding box center [487, 369] width 258 height 12
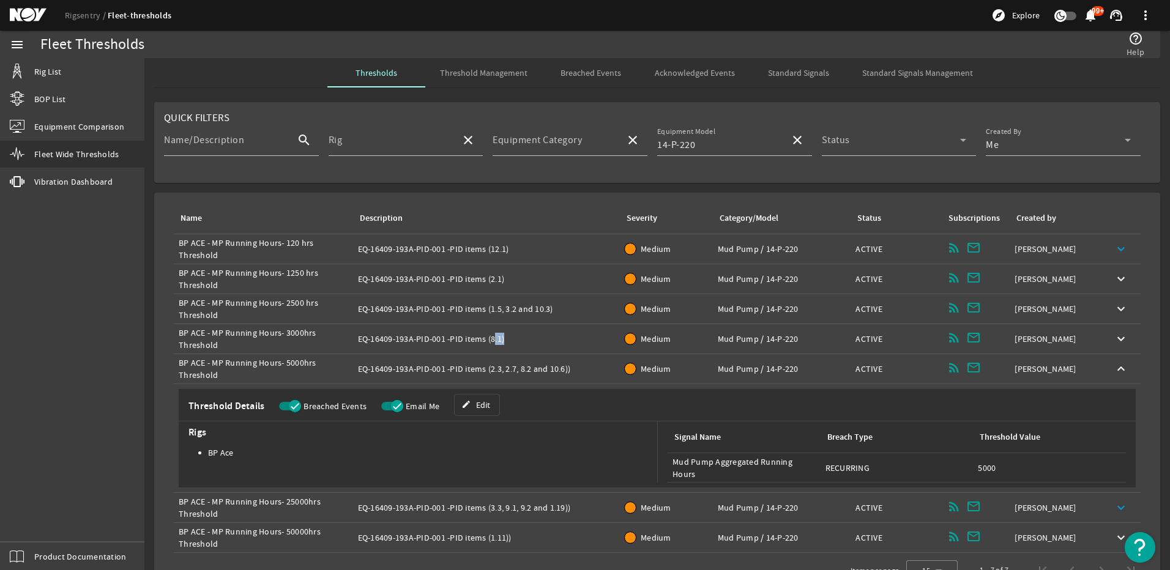
drag, startPoint x: 527, startPoint y: 372, endPoint x: 499, endPoint y: 340, distance: 43.0
click at [499, 340] on div "Description: EQ-16409-193A-PID-001 -PID items (8.1)" at bounding box center [487, 339] width 258 height 12
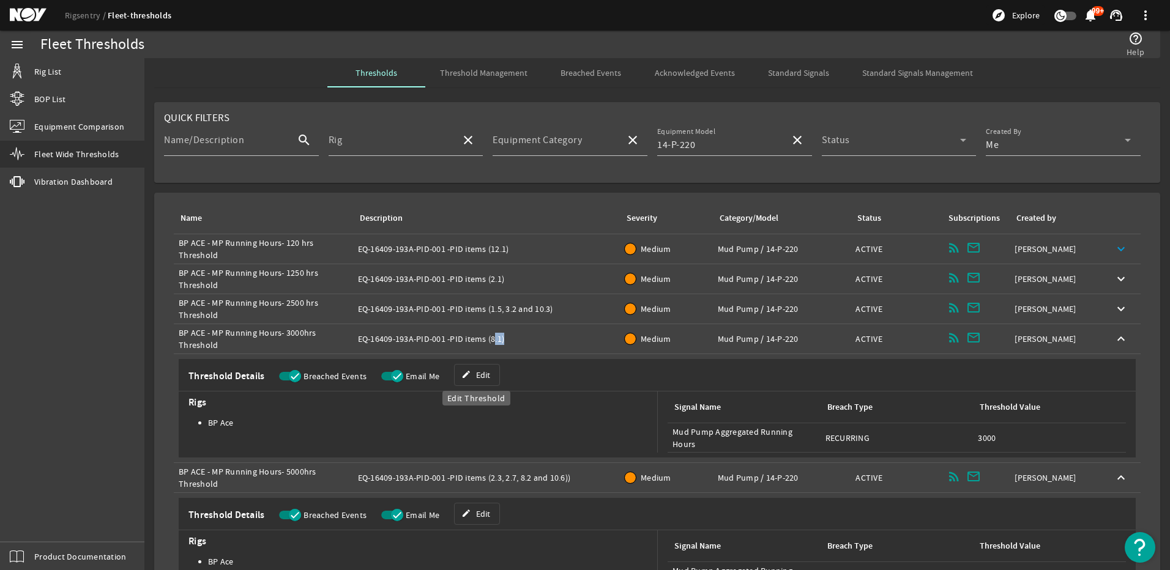
copy div "8.1"
click at [545, 337] on div "Description: EQ-16409-193A-PID-001 -PID items (8.1)" at bounding box center [487, 339] width 258 height 12
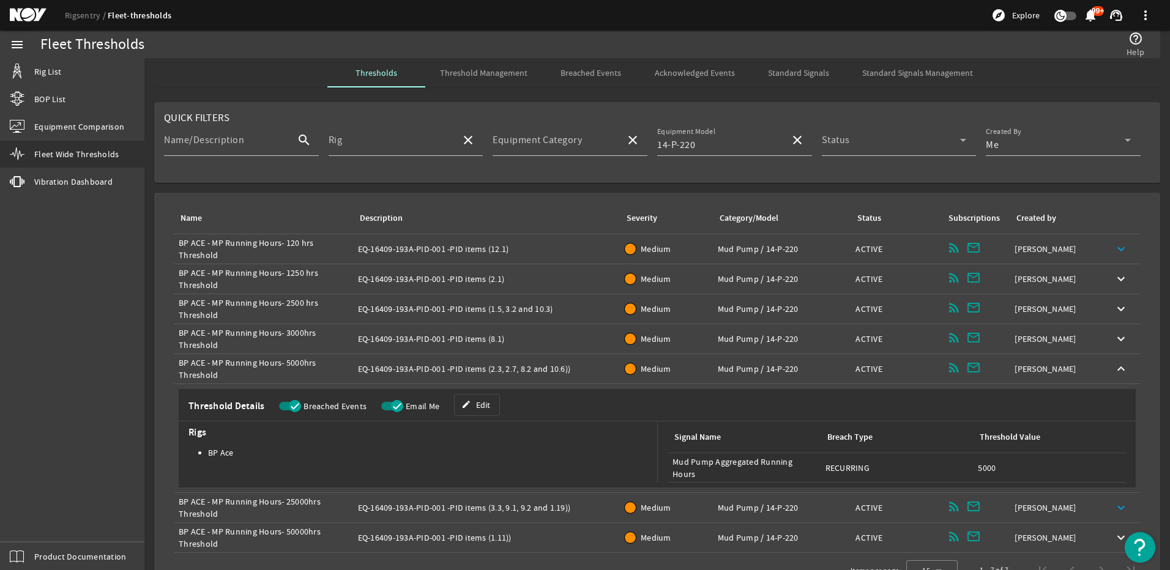
click at [529, 364] on div "Description: EQ-16409-193A-PID-001 -PID items (2.3, 2.7, 8.2 and 10.6))" at bounding box center [487, 369] width 258 height 12
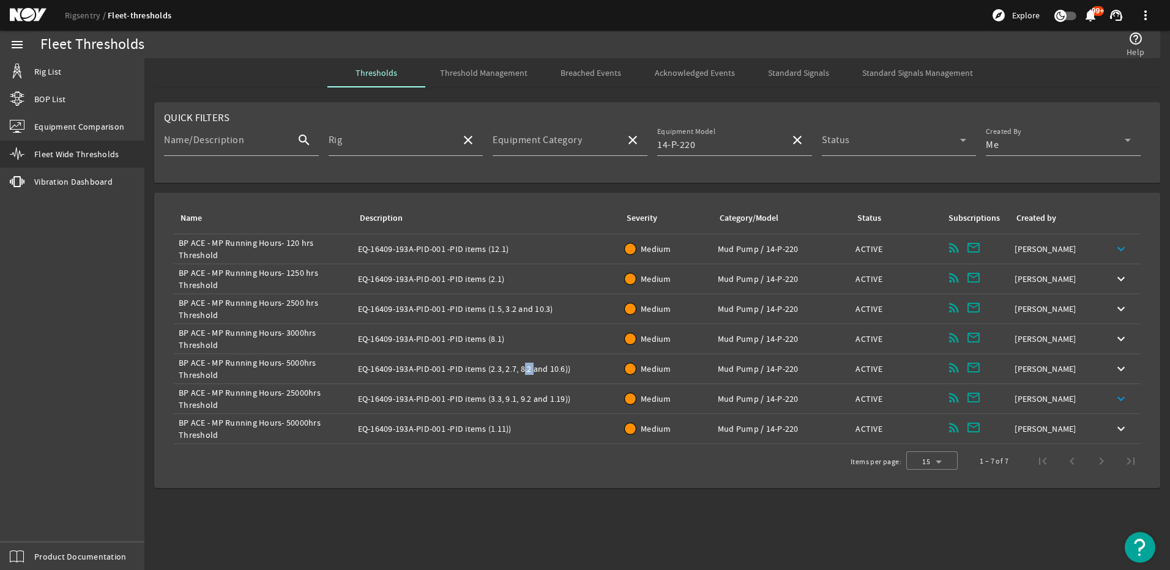
drag, startPoint x: 521, startPoint y: 370, endPoint x: 531, endPoint y: 370, distance: 9.8
click at [531, 370] on div "Description: EQ-16409-193A-PID-001 -PID items (2.3, 2.7, 8.2 and 10.6))" at bounding box center [487, 369] width 258 height 12
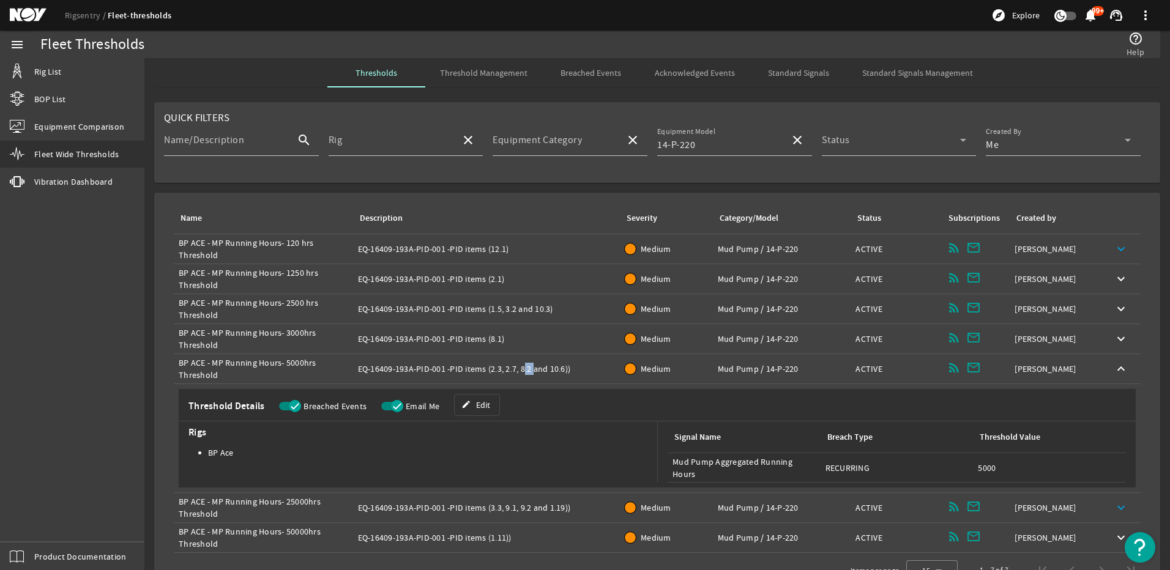
copy div "8.2"
click at [525, 370] on div "Description: EQ-16409-193A-PID-001 -PID items (2.3, 2.7, 8.2 and 10.6))" at bounding box center [487, 369] width 258 height 12
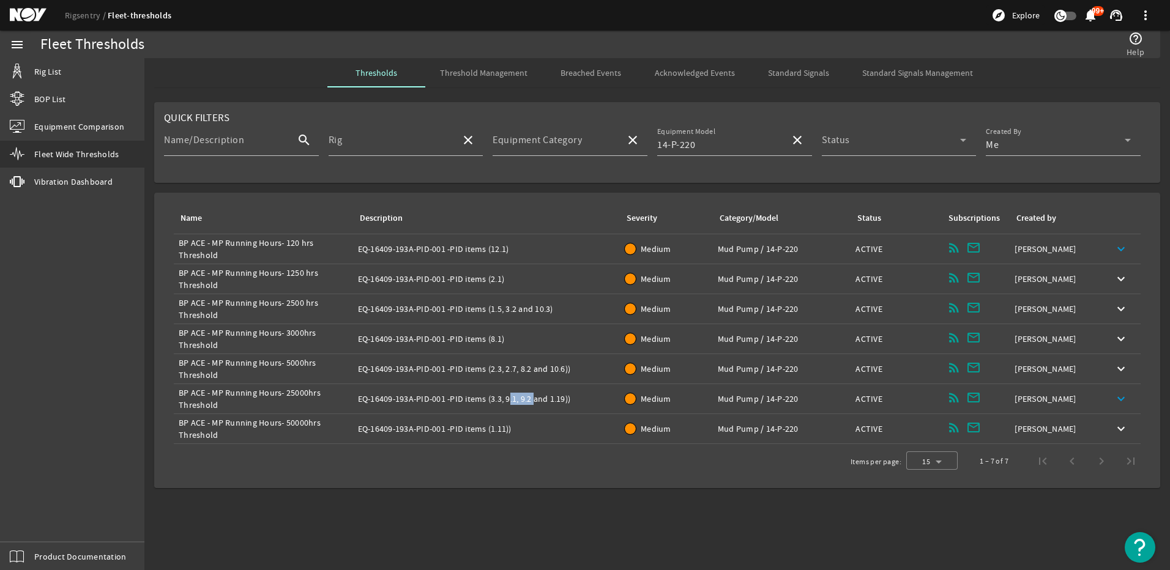
drag, startPoint x: 505, startPoint y: 398, endPoint x: 531, endPoint y: 402, distance: 26.6
click at [531, 402] on div "Description: EQ-16409-193A-PID-001 -PID items (3.3, 9.1, 9.2 and 1.19))" at bounding box center [487, 399] width 258 height 12
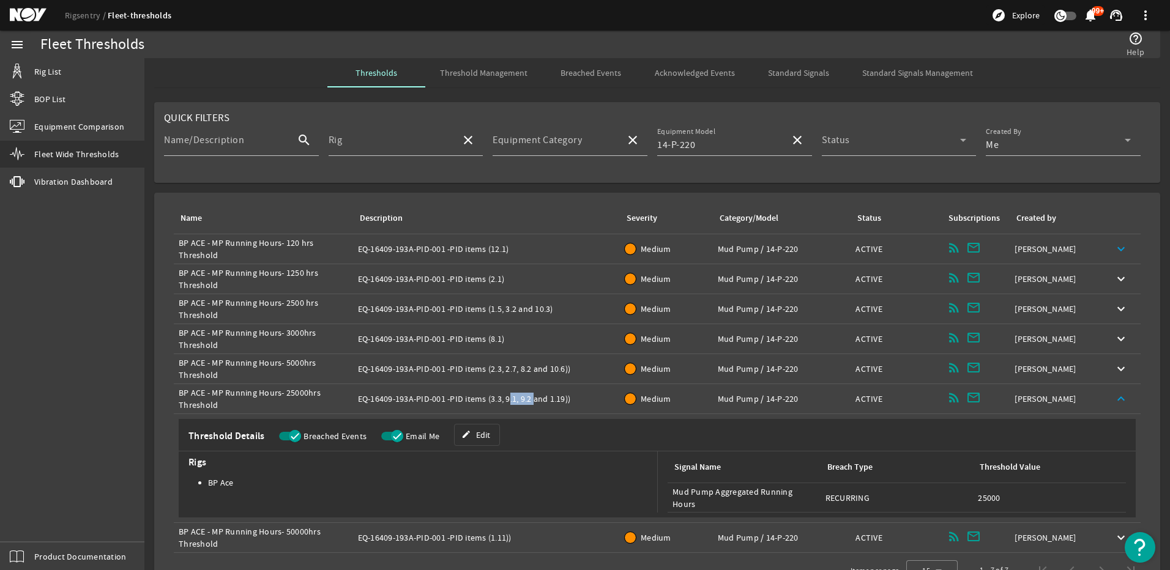
copy div "9.1, 9.2"
click at [507, 403] on div "Description: EQ-16409-193A-PID-001 -PID items (3.3, 9.1, 9.2 and 1.19))" at bounding box center [487, 399] width 258 height 12
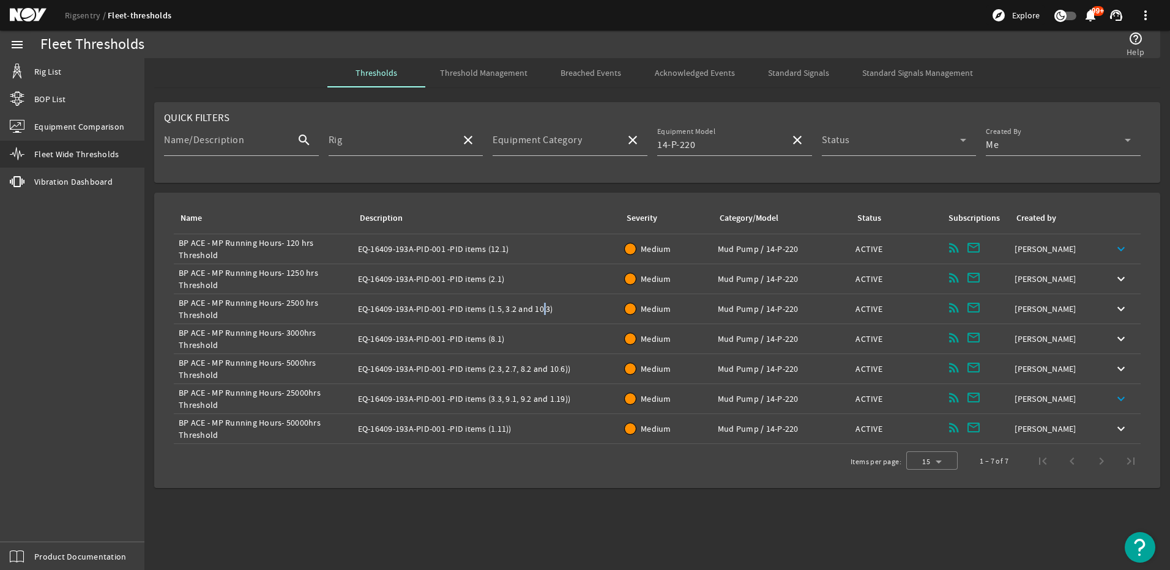
drag, startPoint x: 537, startPoint y: 310, endPoint x: 544, endPoint y: 311, distance: 6.2
click at [544, 311] on div "Description: EQ-16409-193A-PID-001 -PID items (1.5, 3.2 and 10.3)" at bounding box center [487, 309] width 258 height 12
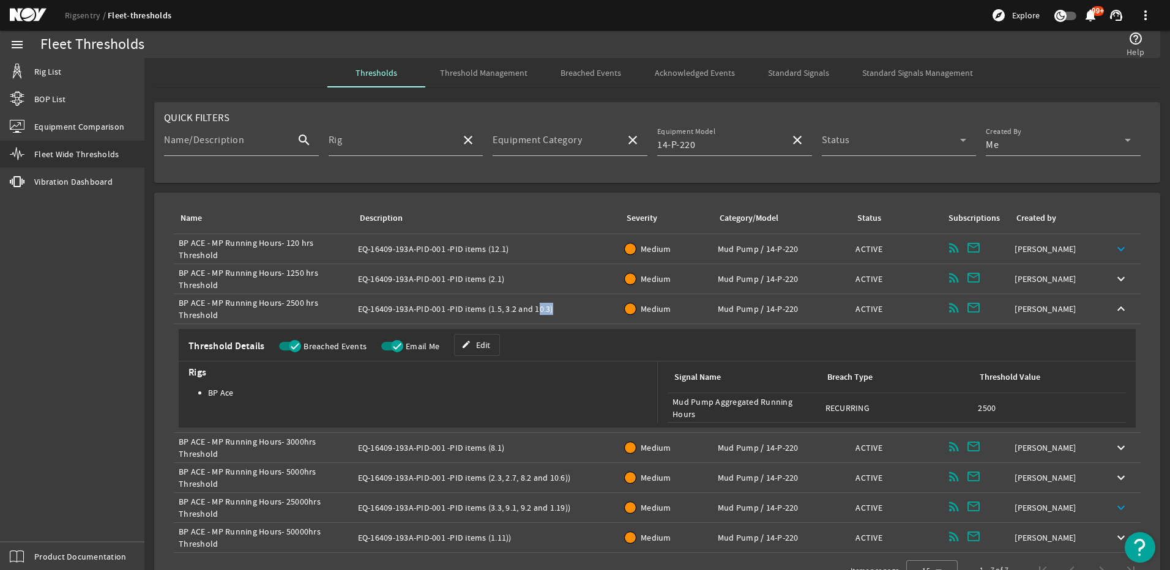
click at [548, 313] on div "Description: EQ-16409-193A-PID-001 -PID items (1.5, 3.2 and 10.3)" at bounding box center [487, 309] width 258 height 12
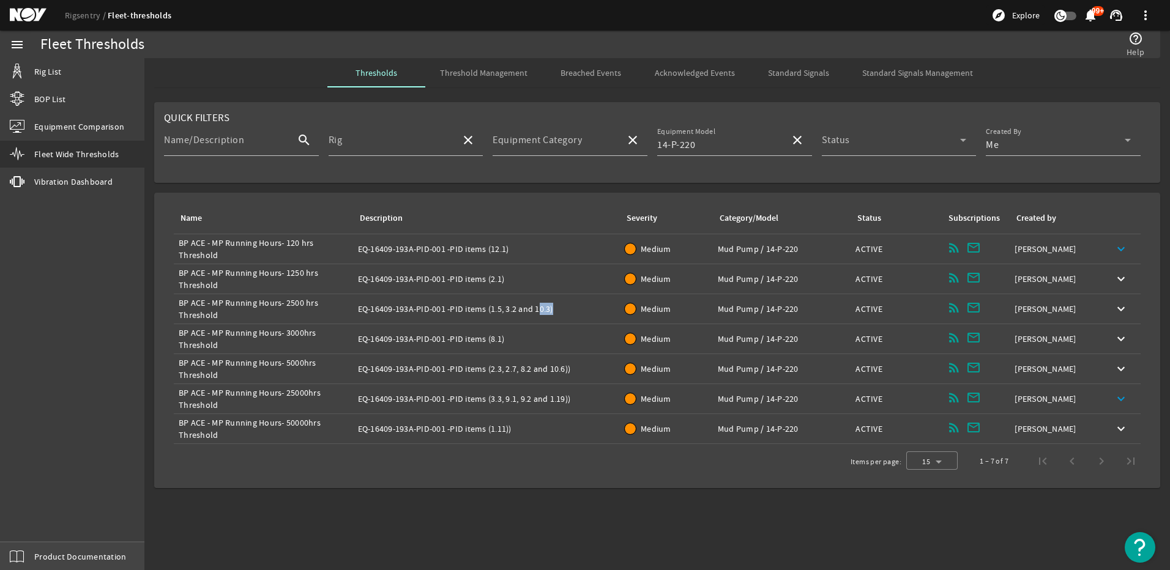
copy div "10.3"
drag, startPoint x: 552, startPoint y: 400, endPoint x: 565, endPoint y: 405, distance: 13.5
click at [565, 405] on div "Description: EQ-16409-193A-PID-001 -PID items (3.3, 9.1, 9.2 and 1.19))" at bounding box center [487, 399] width 258 height 12
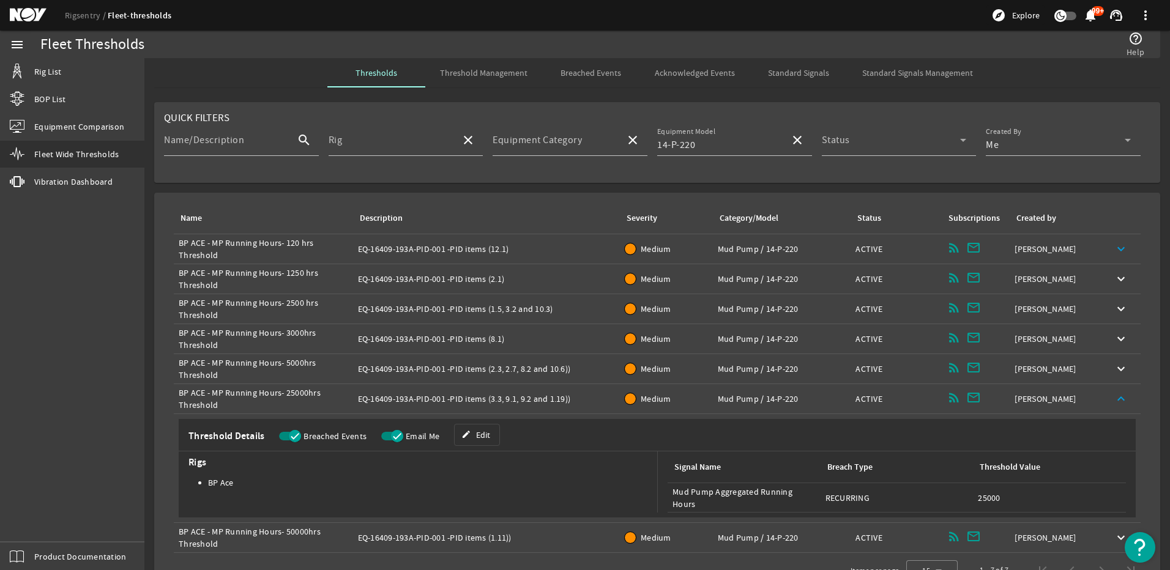
click at [579, 398] on div "Description: EQ-16409-193A-PID-001 -PID items (3.3, 9.1, 9.2 and 1.19))" at bounding box center [487, 399] width 258 height 12
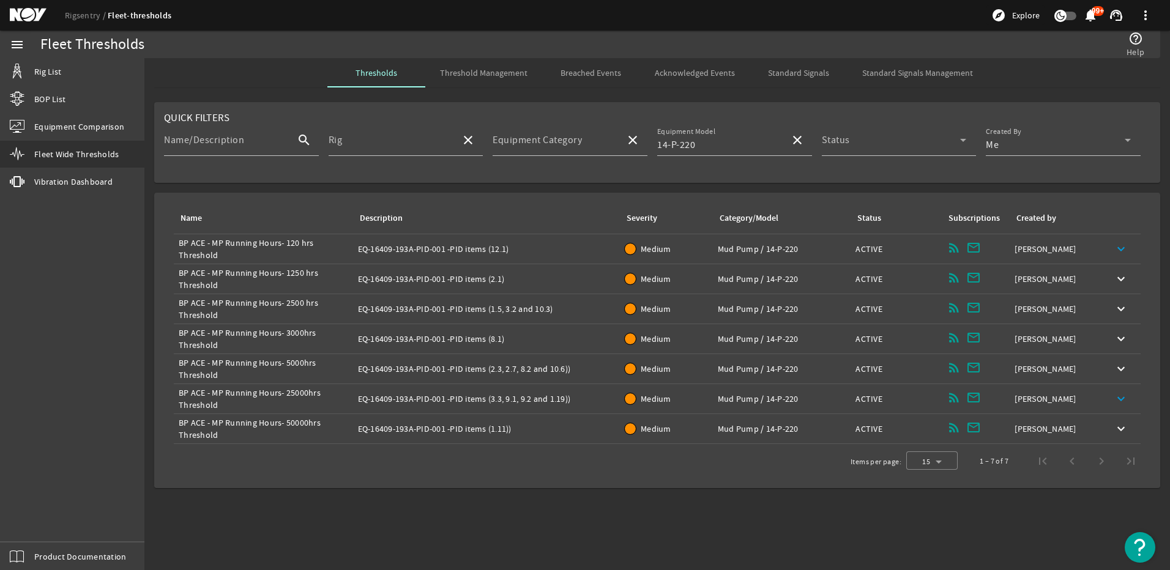
click at [520, 251] on div "Description: EQ-16409-193A-PID-001 -PID items (12.1)" at bounding box center [487, 249] width 258 height 12
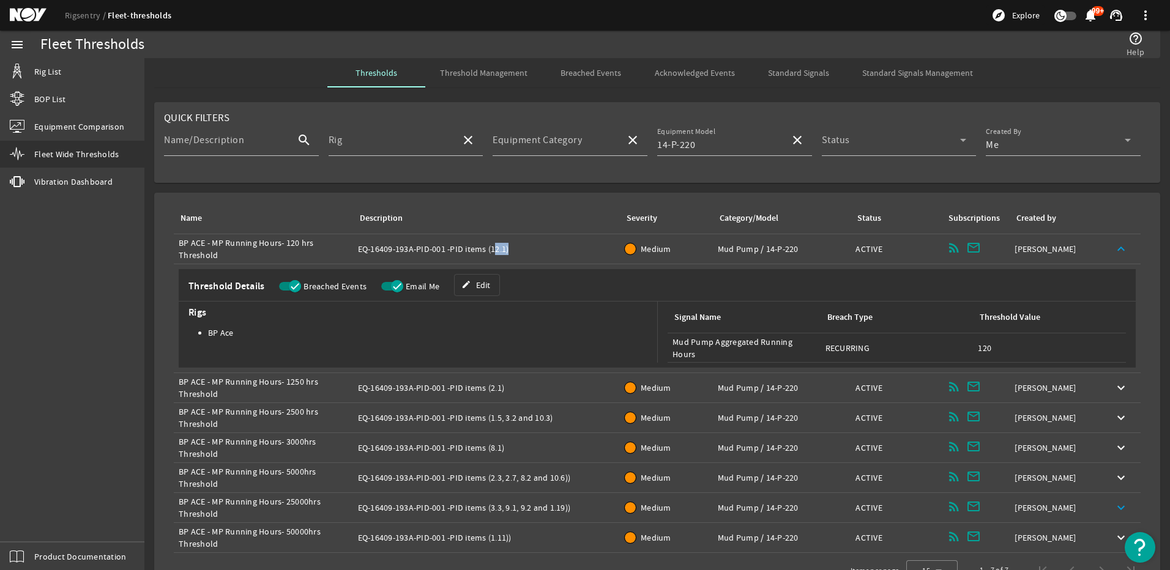
drag, startPoint x: 489, startPoint y: 248, endPoint x: 503, endPoint y: 252, distance: 14.5
click at [503, 252] on div "Description: EQ-16409-193A-PID-001 -PID items (12.1)" at bounding box center [487, 249] width 258 height 12
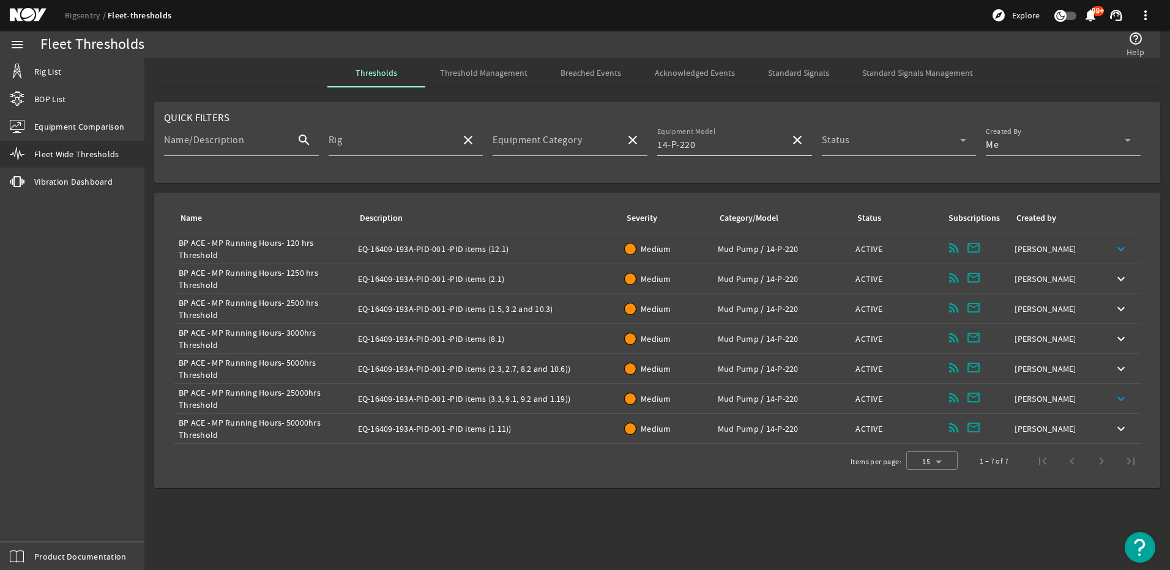
click at [719, 135] on div "Equipment Model 14-P-220" at bounding box center [718, 140] width 123 height 32
click at [798, 138] on mat-icon "close" at bounding box center [797, 140] width 15 height 15
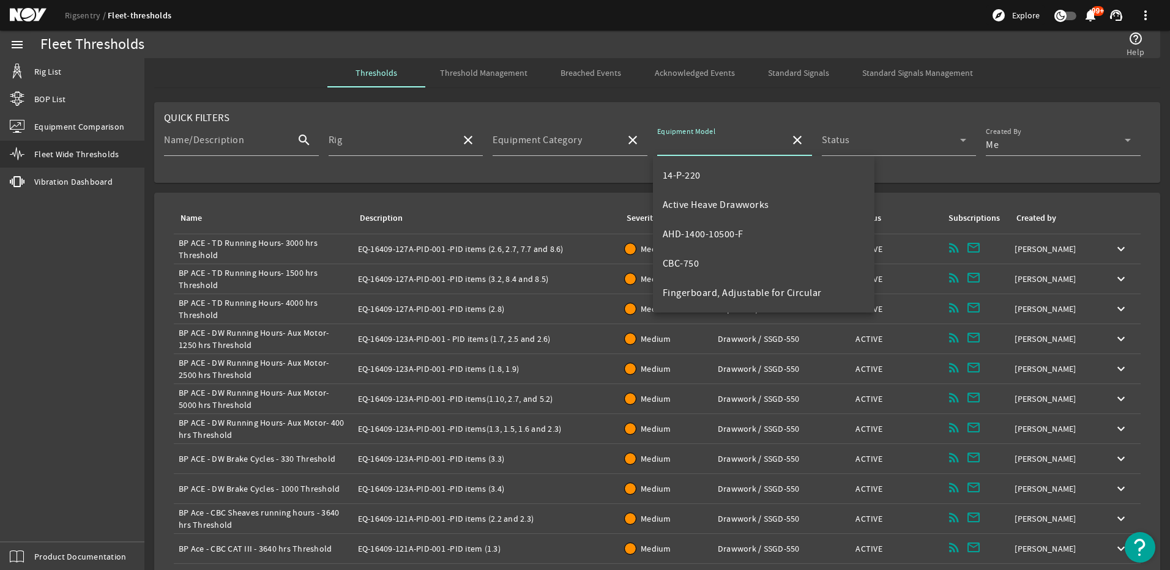
click at [737, 204] on span "Active Heave Drawworks" at bounding box center [716, 205] width 107 height 12
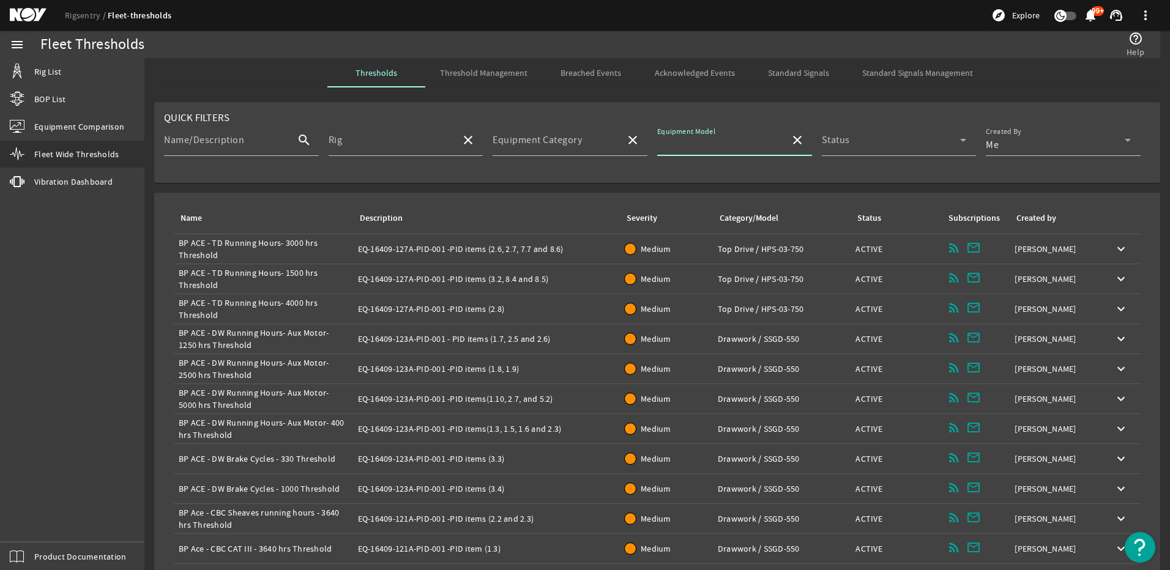
type input "Active Heave Drawworks"
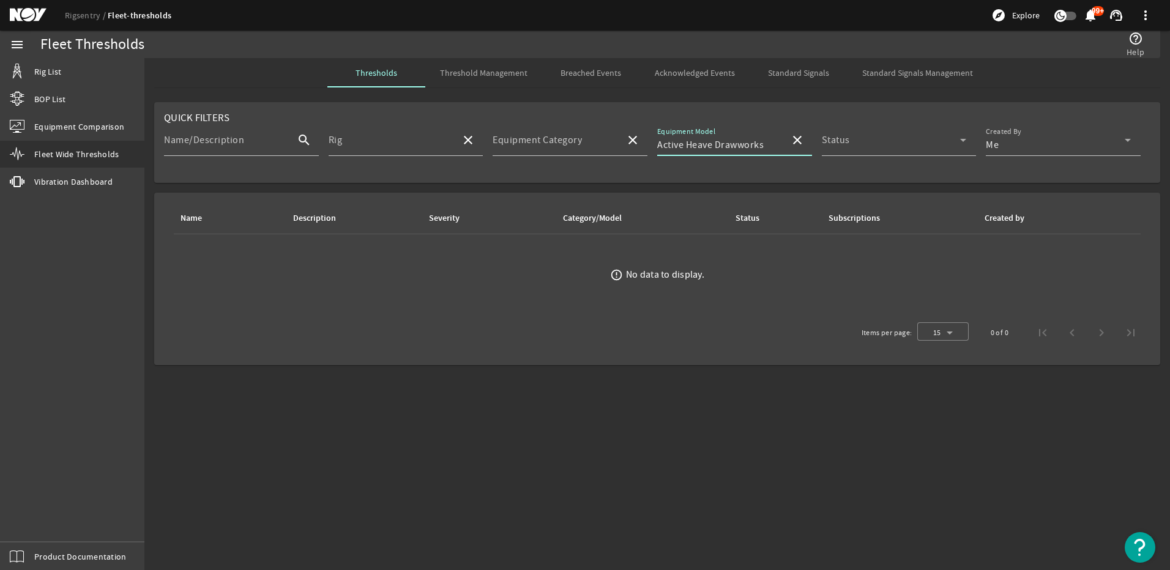
click at [736, 143] on input "Active Heave Drawworks" at bounding box center [718, 145] width 123 height 15
click at [798, 140] on mat-icon "close" at bounding box center [797, 140] width 15 height 15
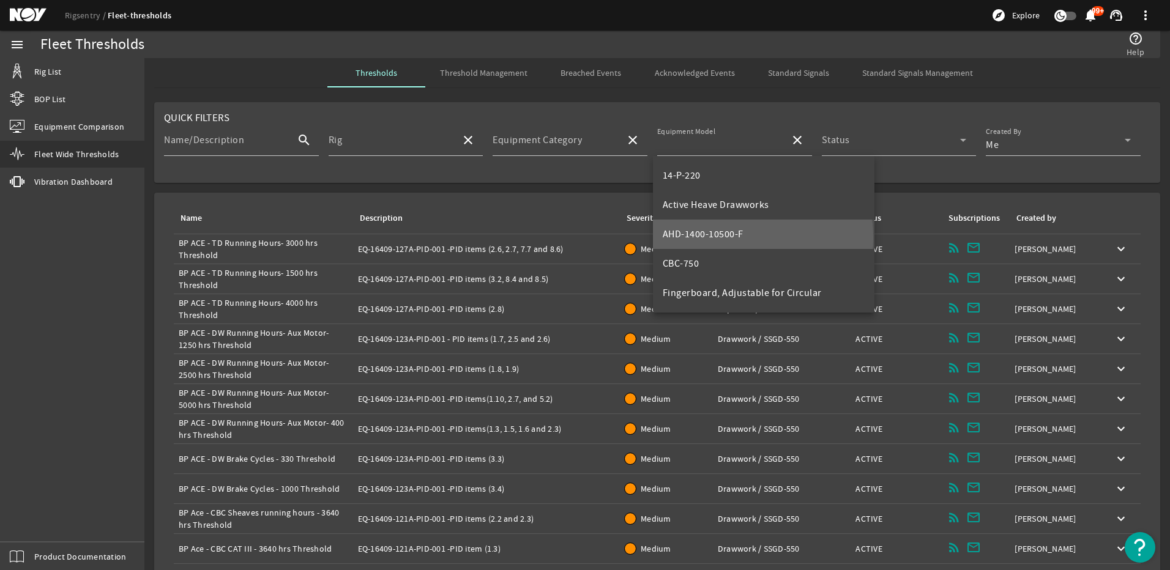
click at [720, 238] on span "AHD-1400-10500-F" at bounding box center [703, 234] width 81 height 12
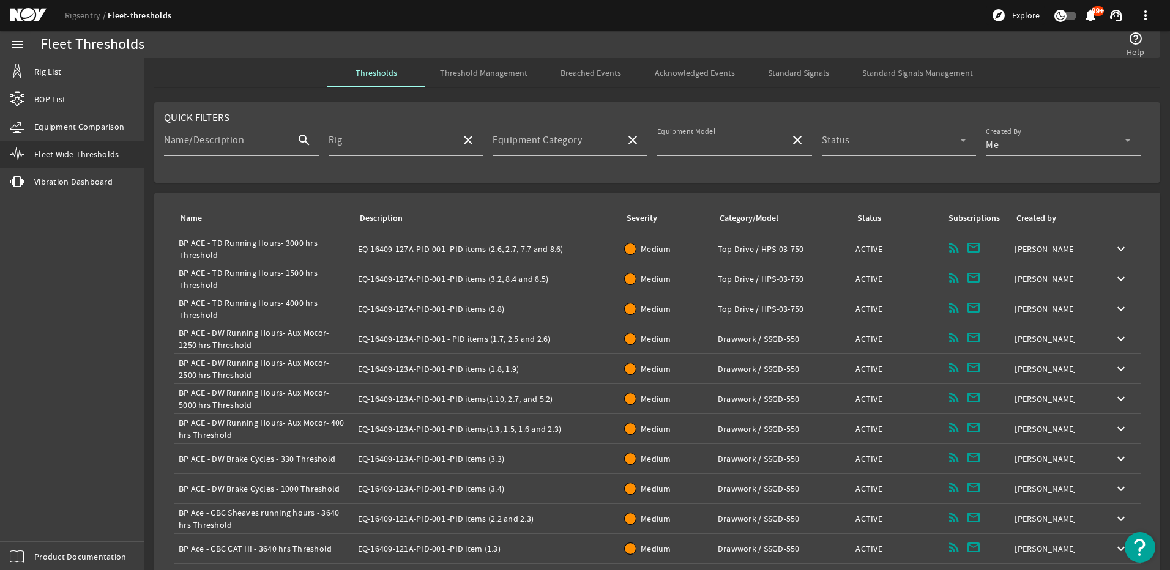
type input "AHD-1400-10500-F"
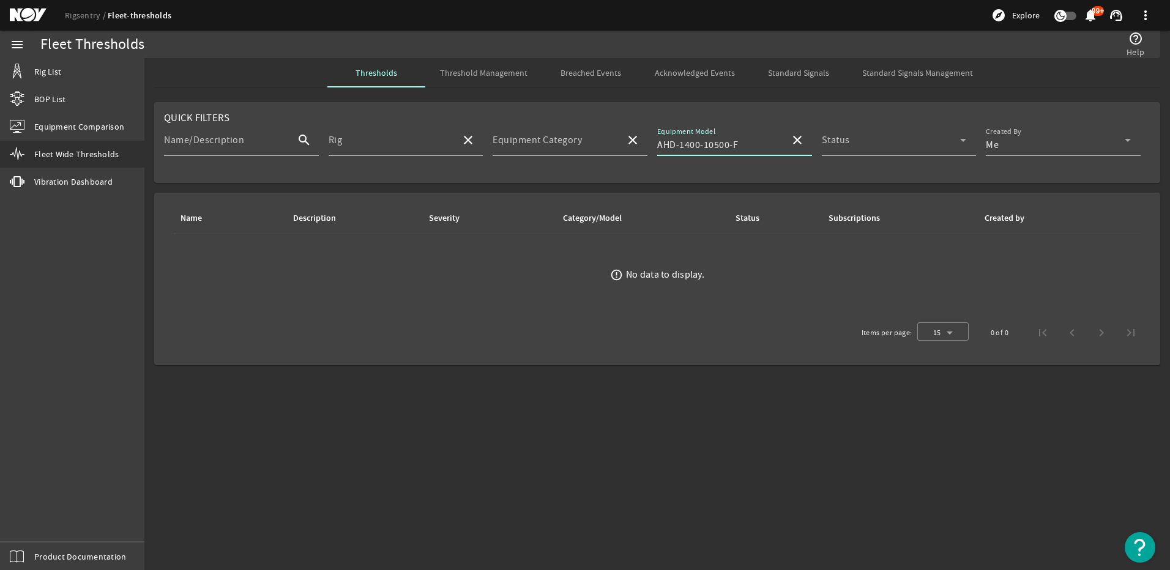
click at [795, 139] on mat-icon "close" at bounding box center [797, 140] width 15 height 15
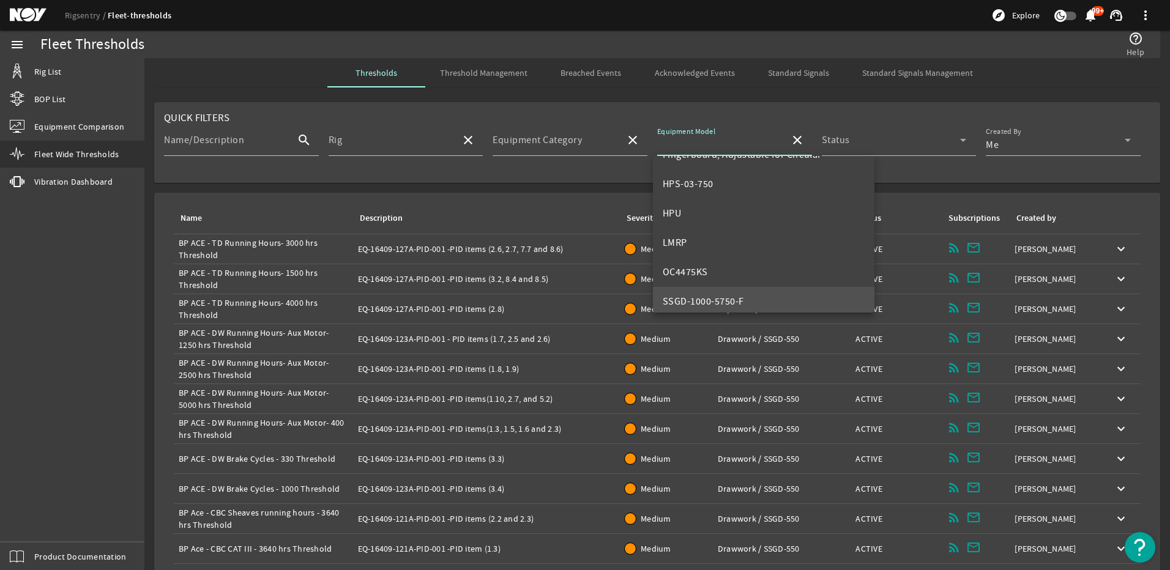
scroll to position [184, 0]
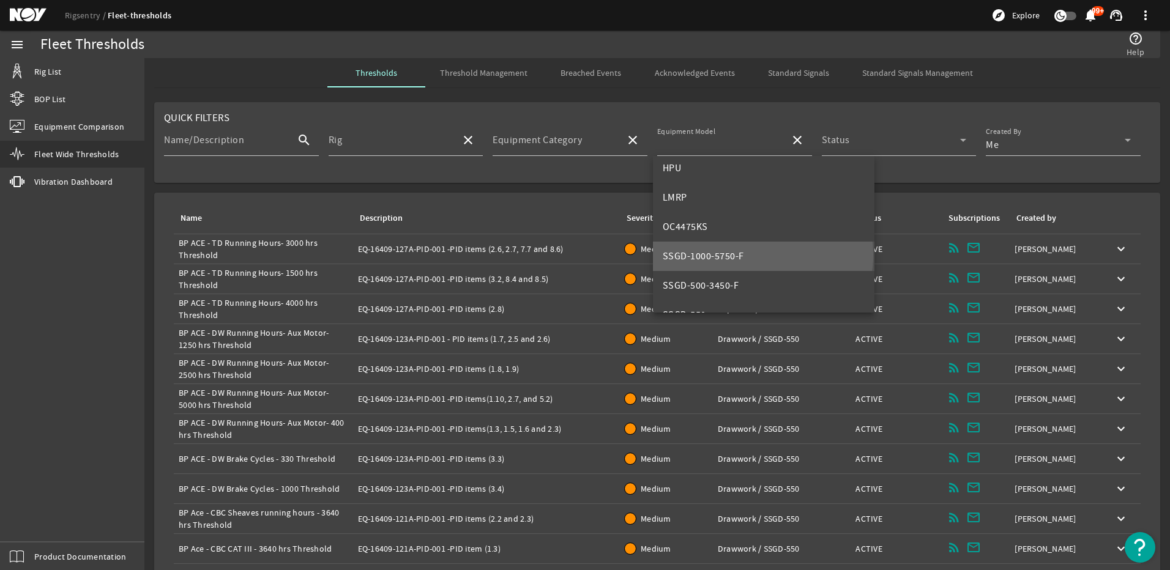
click at [754, 255] on mat-option "SSGD-1000-5750-F" at bounding box center [764, 256] width 222 height 29
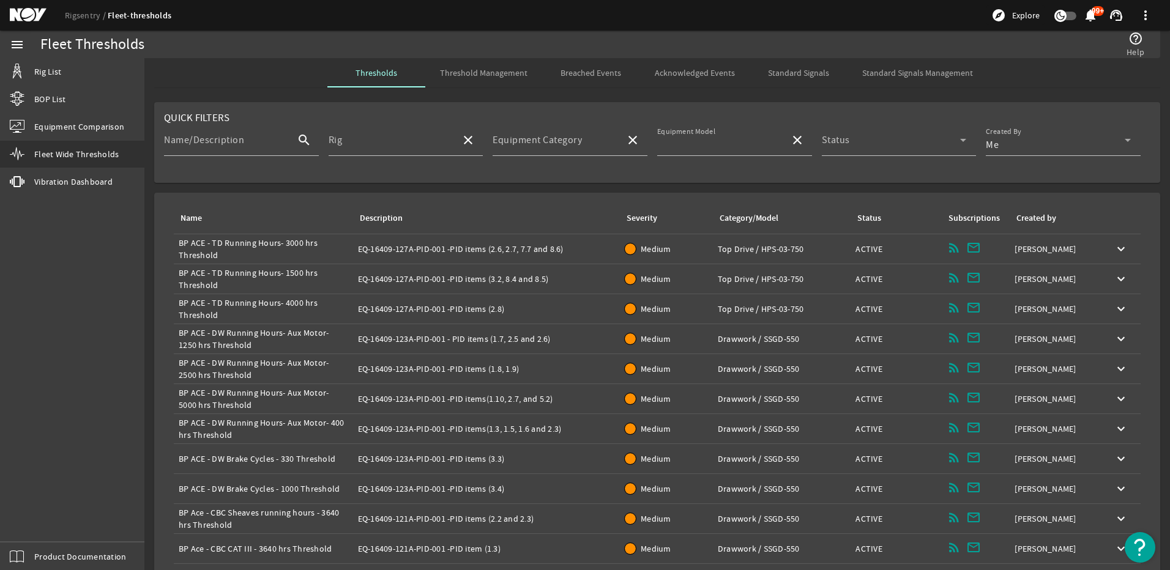
type input "SSGD-1000-5750-F"
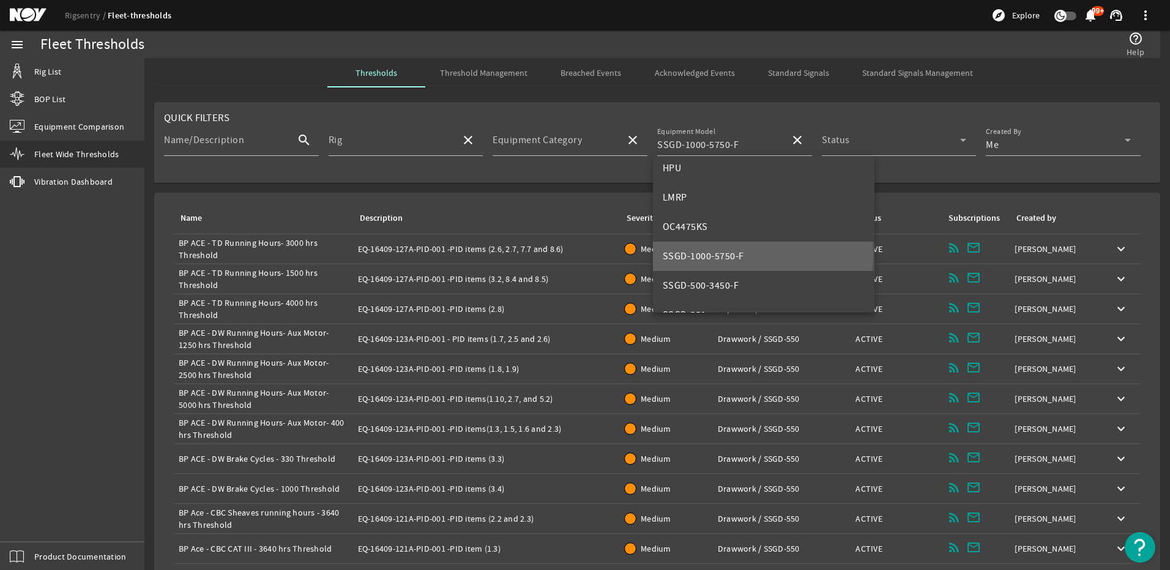
scroll to position [0, 0]
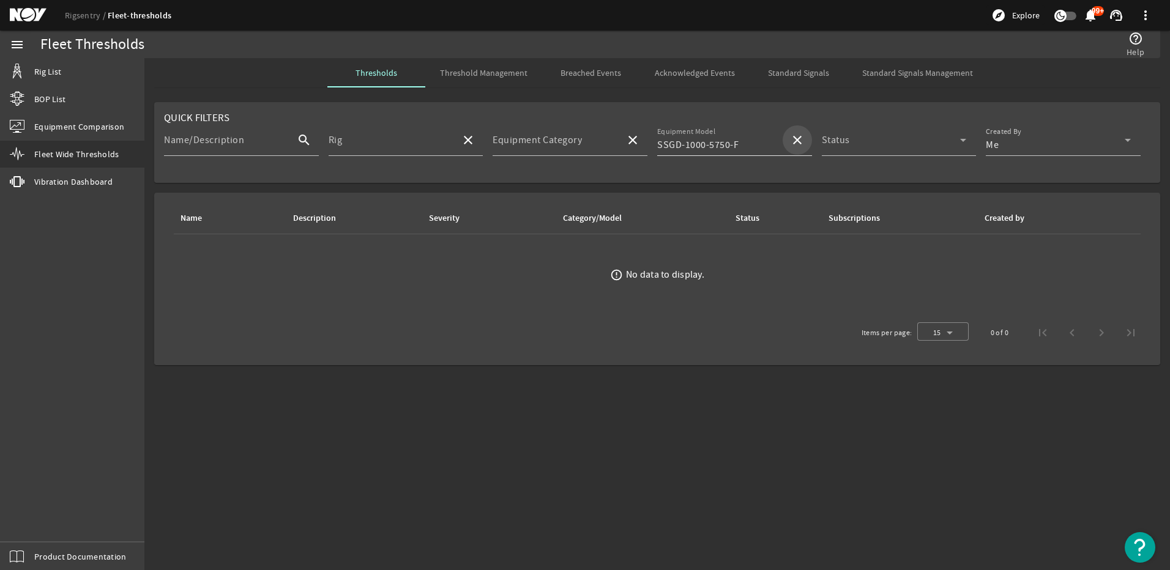
click at [793, 140] on mat-icon "close" at bounding box center [797, 140] width 15 height 15
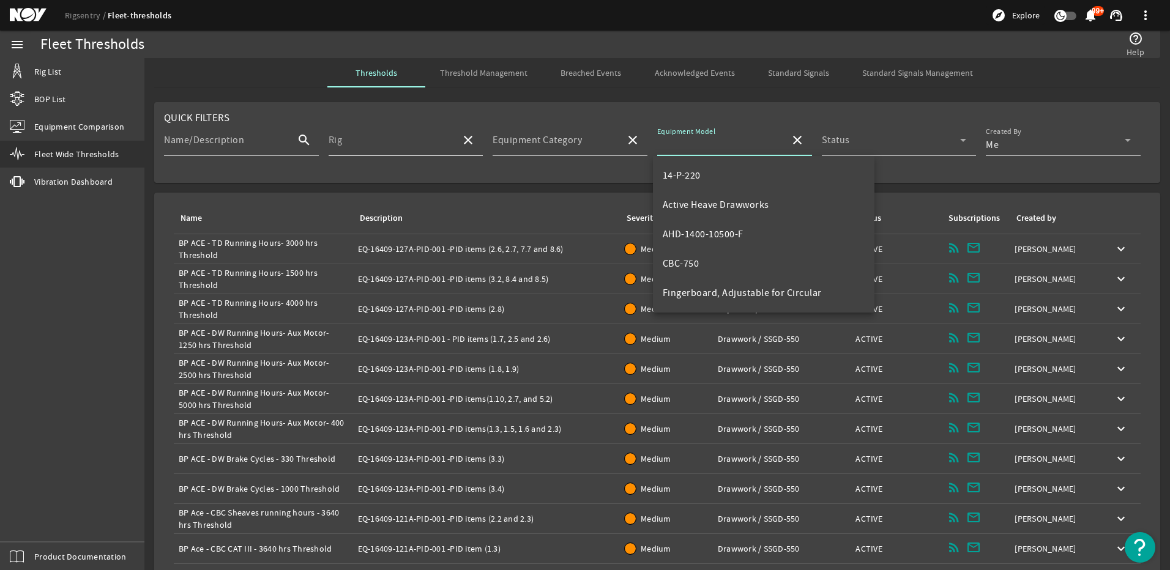
click at [447, 149] on input "Rig" at bounding box center [390, 145] width 123 height 15
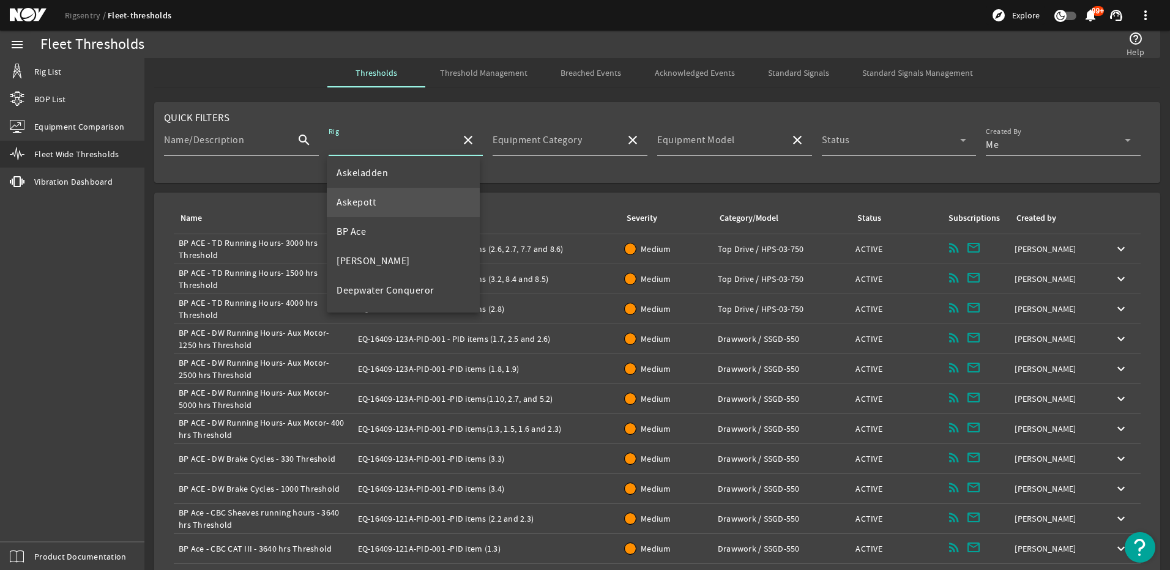
scroll to position [61, 0]
click at [386, 206] on mat-option "BP Ace" at bounding box center [403, 202] width 153 height 29
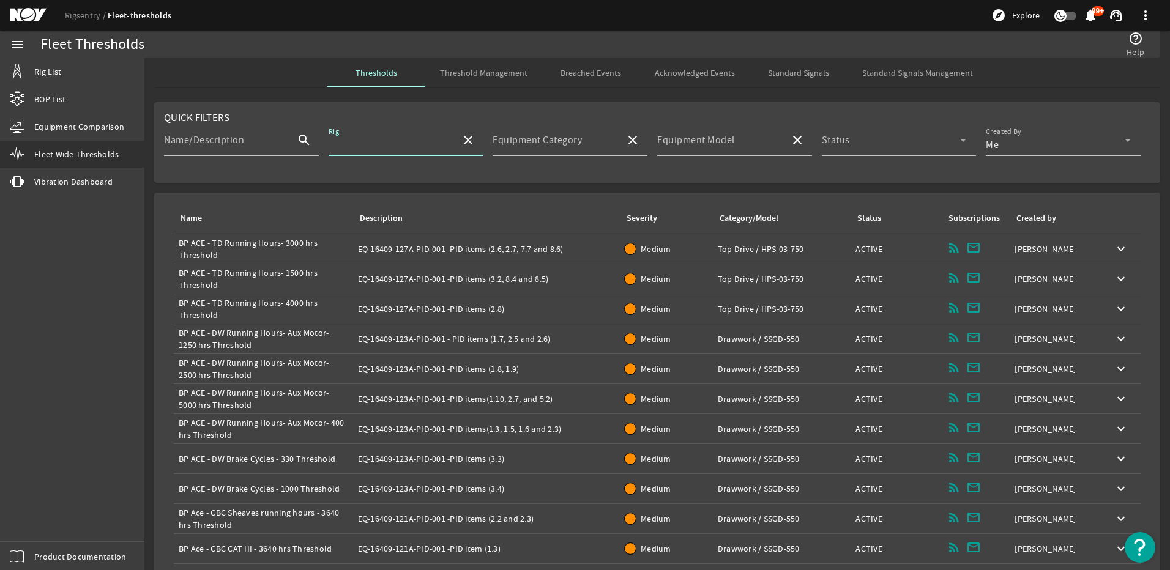
type input "BP Ace"
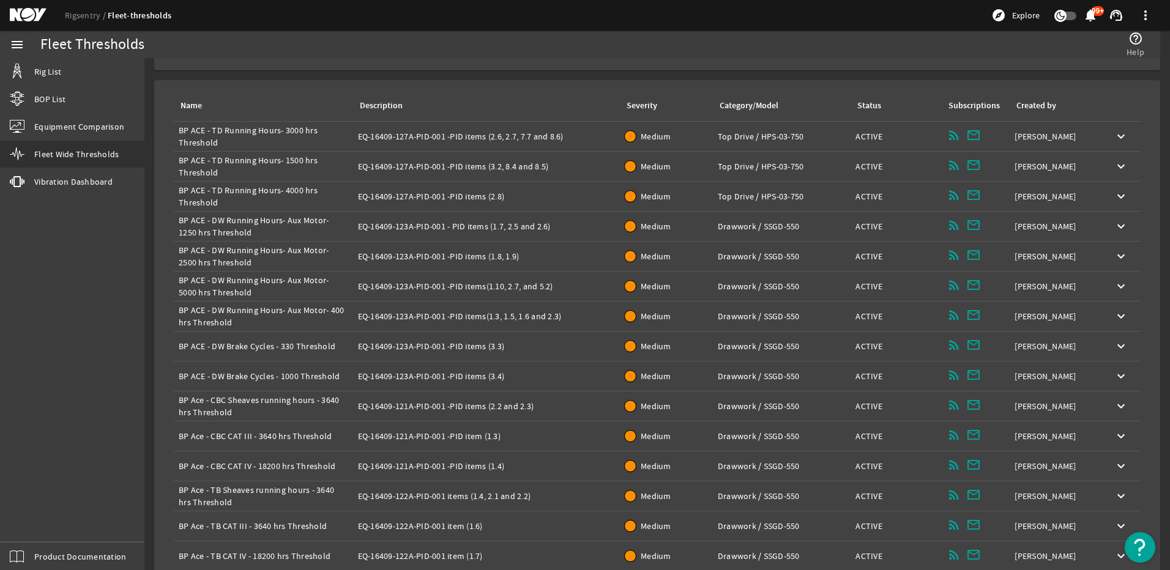
scroll to position [163, 0]
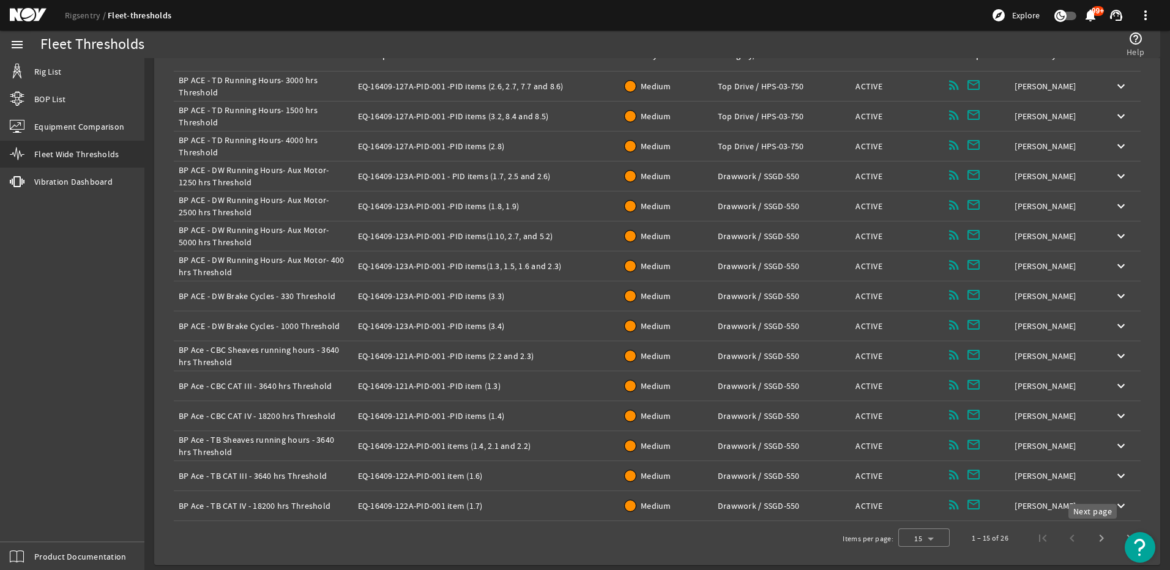
click at [1092, 538] on span "Next page" at bounding box center [1101, 538] width 29 height 29
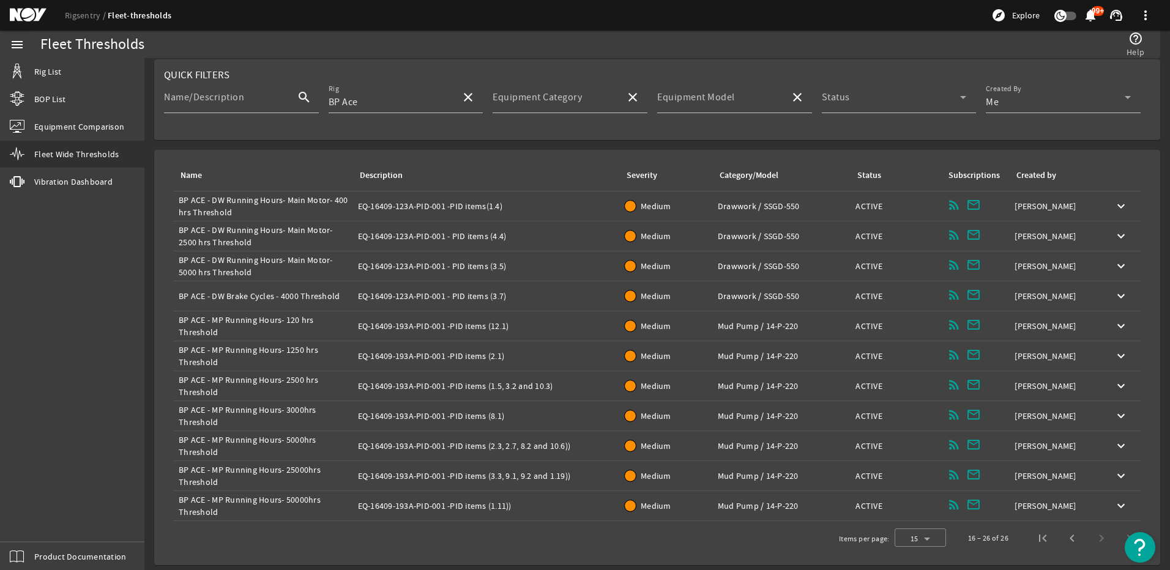
scroll to position [43, 0]
click at [732, 99] on input "Equipment Model" at bounding box center [718, 102] width 123 height 15
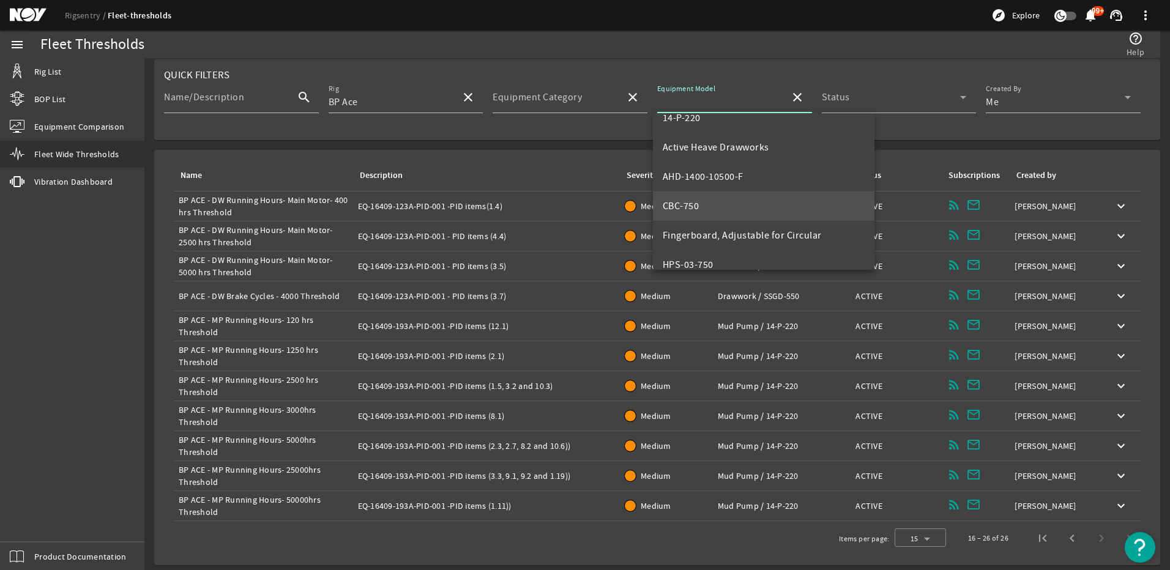
scroll to position [0, 0]
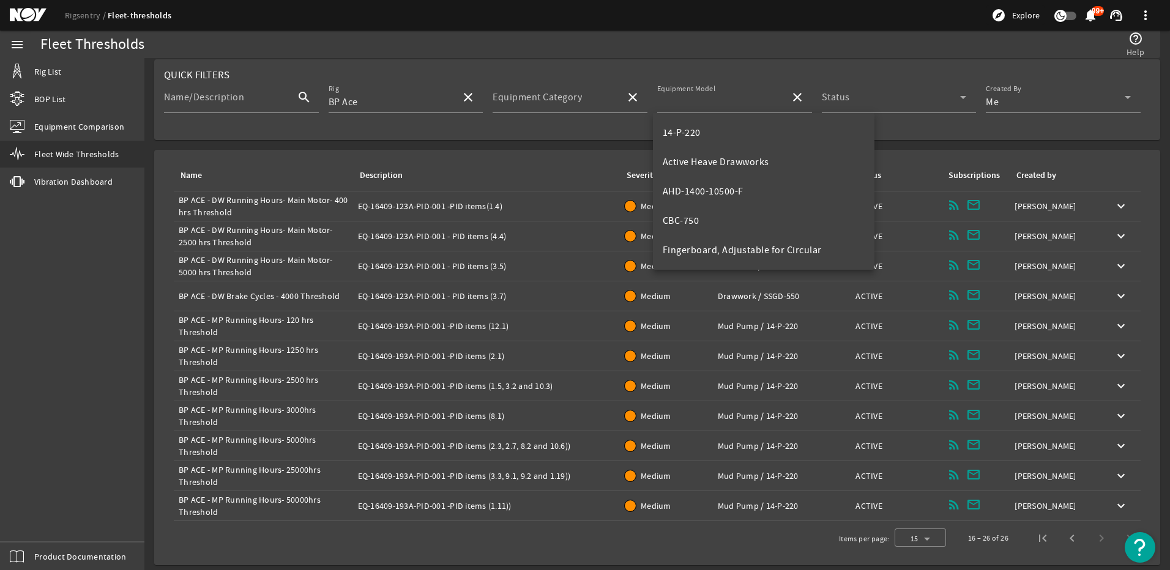
click at [740, 72] on mat-card "Quick Filters Name/Description search Rig BP Ace close Equipment Category close…" at bounding box center [657, 99] width 1006 height 81
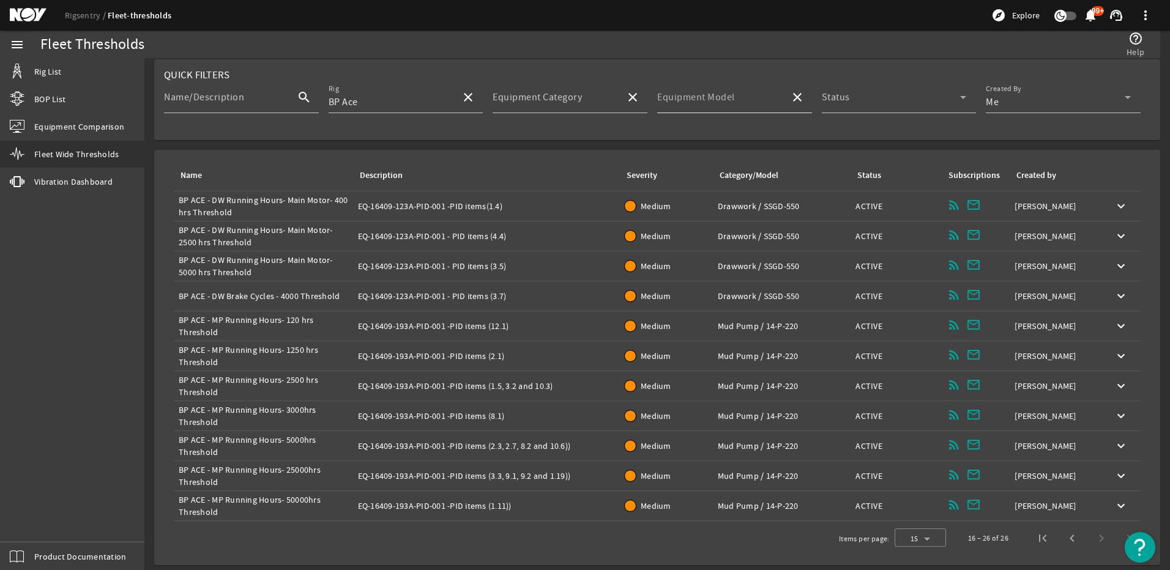
click at [701, 102] on mat-label "Equipment Model" at bounding box center [696, 97] width 78 height 12
click at [701, 102] on input "Equipment Model" at bounding box center [718, 102] width 123 height 15
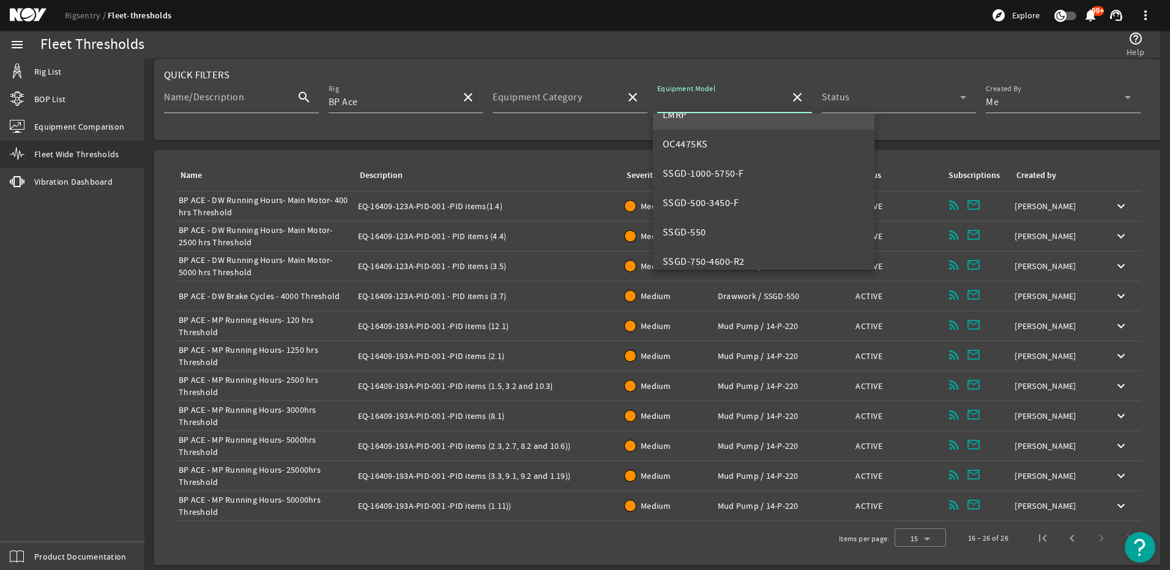
scroll to position [245, 0]
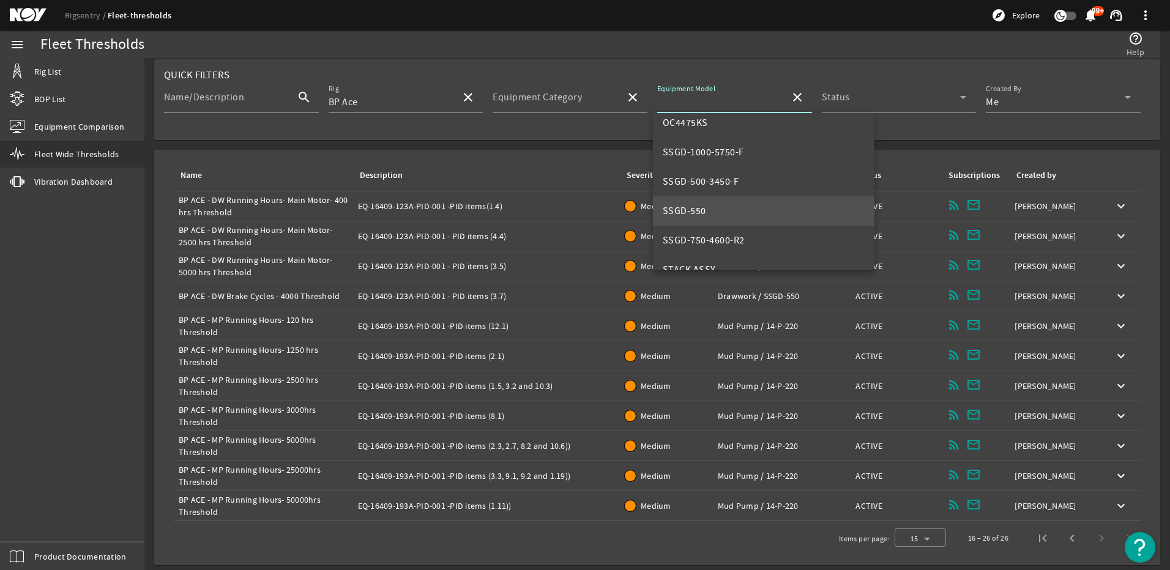
click at [706, 202] on mat-option "SSGD-550" at bounding box center [764, 210] width 222 height 29
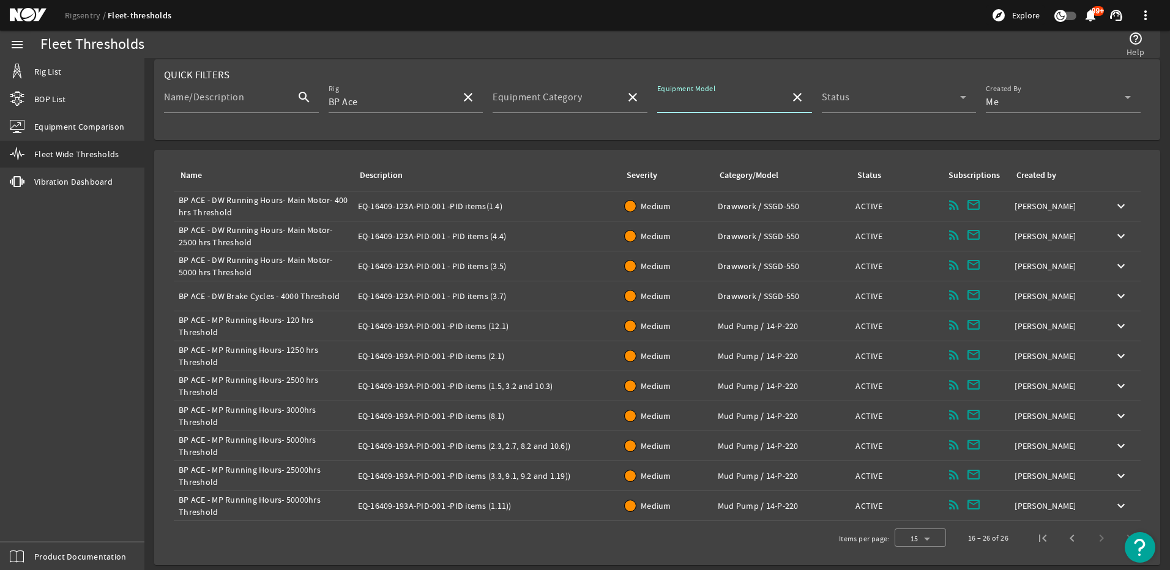
type input "SSGD-550"
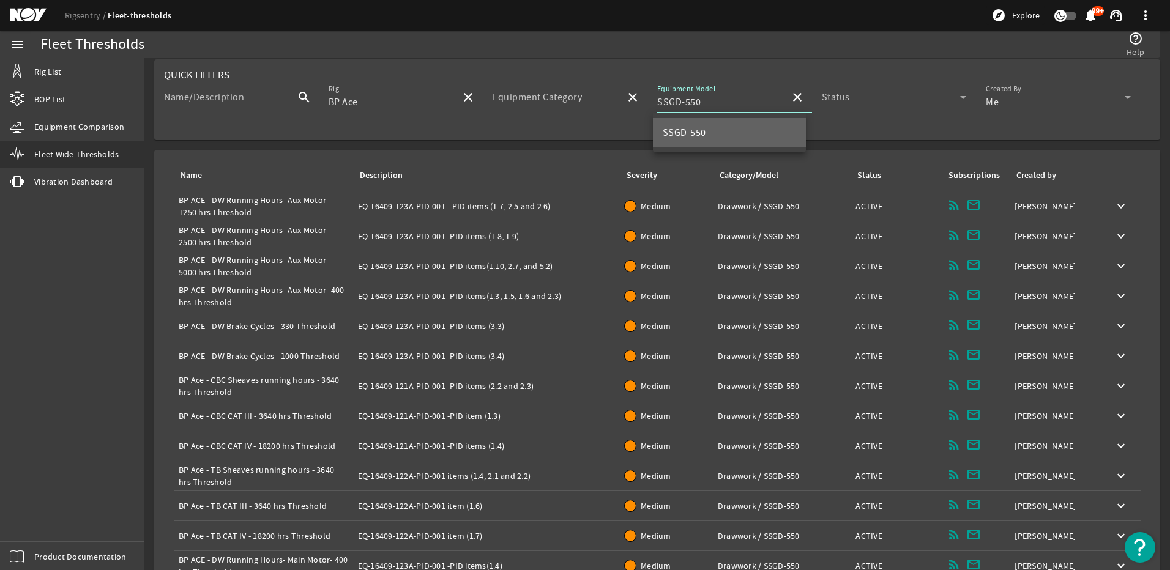
scroll to position [0, 0]
